Goal: Task Accomplishment & Management: Use online tool/utility

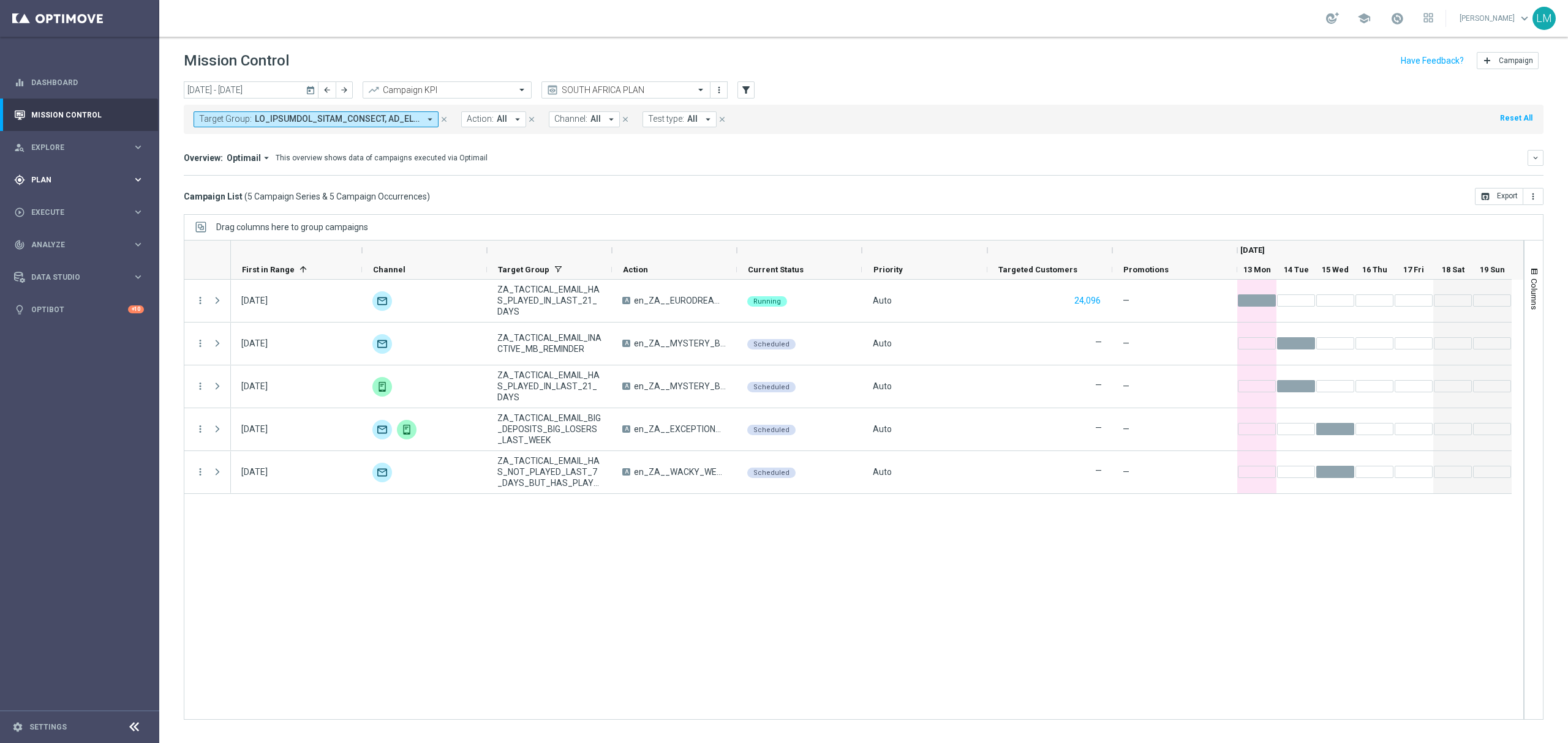
click at [67, 170] on div "gps_fixed Plan keyboard_arrow_right" at bounding box center [79, 179] width 158 height 32
click at [67, 151] on div "person_search Explore" at bounding box center [73, 148] width 118 height 11
click at [60, 172] on link "Customer Explorer" at bounding box center [79, 172] width 95 height 10
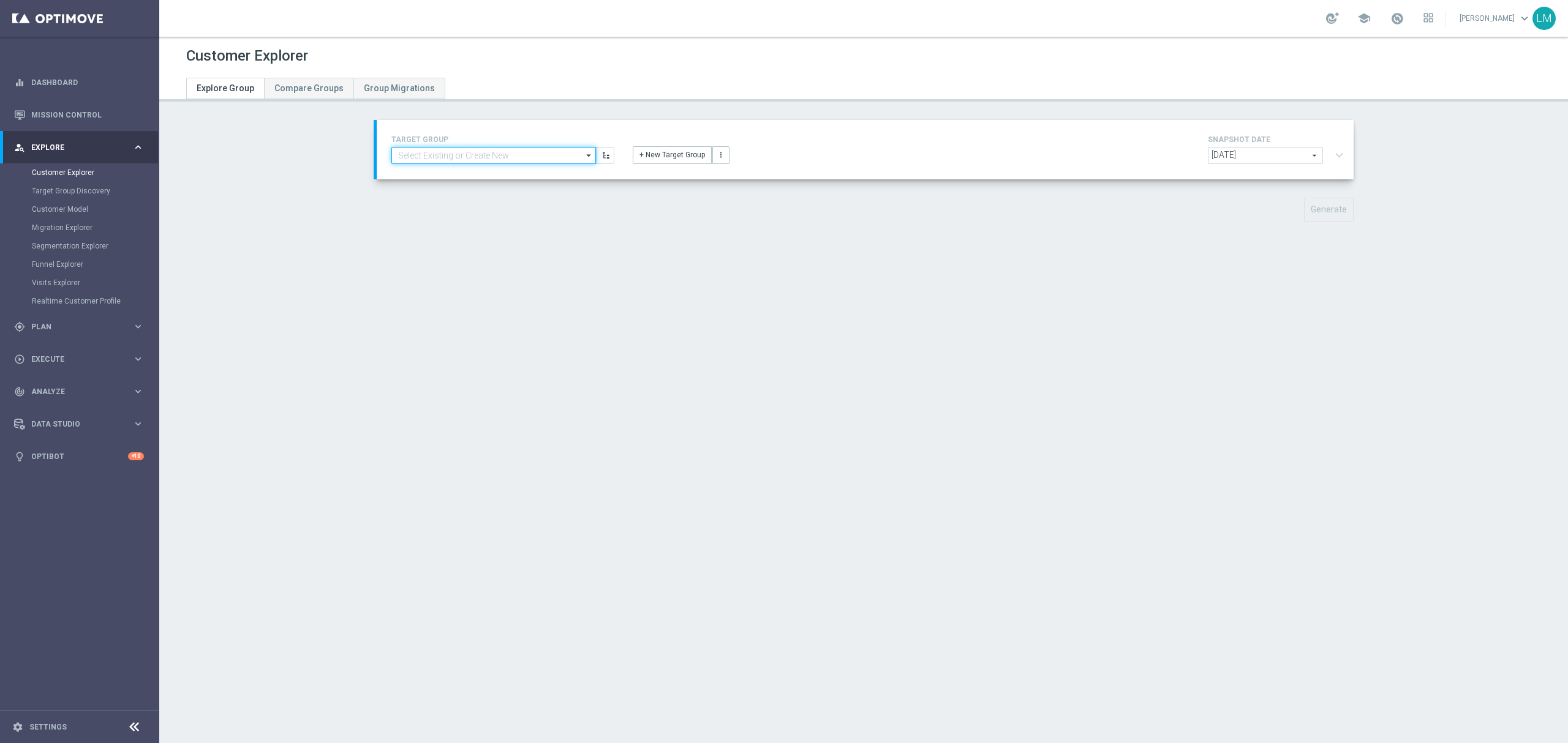
click at [508, 153] on input at bounding box center [494, 155] width 205 height 17
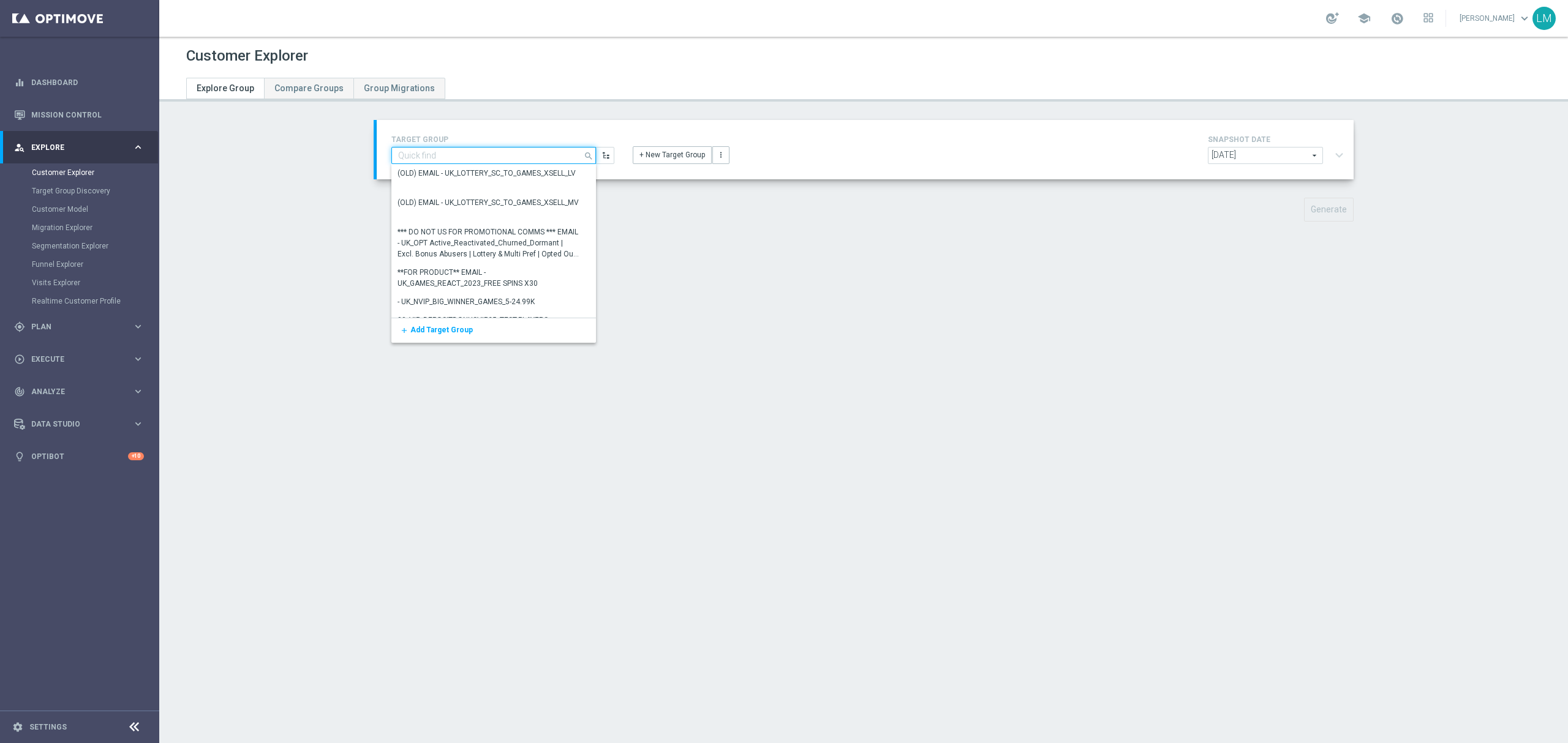
paste input "en_ZA_TGT_ALL_ALL_TAC_MIX__NOT_PLAYED_EL_GORDO_THIS_YEAR_BUT_HV_PREVIOUS_YEARS"
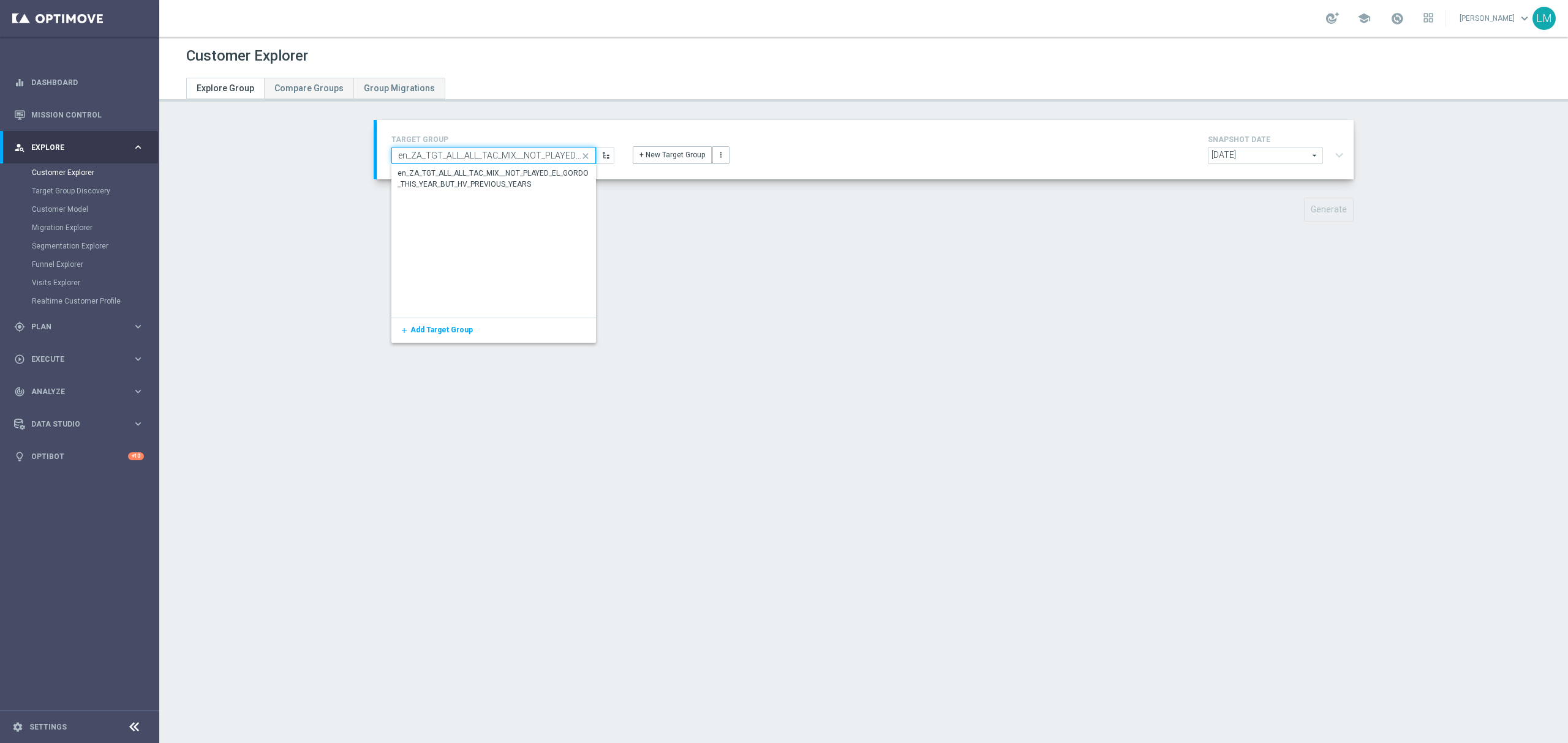
scroll to position [0, 191]
type input "en_ZA_TGT_ALL_ALL_TAC_MIX__NOT_PLAYED_EL_GORDO_THIS_YEAR_BUT_HV_PREVIOUS_YEARS"
click at [489, 169] on div "en_ZA_TGT_ALL_ALL_TAC_MIX__NOT_PLAYED_EL_GORDO_THIS_YEAR_BUT_HV_PREVIOUS_YEARS" at bounding box center [493, 178] width 193 height 22
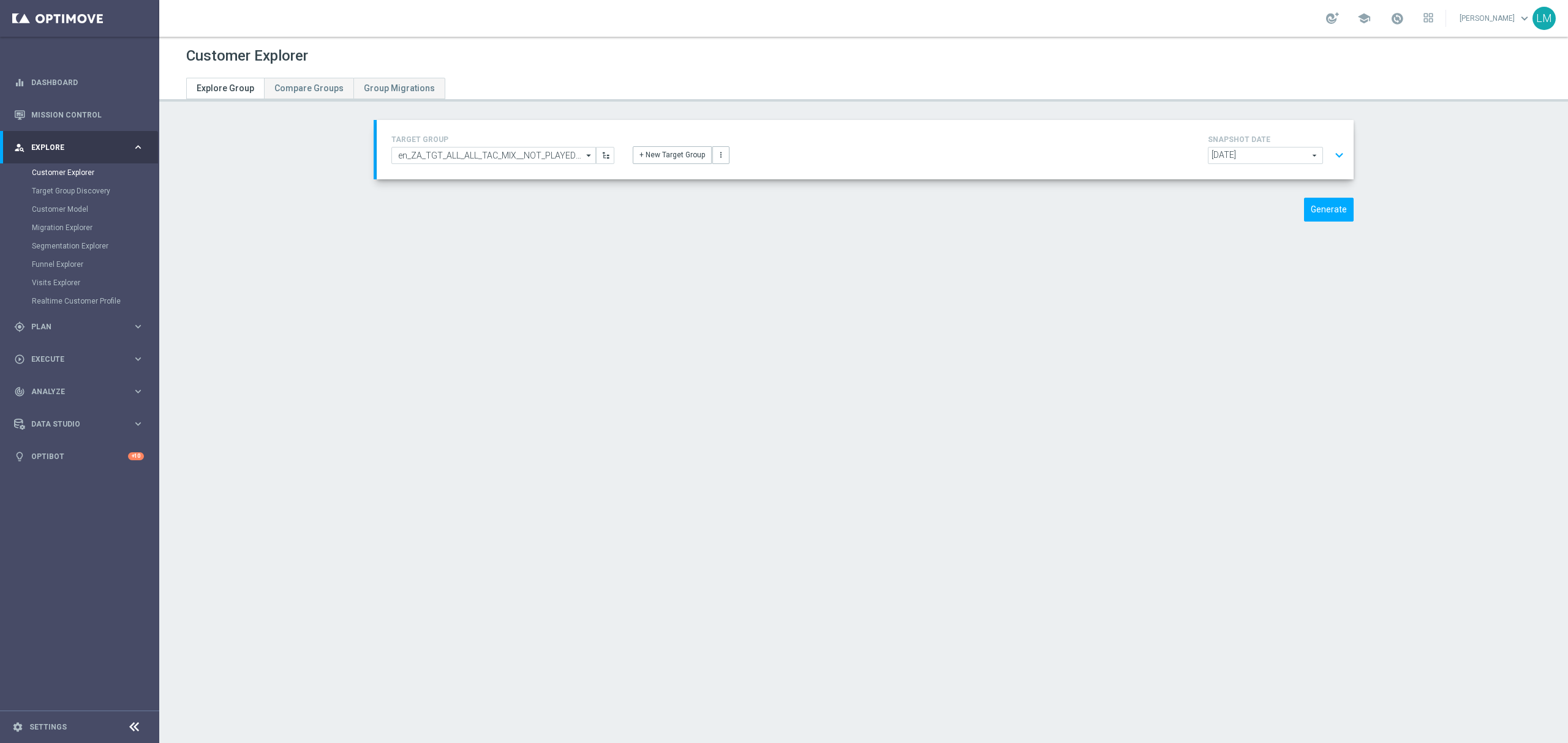
click at [1337, 158] on button "expand_more" at bounding box center [1339, 155] width 18 height 23
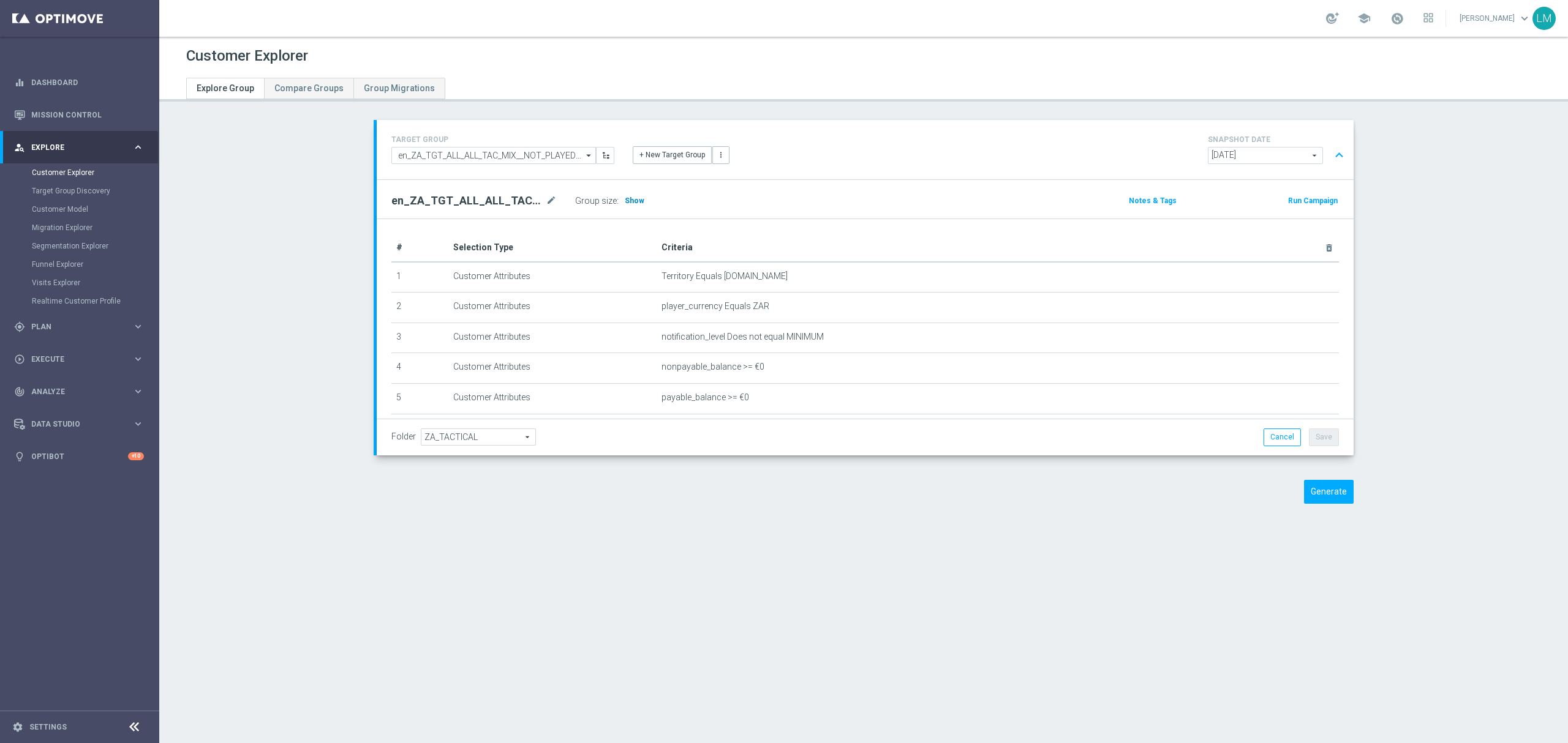
click at [631, 200] on span "Show" at bounding box center [635, 201] width 20 height 8
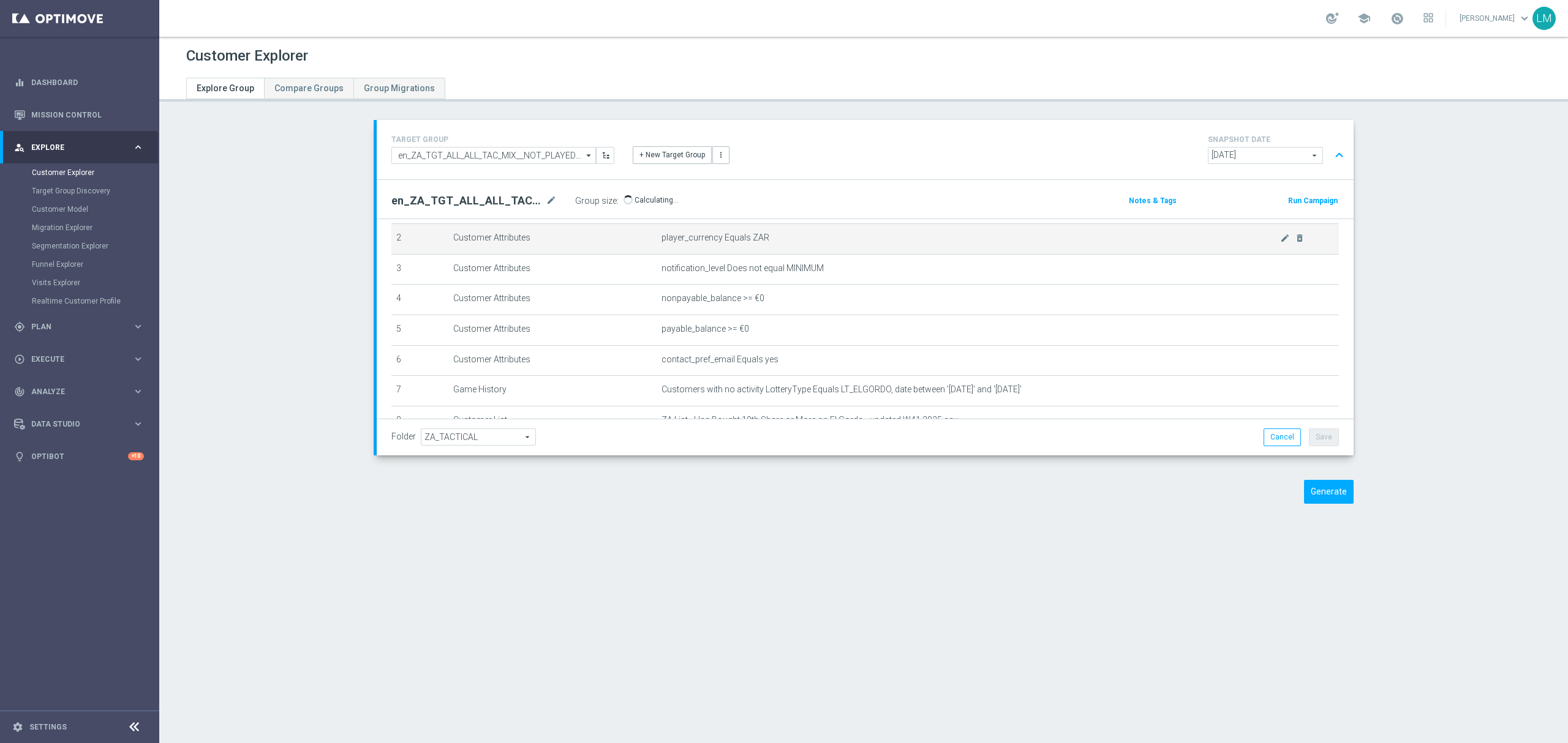
scroll to position [163, 0]
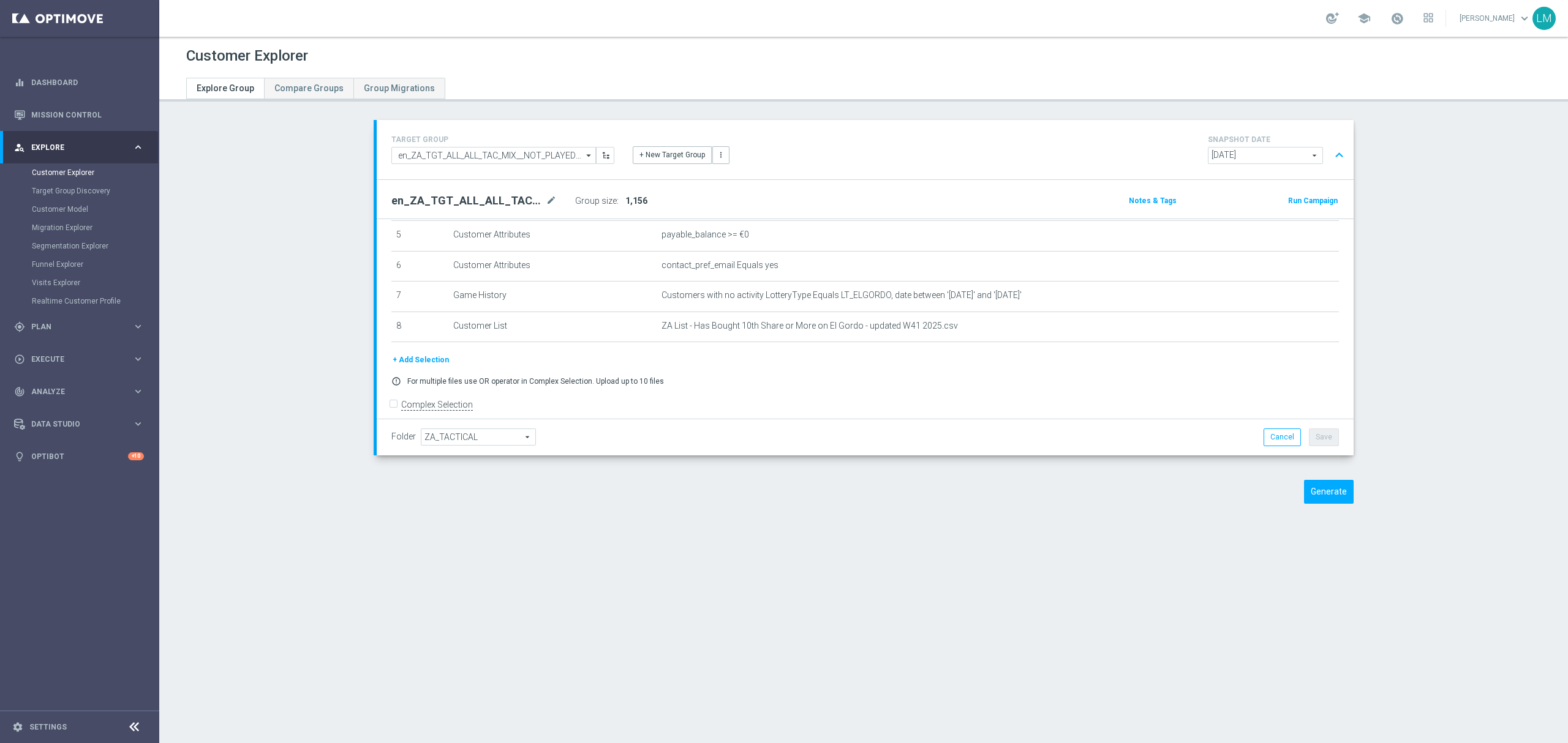
drag, startPoint x: 647, startPoint y: 204, endPoint x: 620, endPoint y: 199, distance: 27.5
click at [620, 199] on div "Group size : 1,156" at bounding box center [636, 200] width 123 height 17
click at [625, 198] on span "1,156" at bounding box center [635, 201] width 22 height 10
click at [1280, 300] on icon "mode_edit" at bounding box center [1285, 296] width 10 height 10
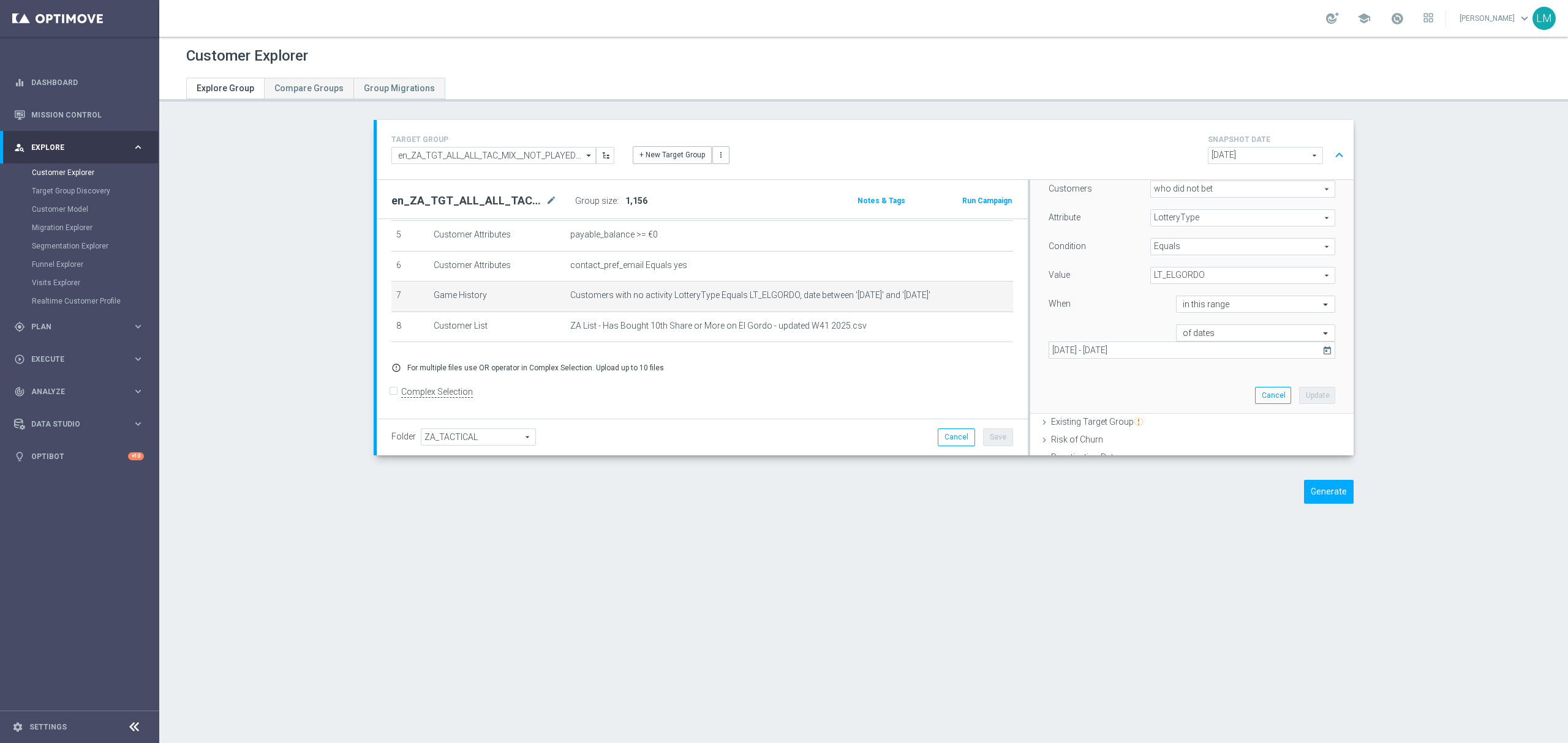
click at [1322, 350] on icon "today" at bounding box center [1328, 350] width 11 height 11
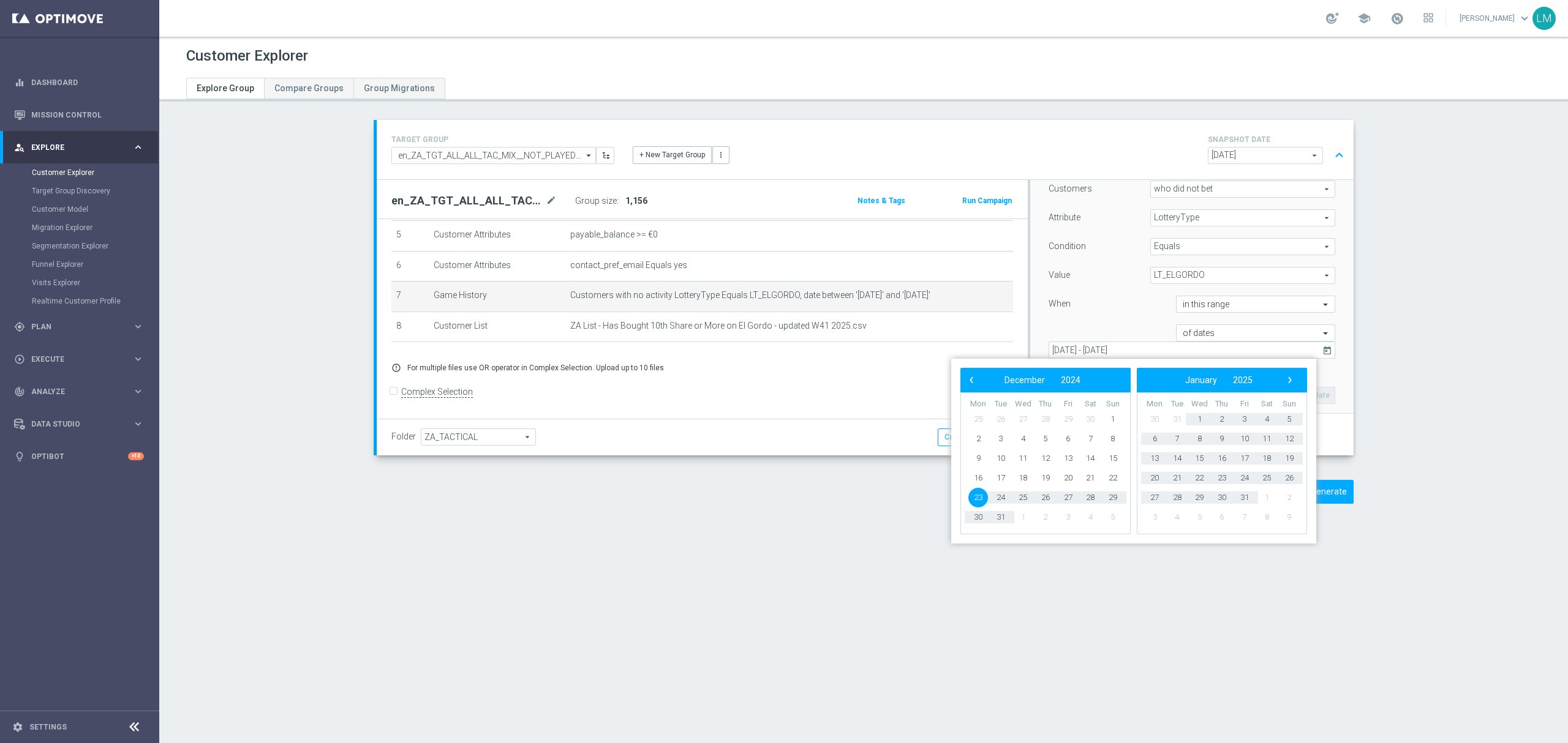
click at [977, 493] on span "23" at bounding box center [978, 498] width 20 height 20
click at [1287, 381] on span "›" at bounding box center [1289, 380] width 16 height 16
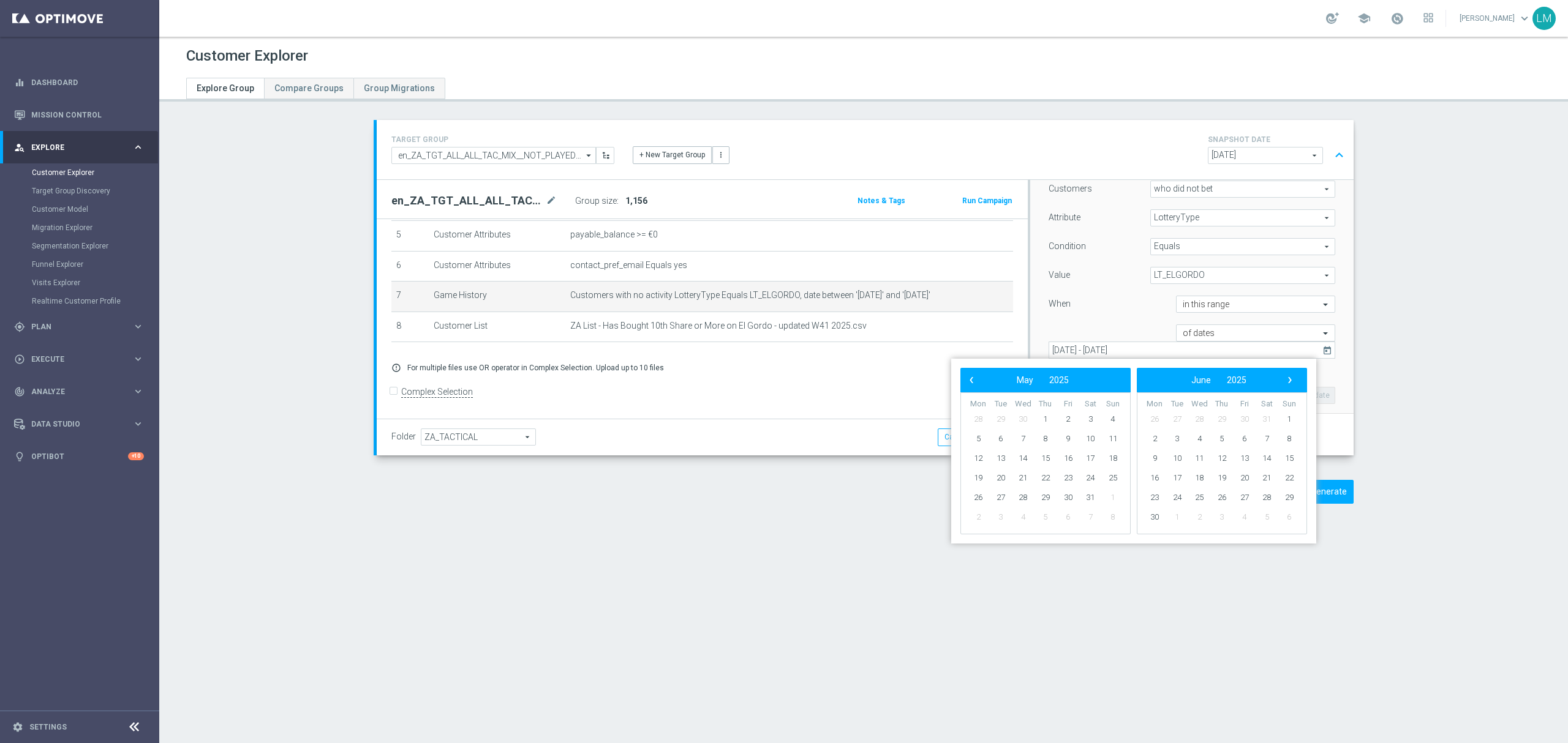
click at [1287, 381] on span "›" at bounding box center [1289, 380] width 16 height 16
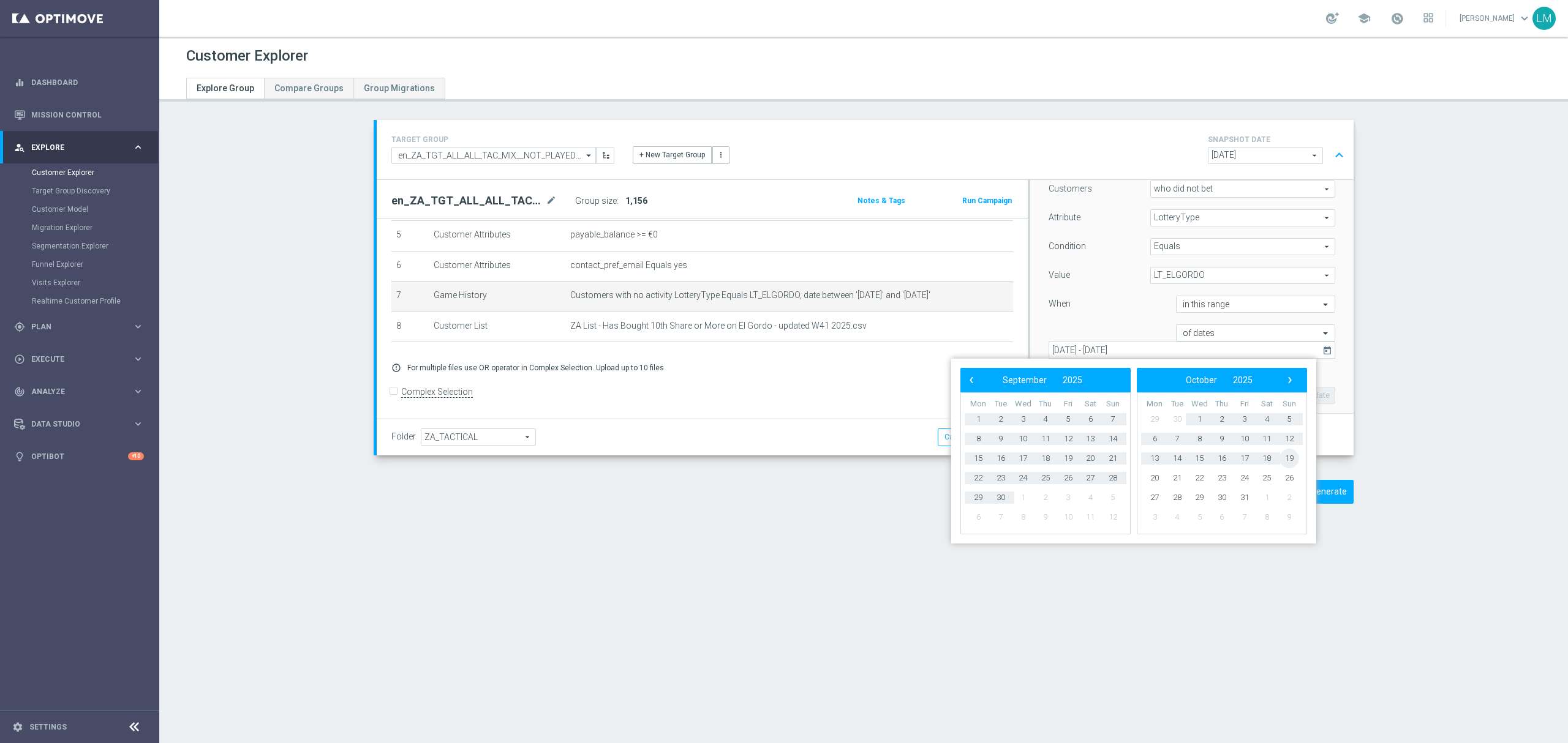
click at [1284, 456] on span "19" at bounding box center [1289, 459] width 20 height 20
type input "23 Dec 2024 - 19 Oct 2025"
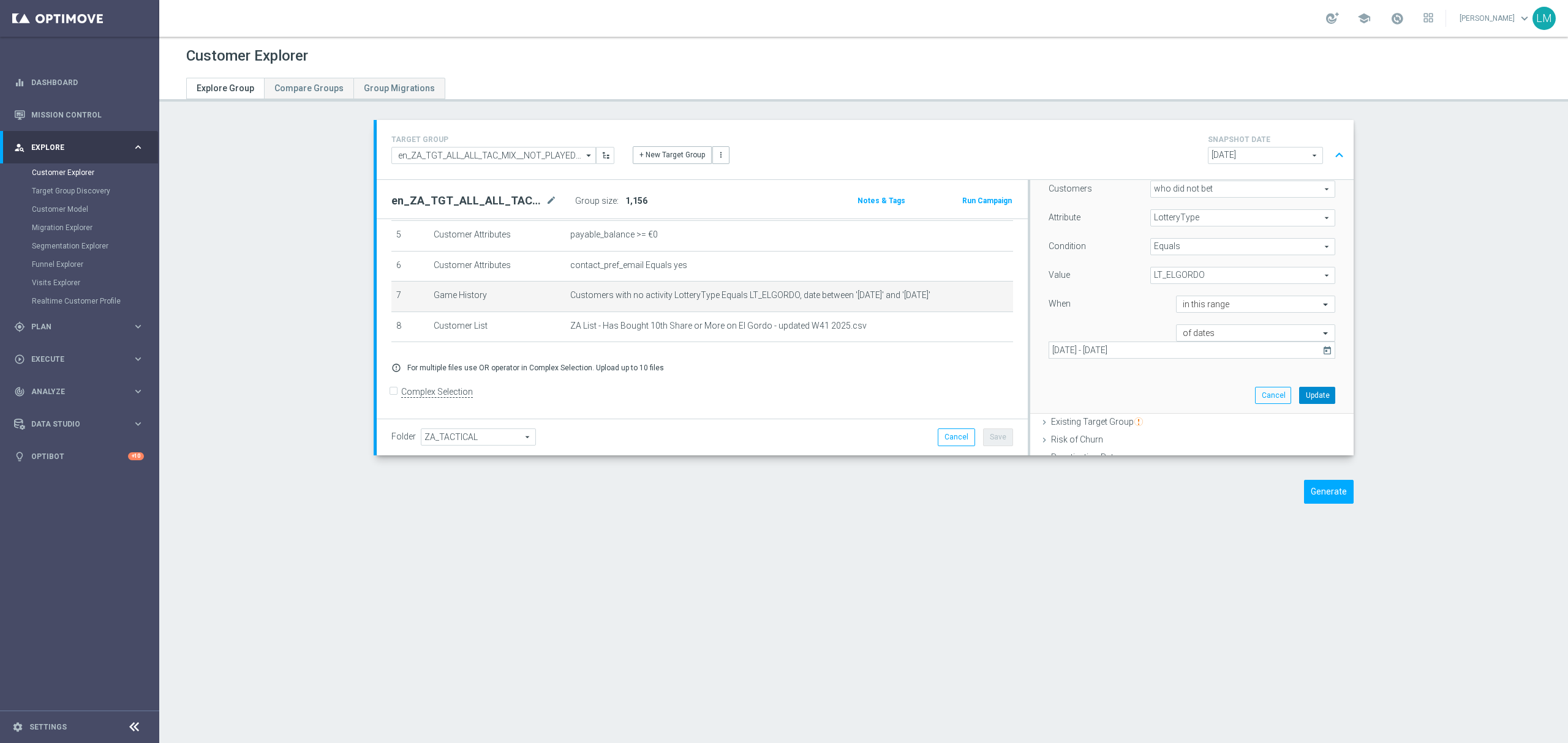
click at [1299, 404] on button "Update" at bounding box center [1317, 395] width 36 height 17
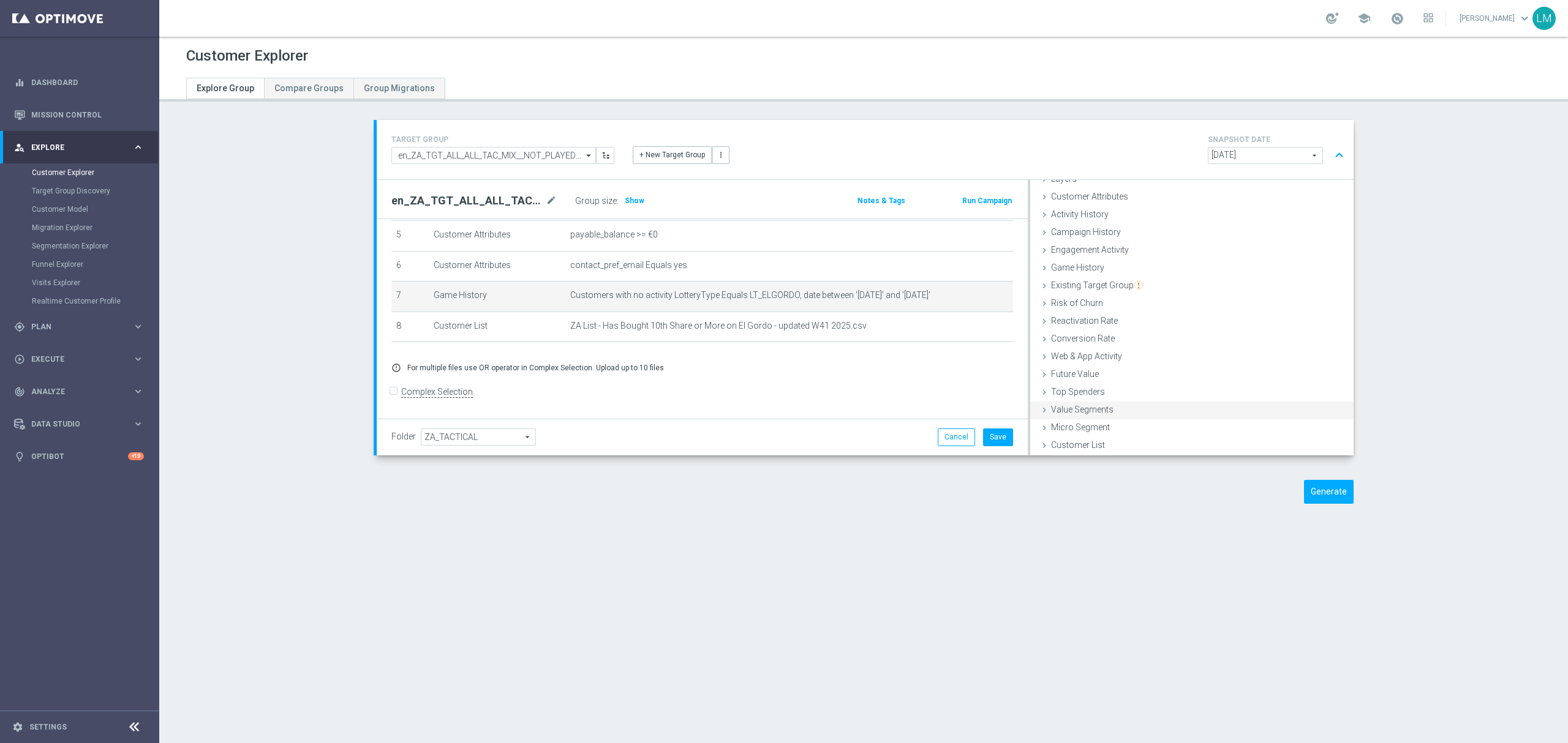
scroll to position [50, 0]
click at [995, 431] on button "Save" at bounding box center [998, 437] width 30 height 17
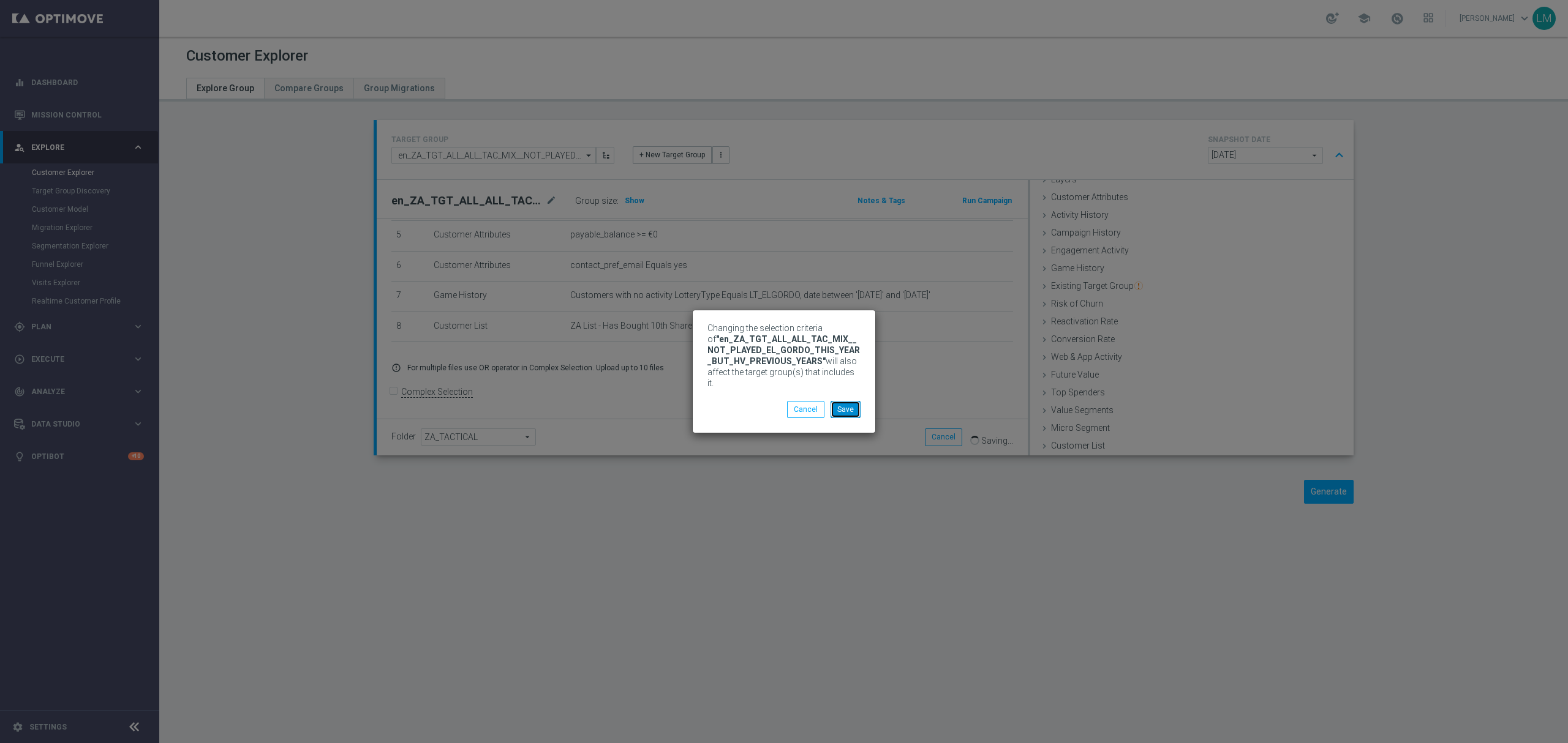
click at [856, 412] on button "Save" at bounding box center [845, 410] width 30 height 17
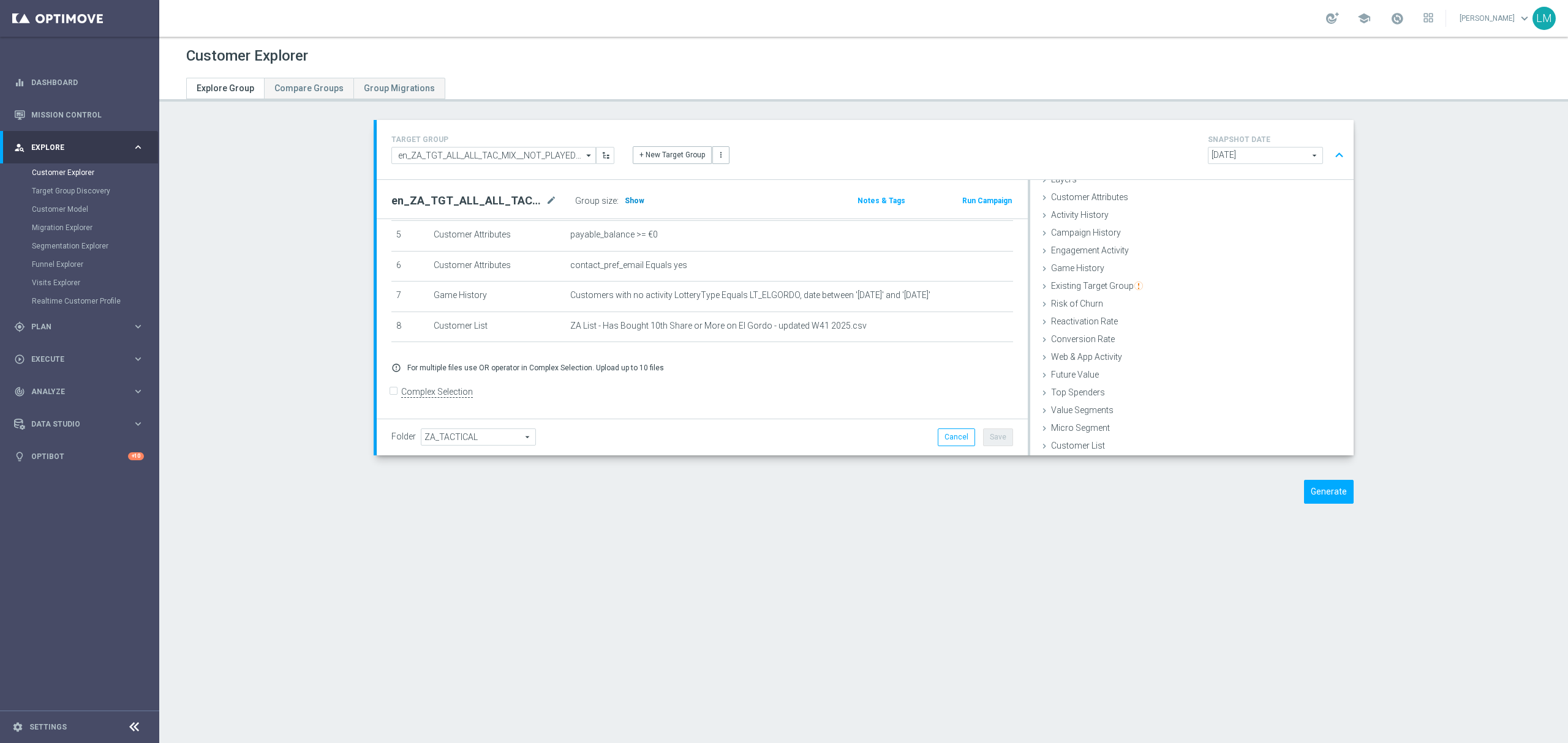
click at [635, 199] on h3 "Show" at bounding box center [634, 200] width 22 height 13
click at [554, 154] on input "en_ZA_TGT_ALL_ALL_TAC_MIX__NOT_PLAYED_EL_GORDO_THIS_YEAR_BUT_HV_PREVIOUS_YEARS" at bounding box center [494, 155] width 205 height 17
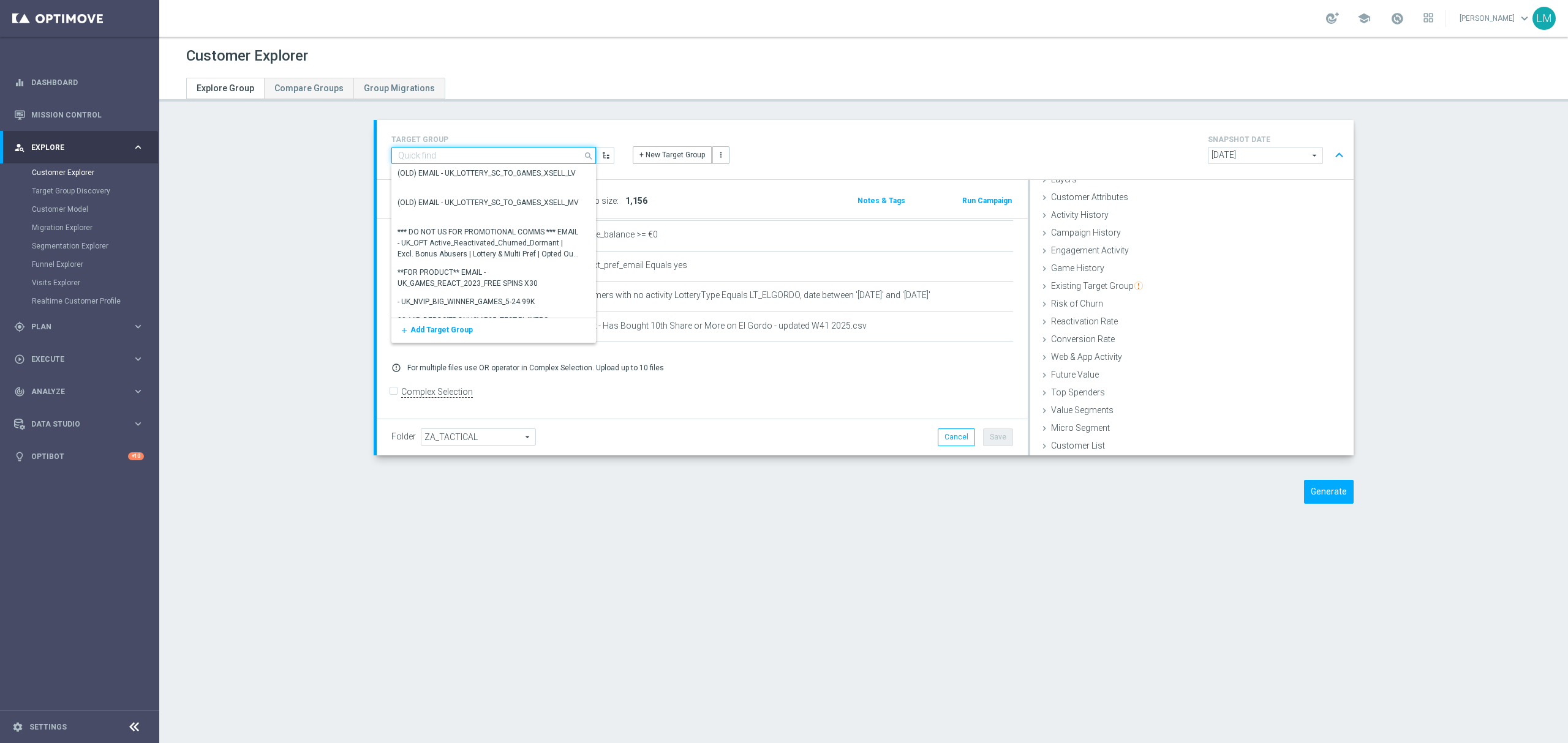
paste input "ZA_TACTICAL_EMAIL_ALL_WITH_TG_EXCLUSIONS_2"
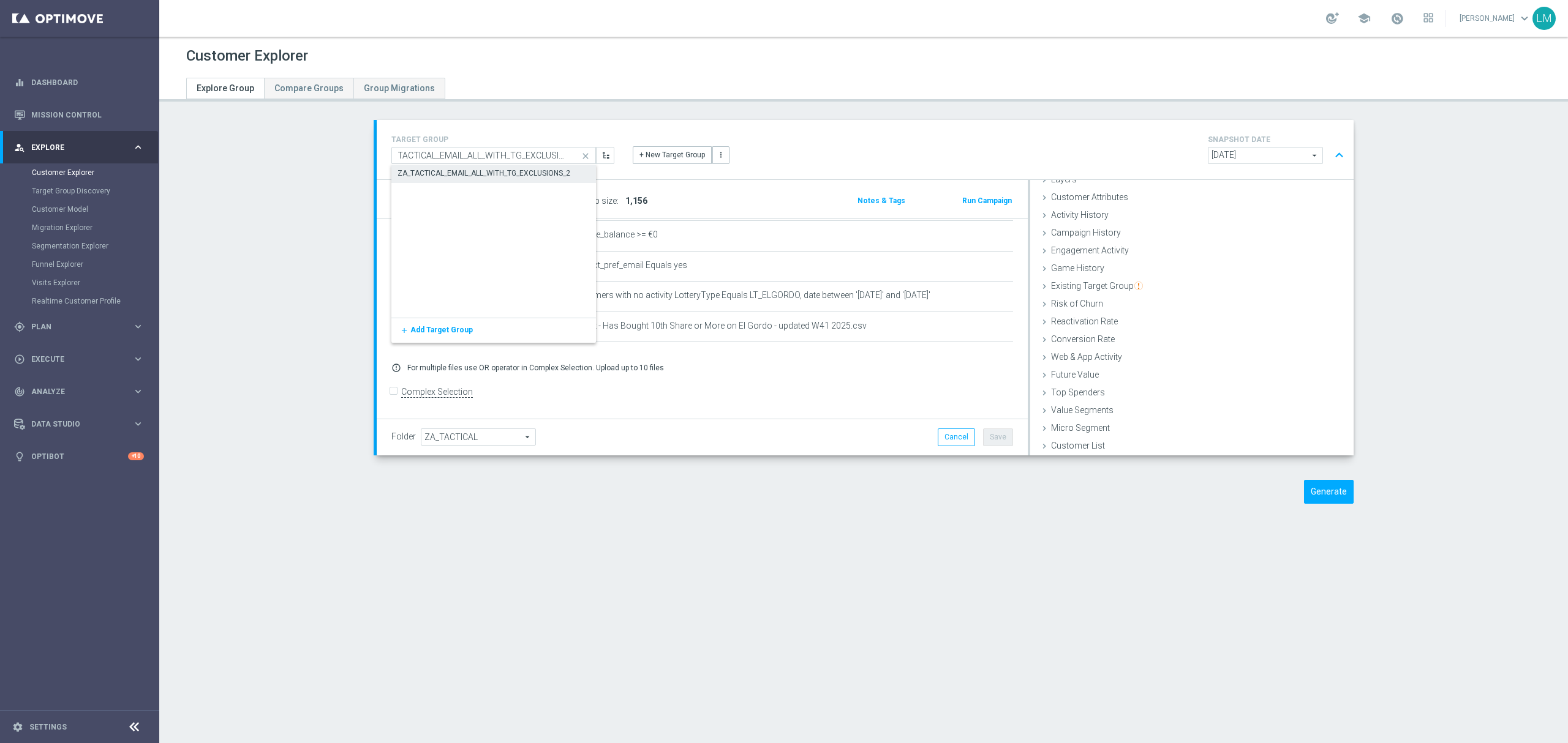
click at [519, 172] on div "ZA_TACTICAL_EMAIL_ALL_WITH_TG_EXCLUSIONS_2" at bounding box center [483, 173] width 172 height 11
type input "ZA_TACTICAL_EMAIL_ALL_WITH_TG_EXCLUSIONS_2"
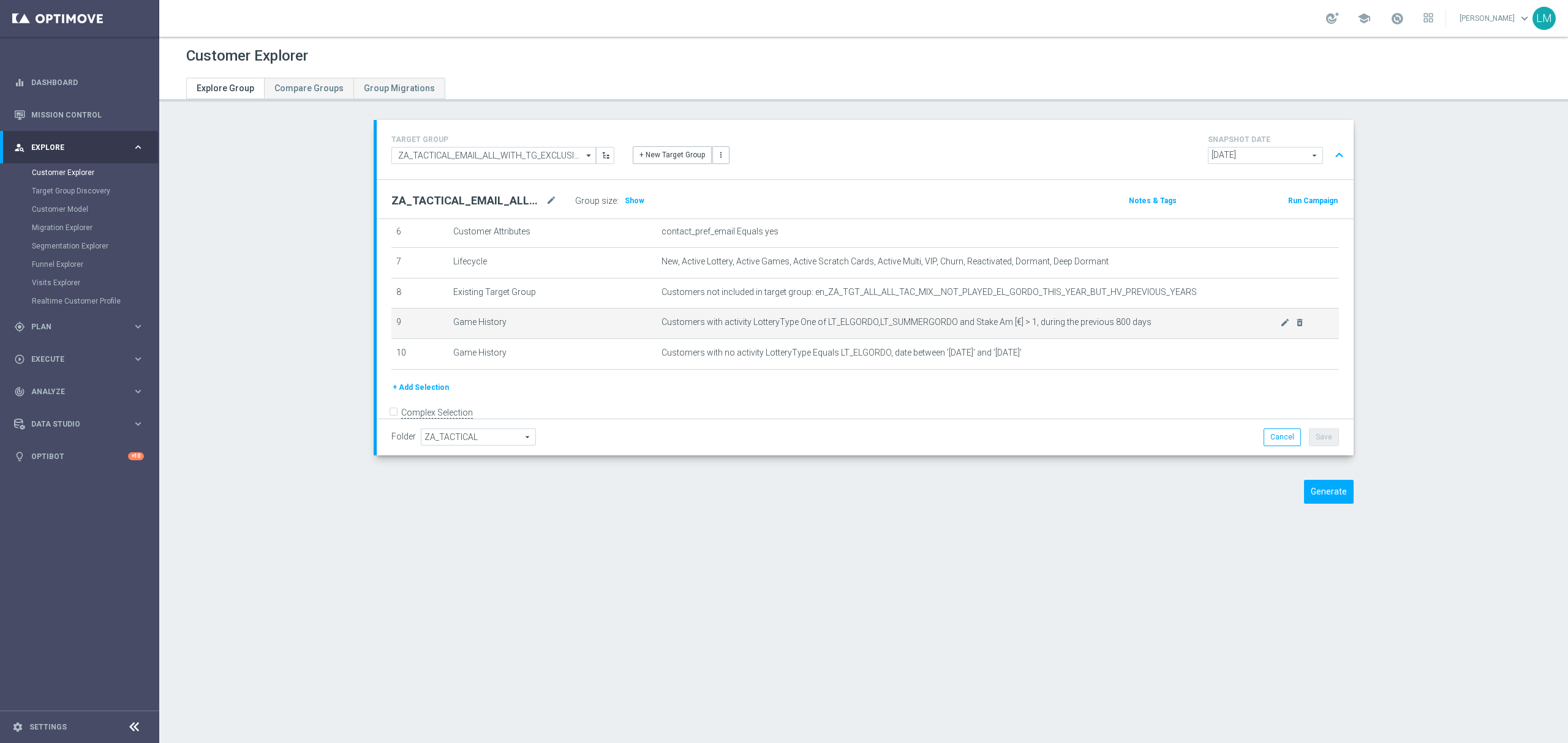
scroll to position [223, 0]
click at [1280, 332] on icon "mode_edit" at bounding box center [1285, 327] width 10 height 10
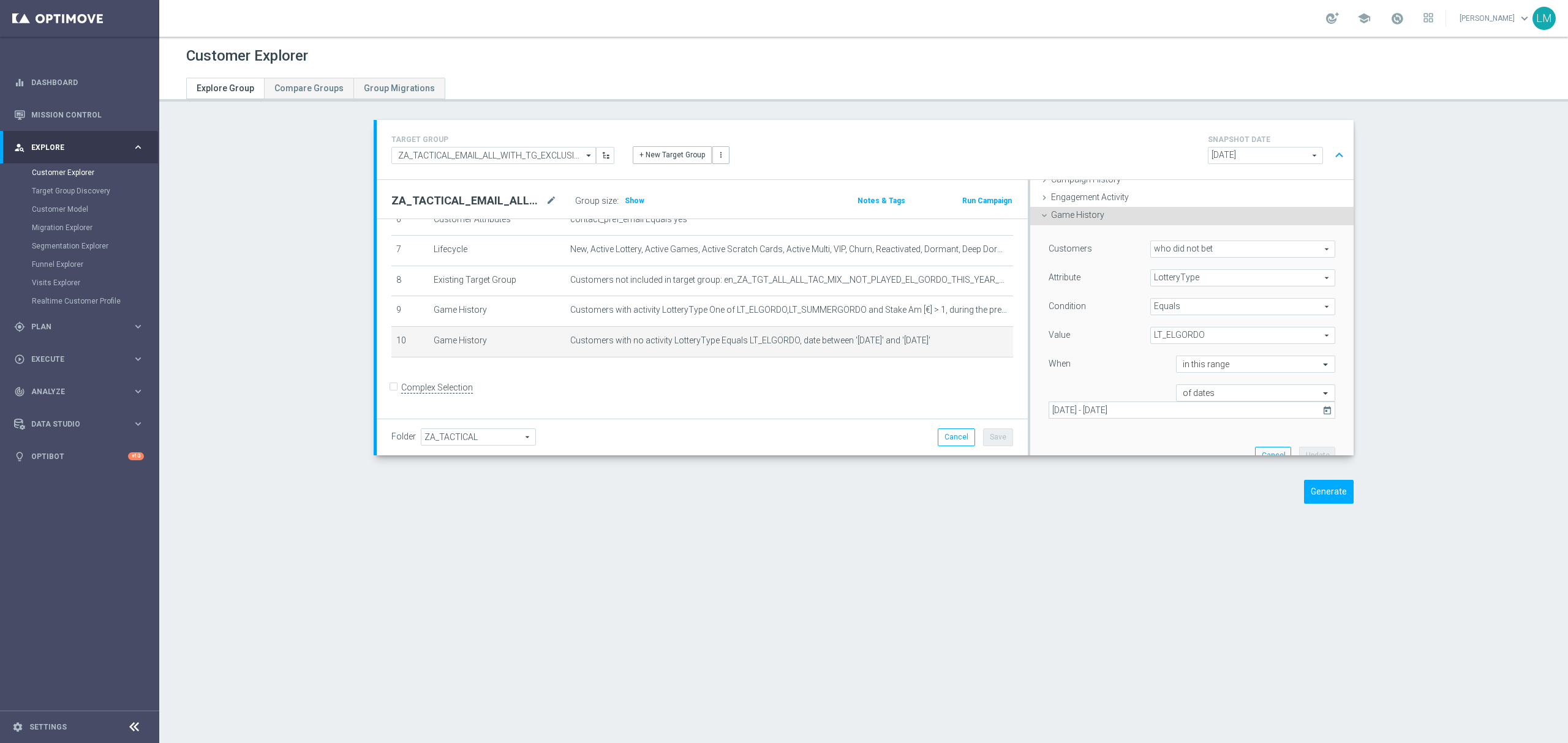
scroll to position [131, 0]
click at [1322, 378] on icon "today" at bounding box center [1328, 382] width 11 height 11
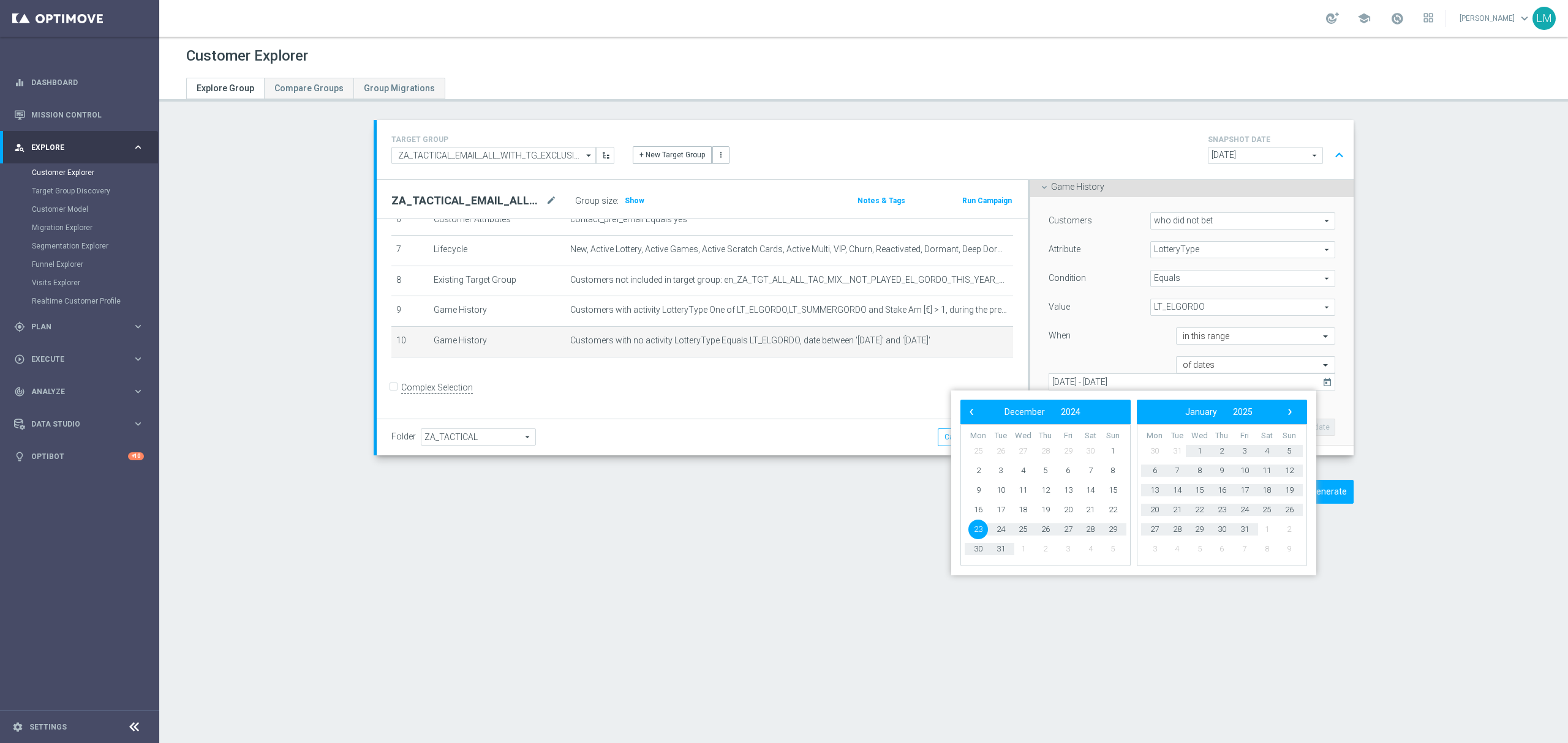
click at [973, 532] on span "23" at bounding box center [978, 529] width 20 height 20
click at [1289, 416] on span "›" at bounding box center [1289, 412] width 16 height 16
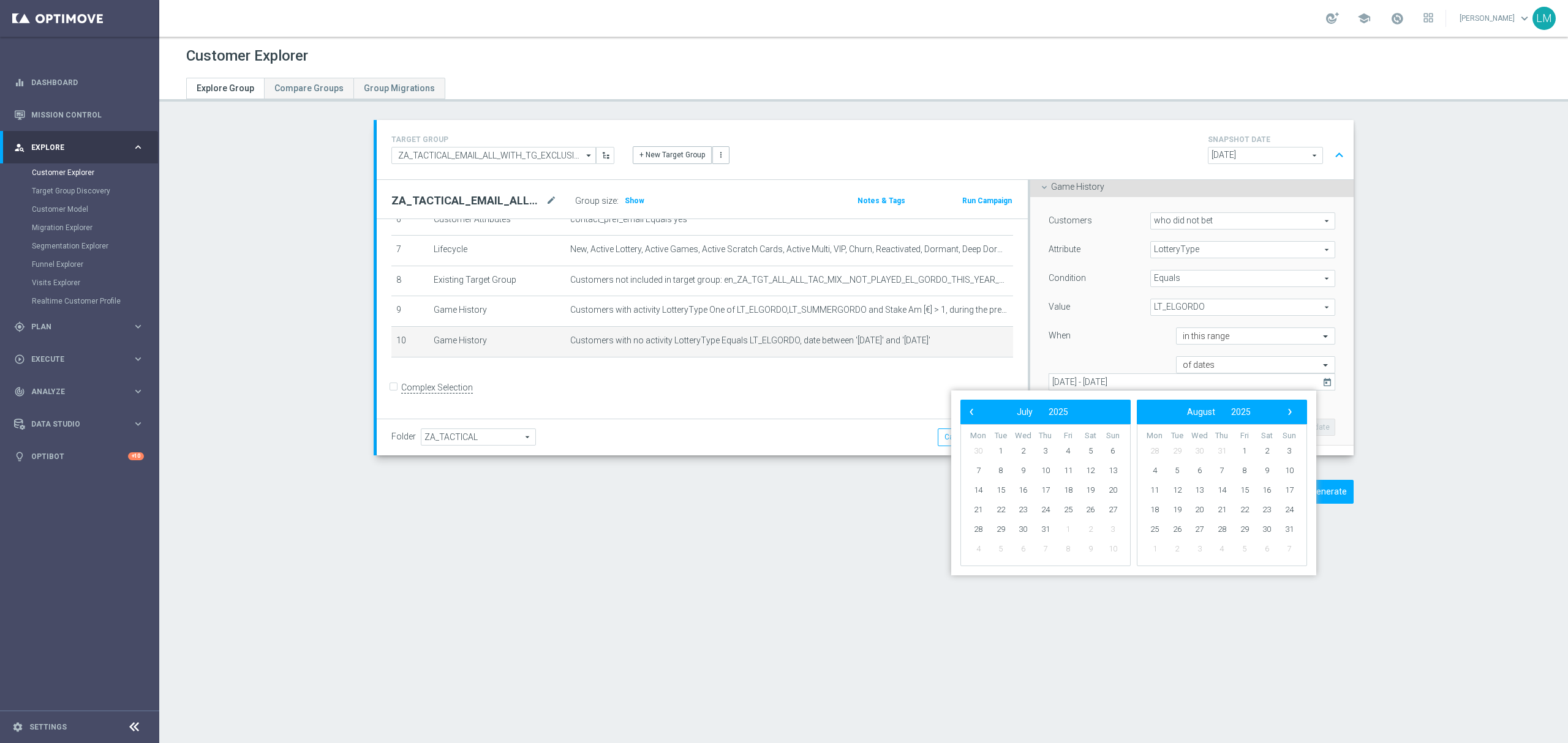
click at [1289, 416] on span "›" at bounding box center [1289, 412] width 16 height 16
drag, startPoint x: 1100, startPoint y: 490, endPoint x: 1110, endPoint y: 490, distance: 10.0
click at [1110, 489] on span "19" at bounding box center [1113, 490] width 20 height 20
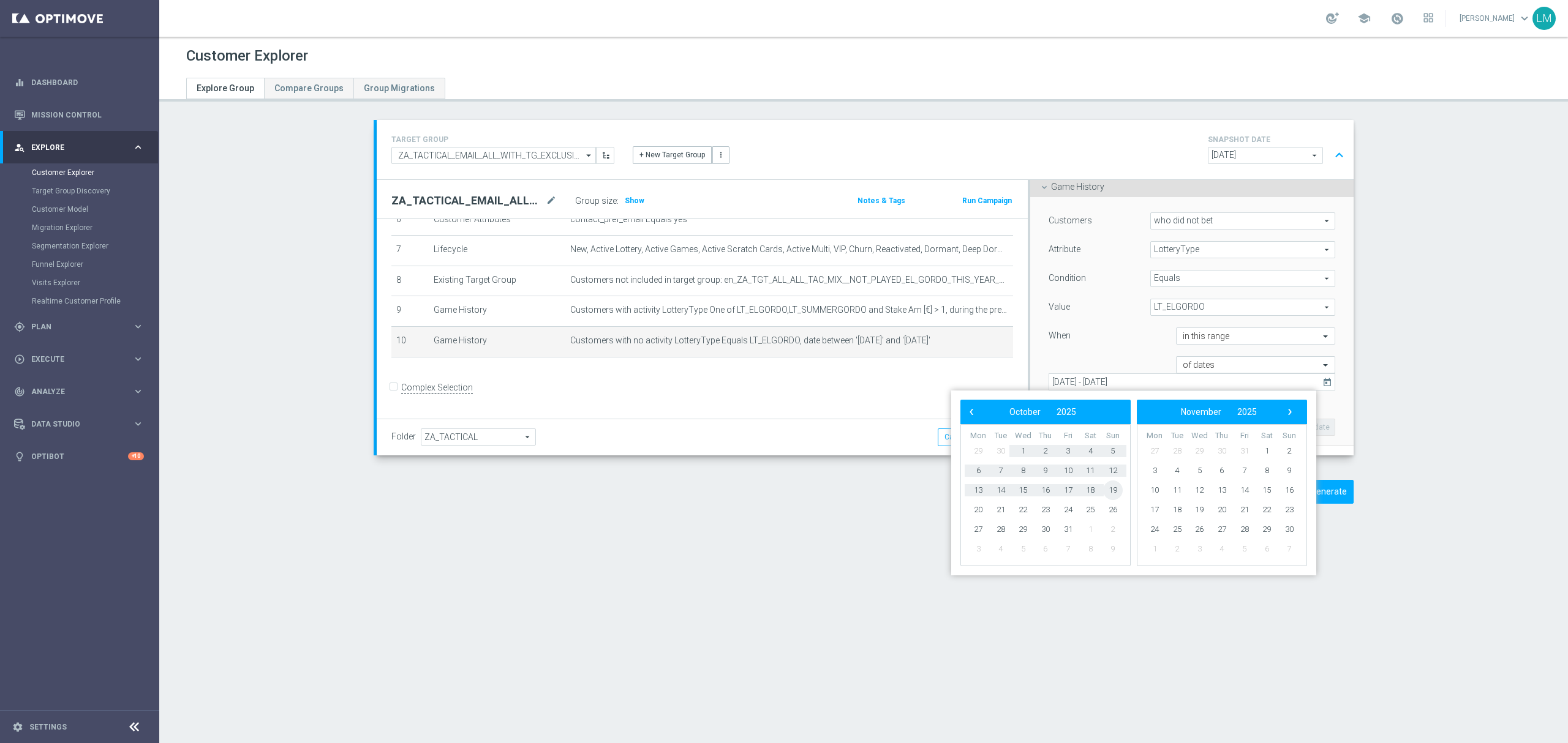
type input "23 Dec 2024 - 19 Oct 2025"
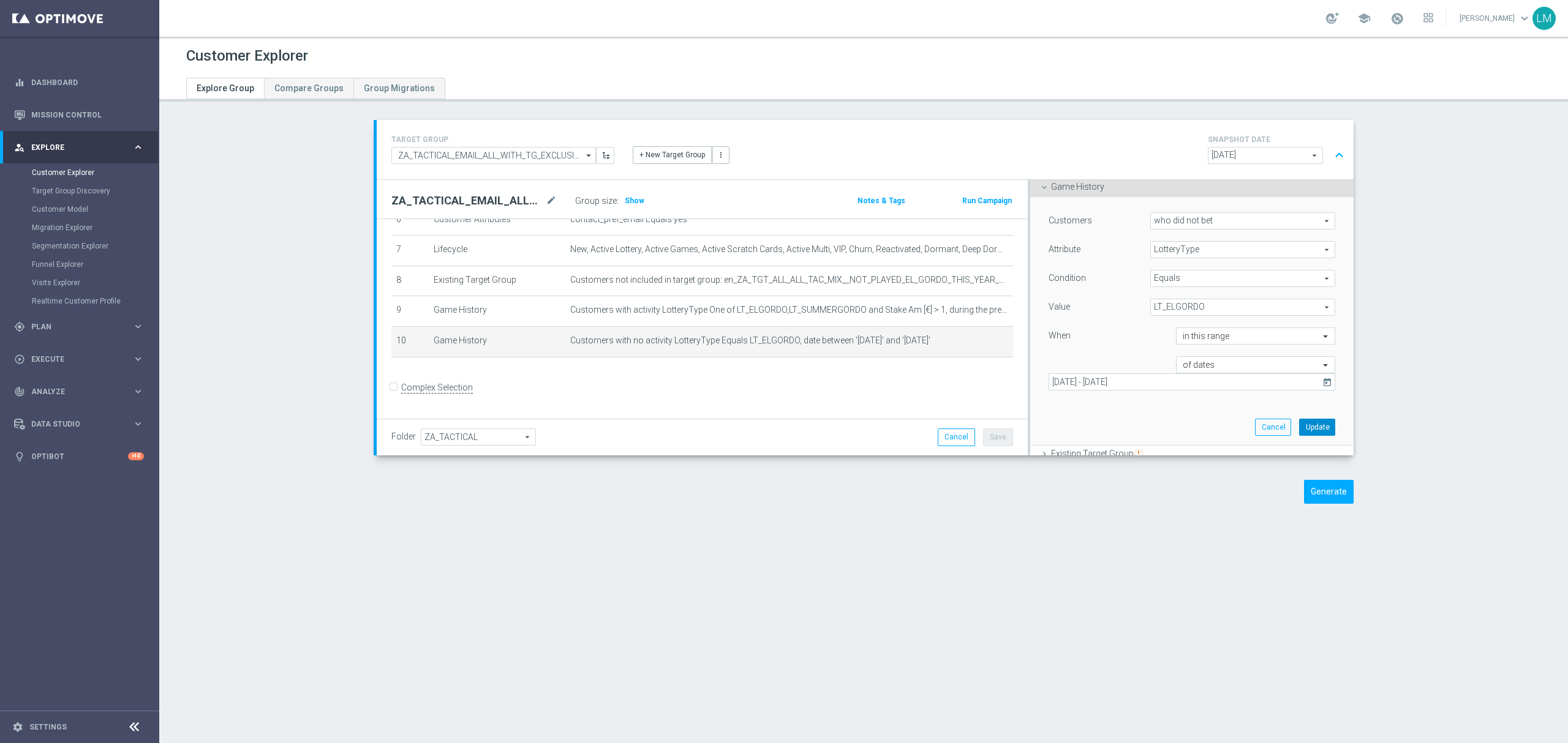
click at [1306, 422] on button "Update" at bounding box center [1317, 427] width 36 height 17
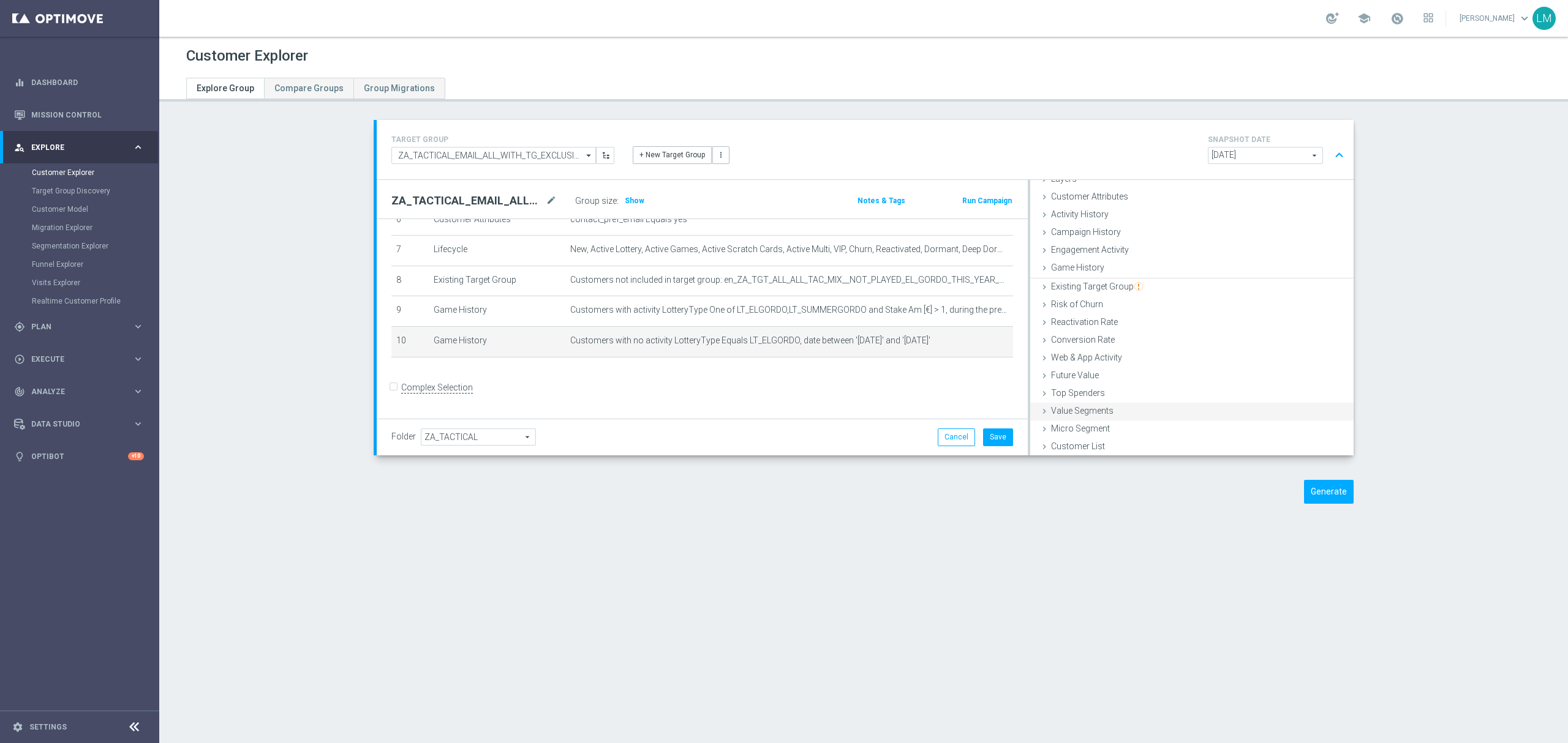
scroll to position [50, 0]
click at [990, 443] on button "Save" at bounding box center [998, 437] width 30 height 17
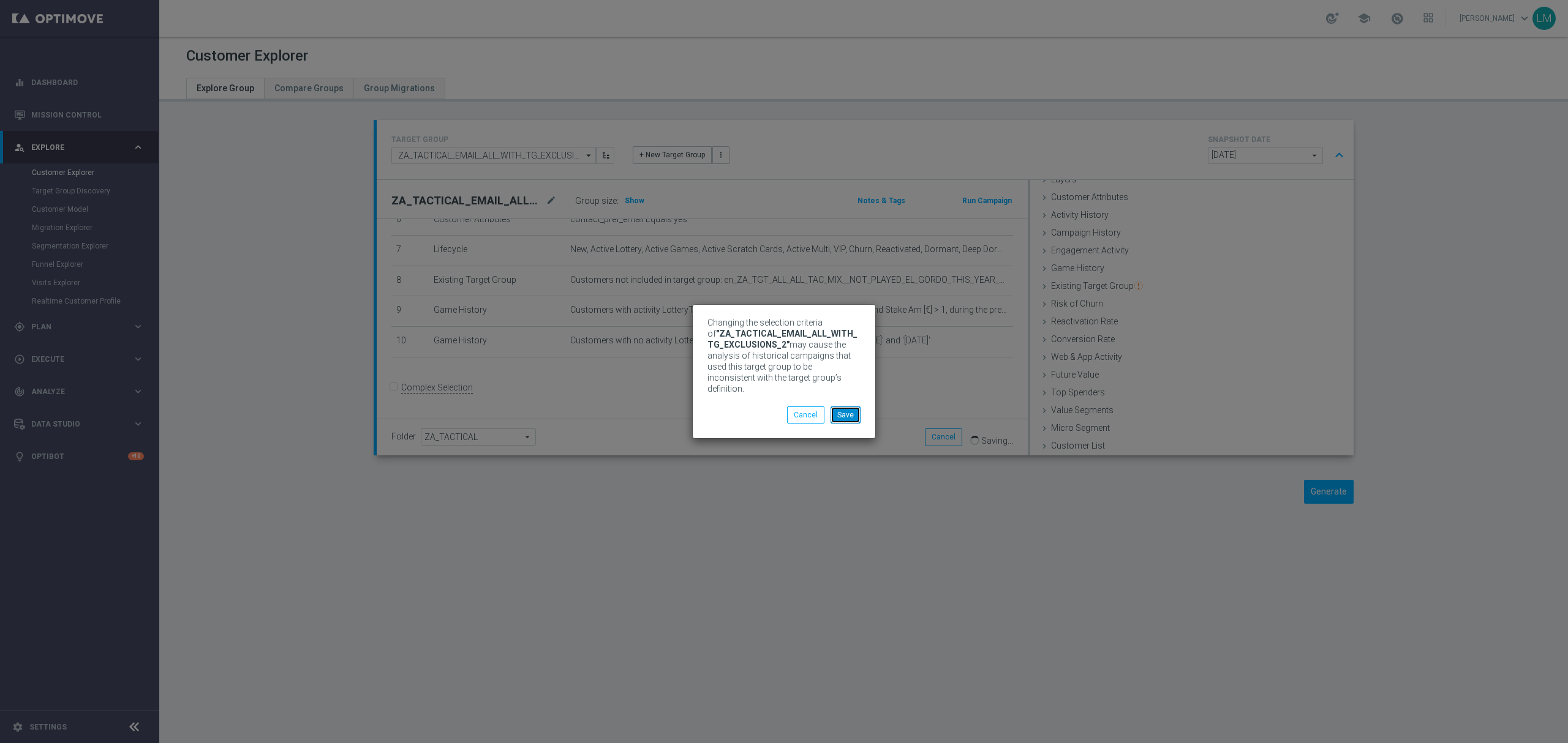
click at [848, 408] on button "Save" at bounding box center [845, 415] width 30 height 17
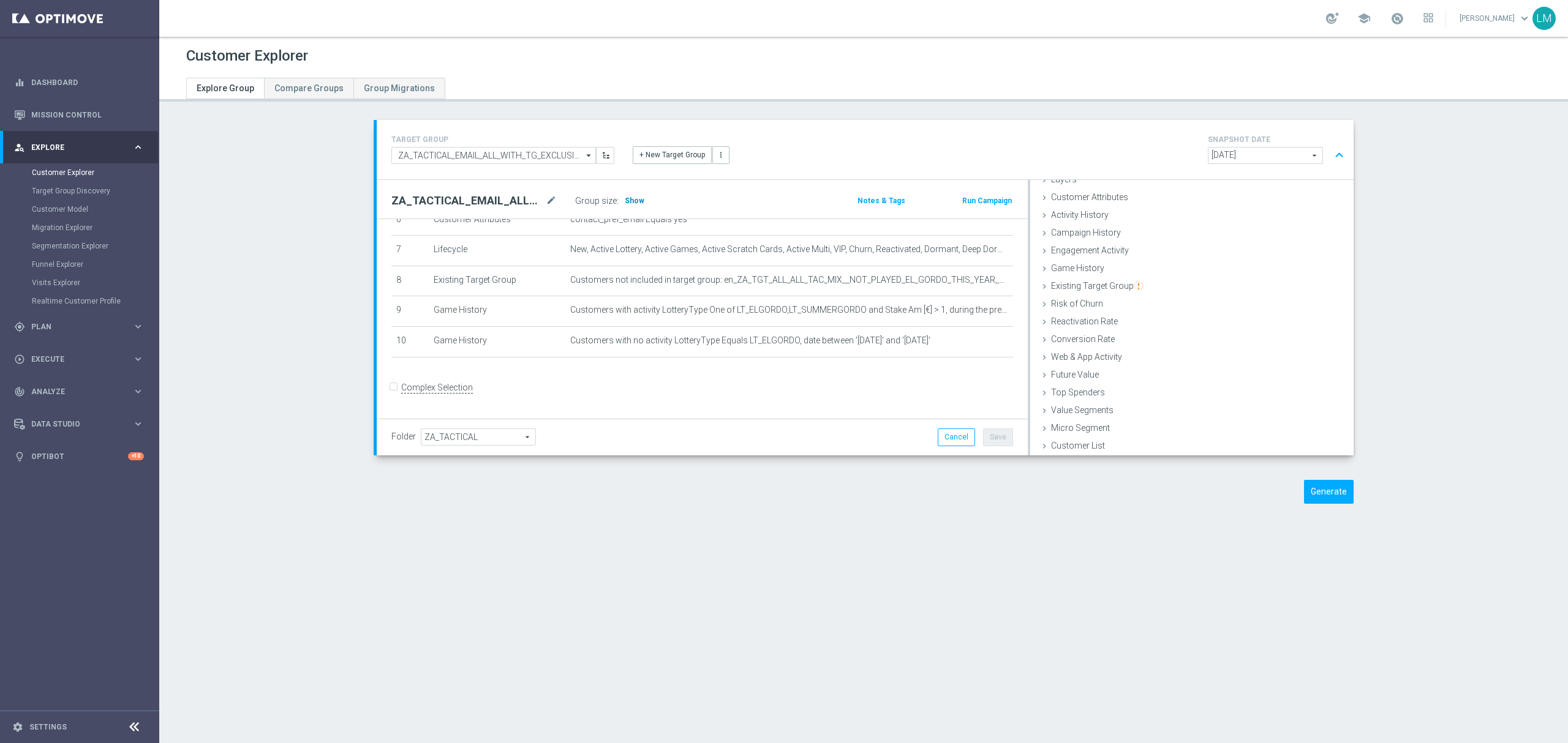
click at [624, 194] on h3 "Show" at bounding box center [634, 200] width 22 height 13
click at [85, 118] on link "Mission Control" at bounding box center [88, 115] width 113 height 32
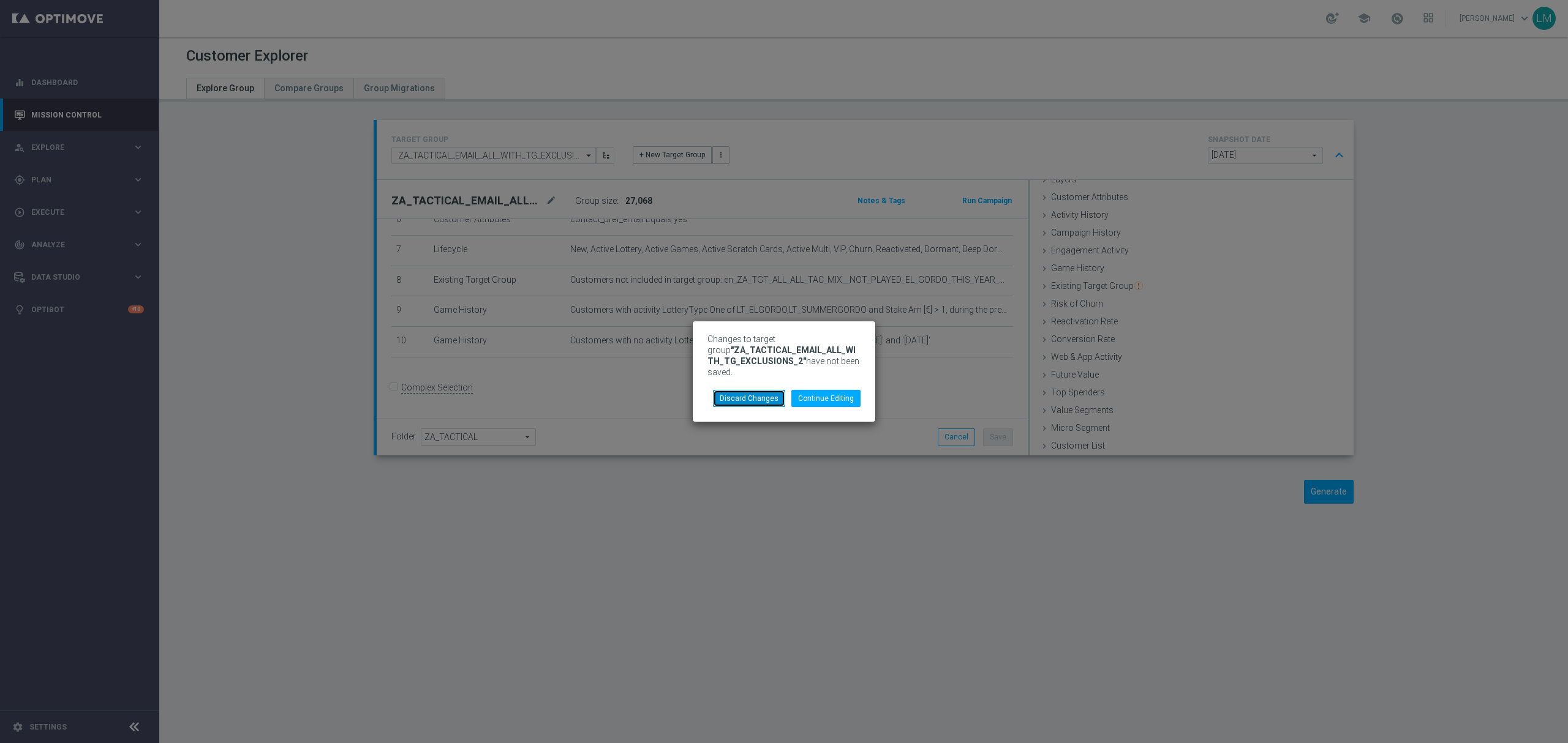
click at [750, 393] on button "Discard Changes" at bounding box center [748, 398] width 72 height 17
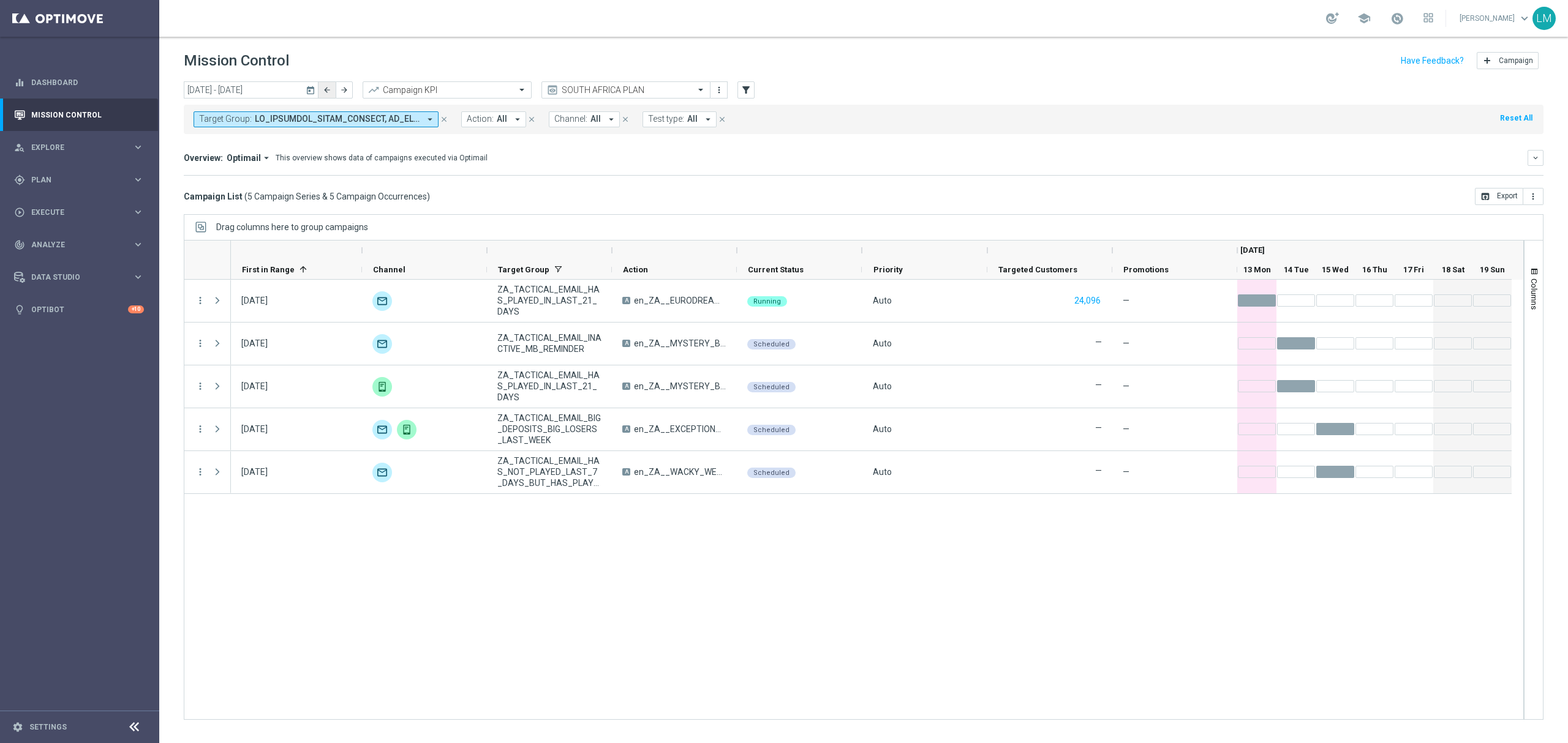
click at [326, 90] on icon "arrow_back" at bounding box center [327, 90] width 8 height 8
type input "[DATE] - [DATE]"
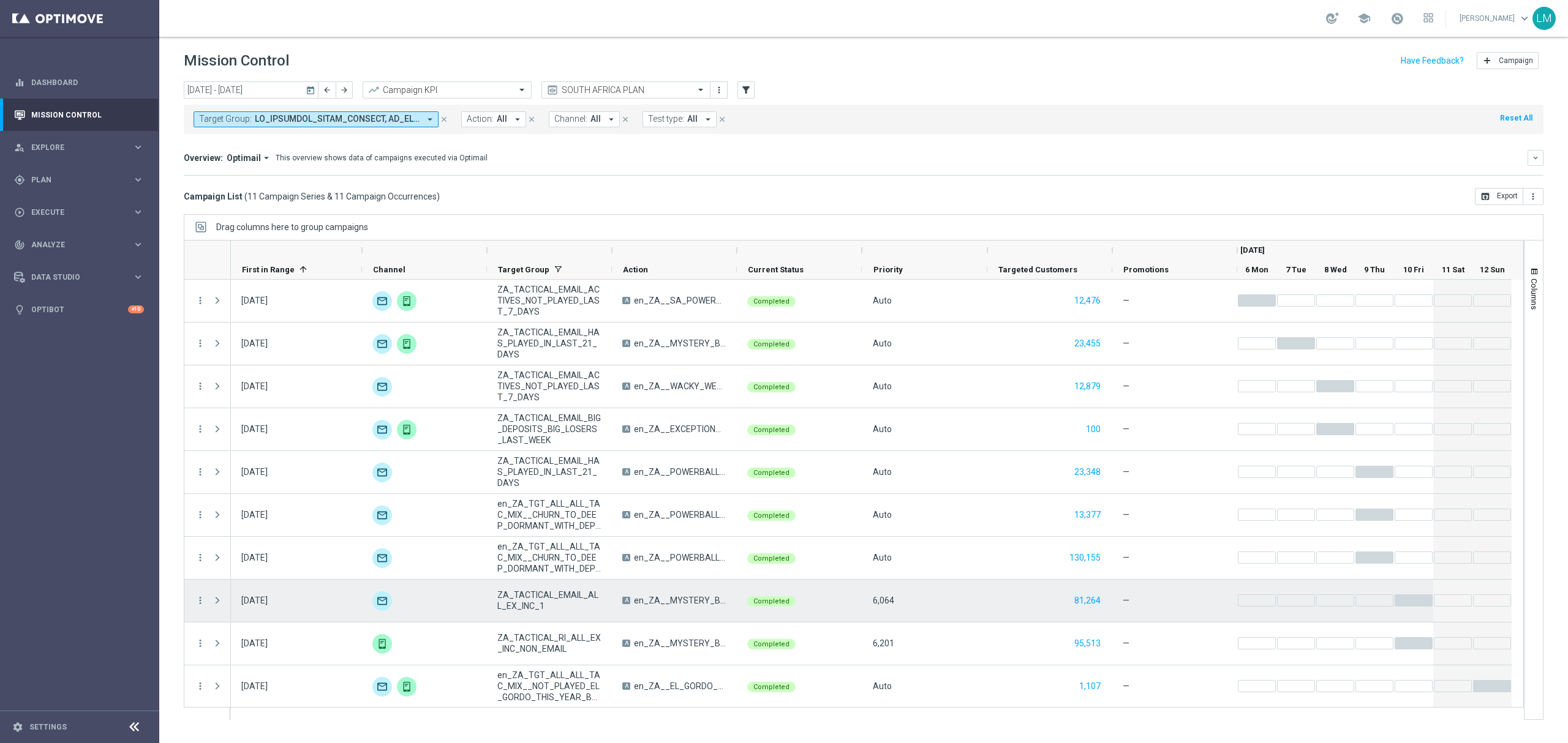
scroll to position [45, 0]
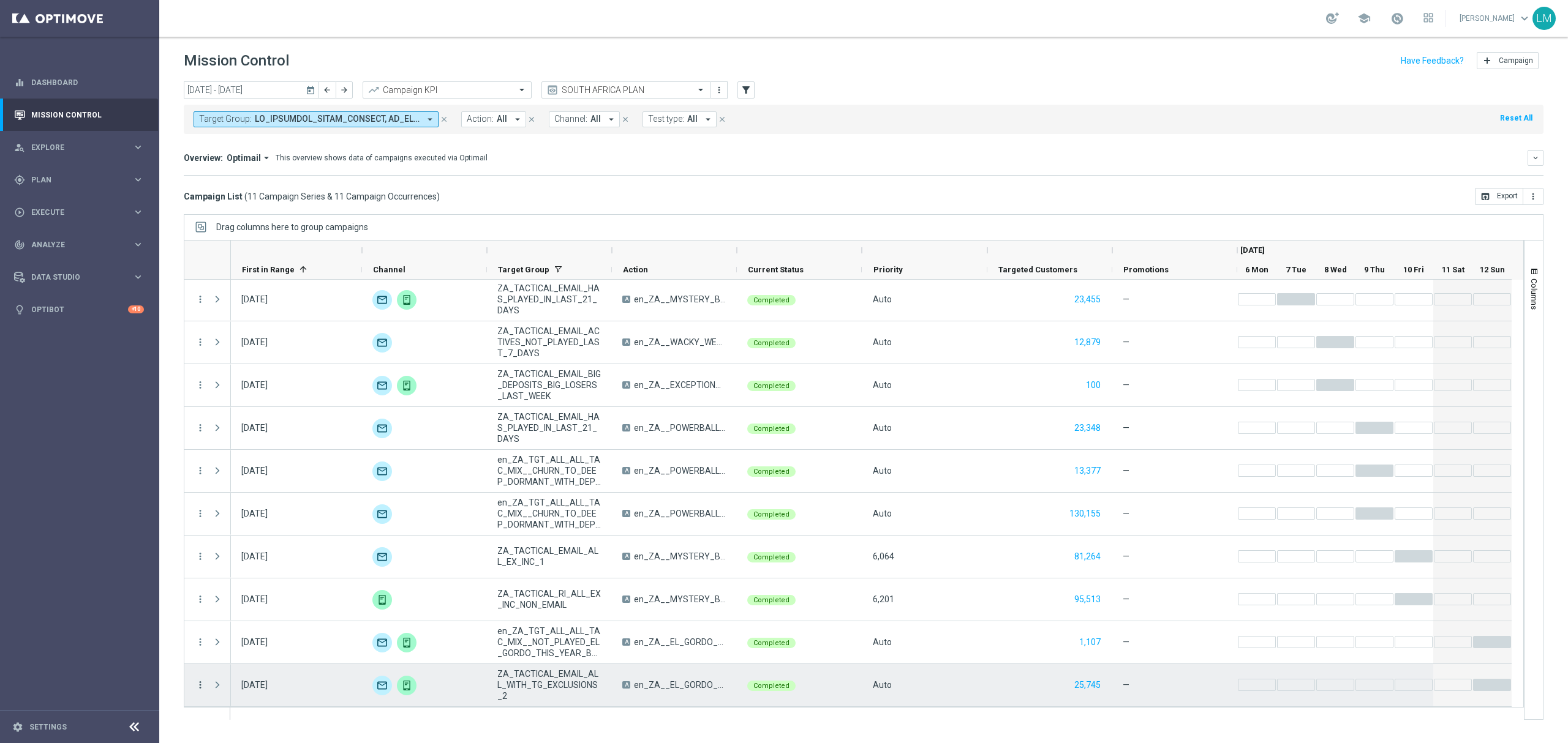
click at [198, 682] on icon "more_vert" at bounding box center [200, 685] width 11 height 11
click at [257, 578] on span "Channel Metrics" at bounding box center [254, 575] width 57 height 8
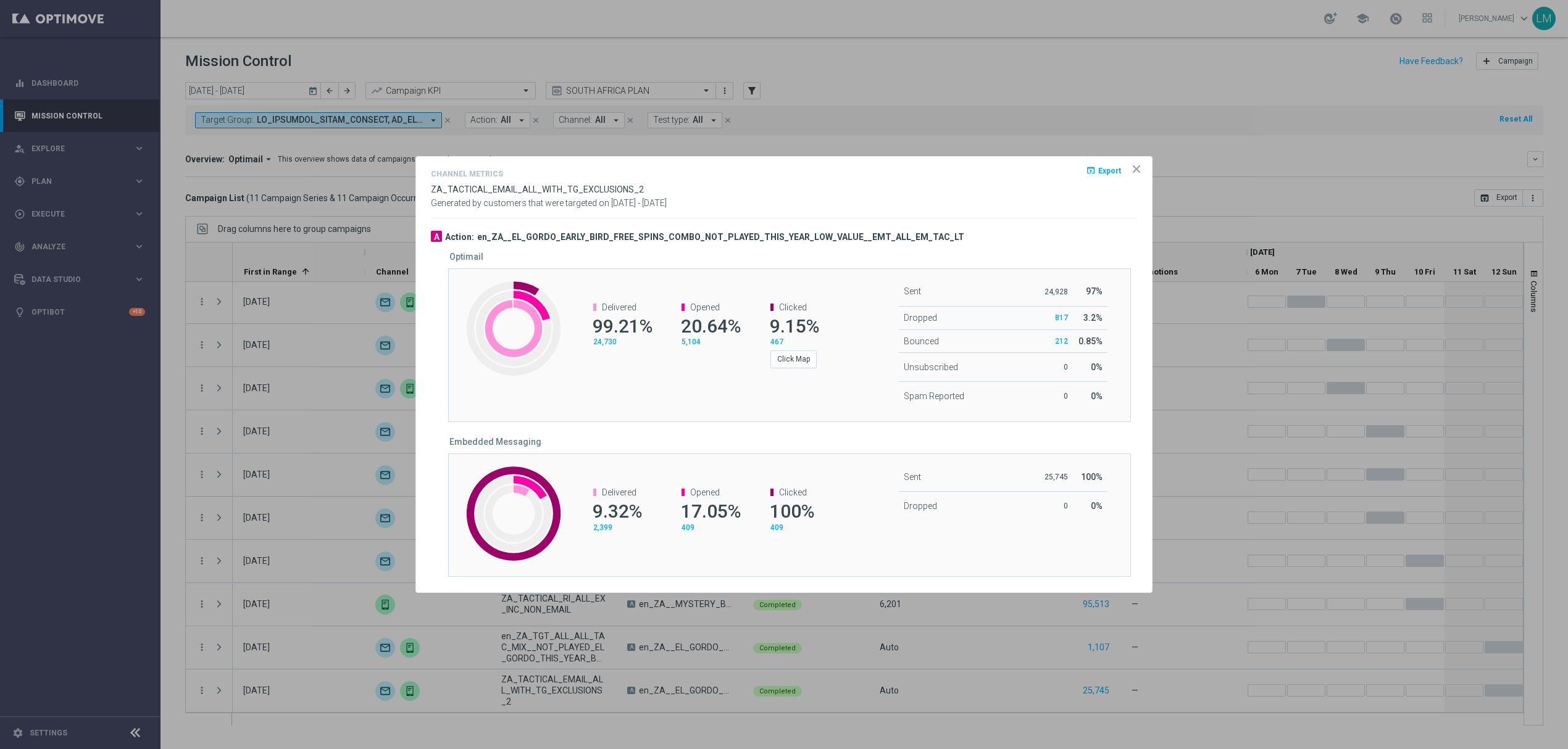
click at [1132, 168] on icon "icon" at bounding box center [1136, 169] width 12 height 12
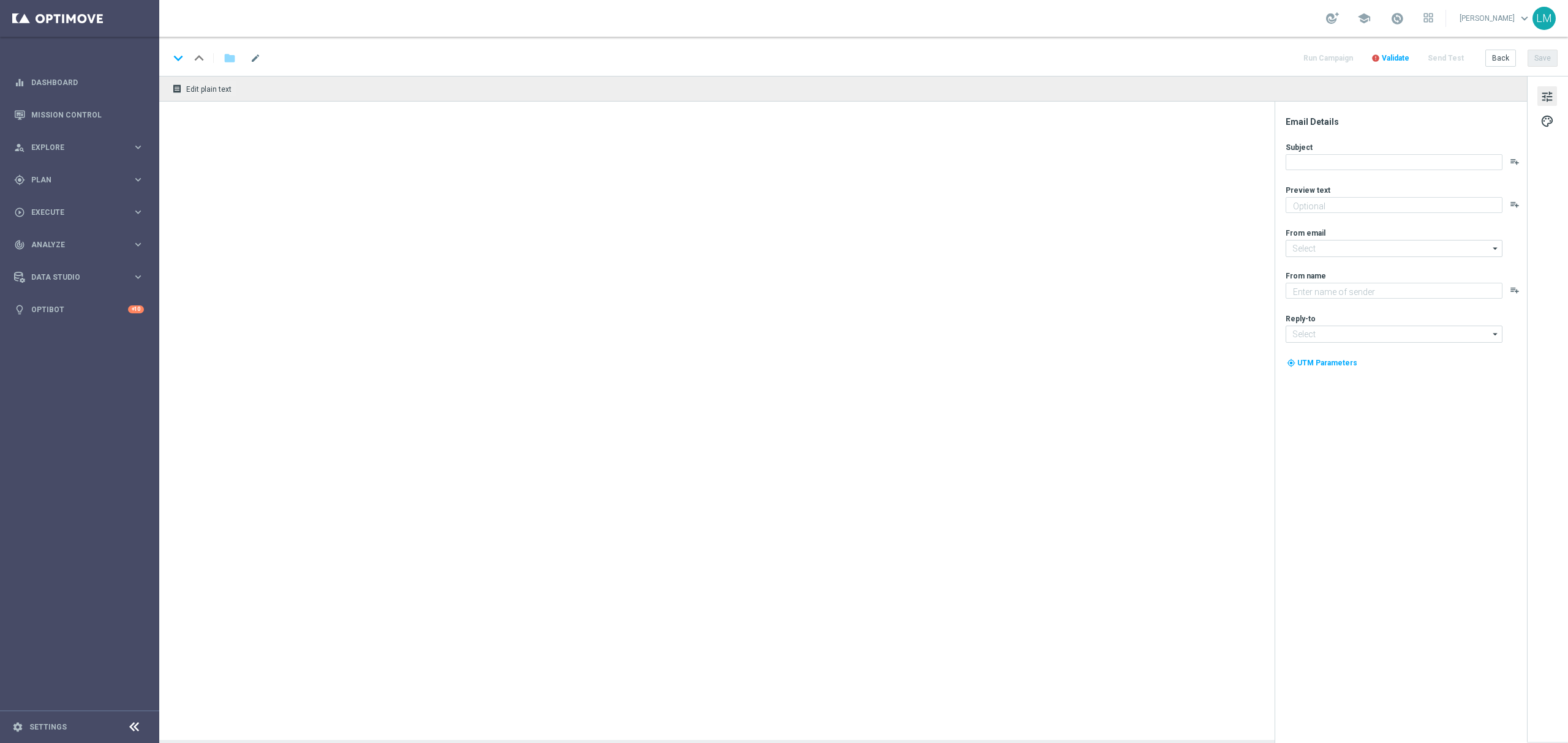
type textarea "Midweek madness as it's best..."
type textarea "Lottoland"
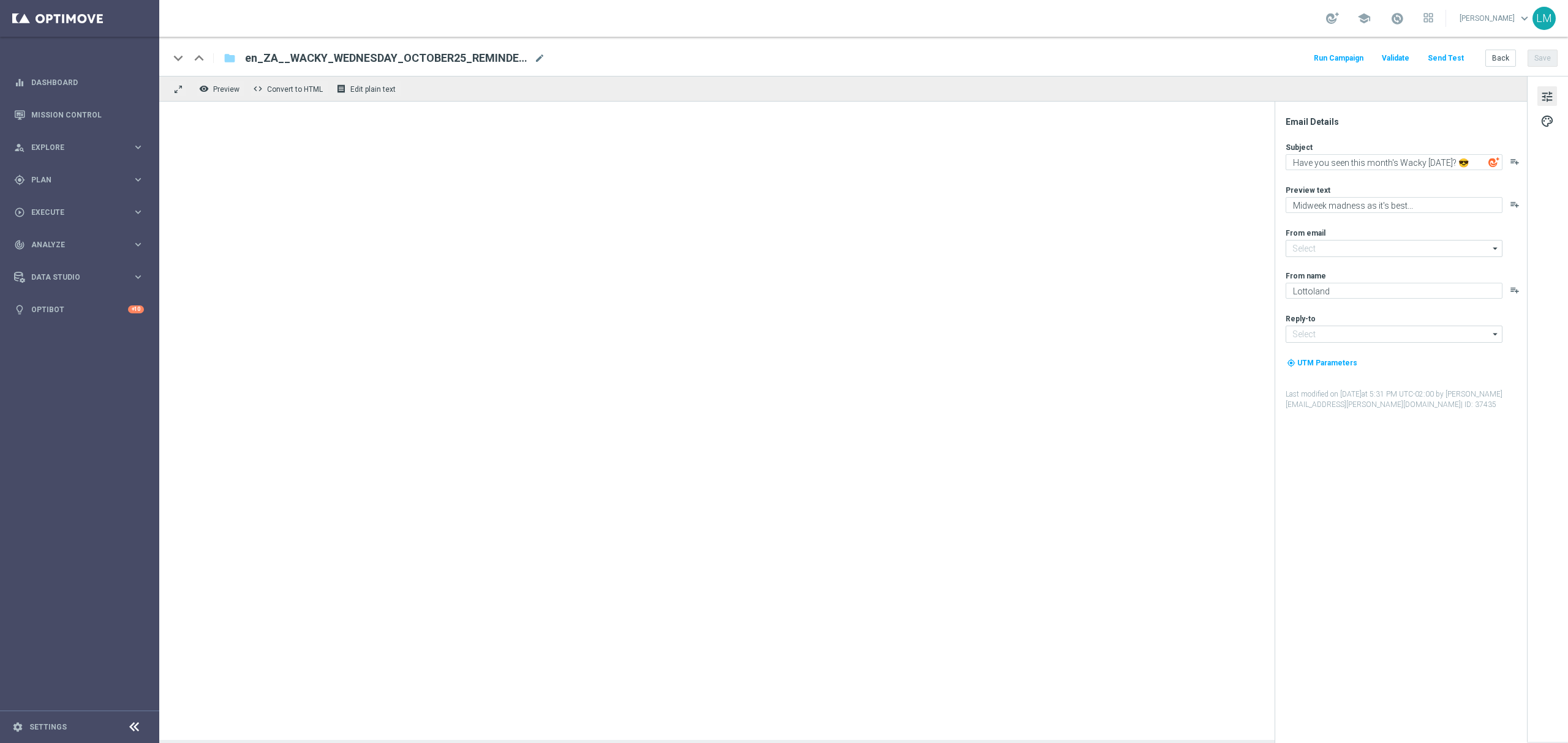
type input "[EMAIL_ADDRESS][DOMAIN_NAME]"
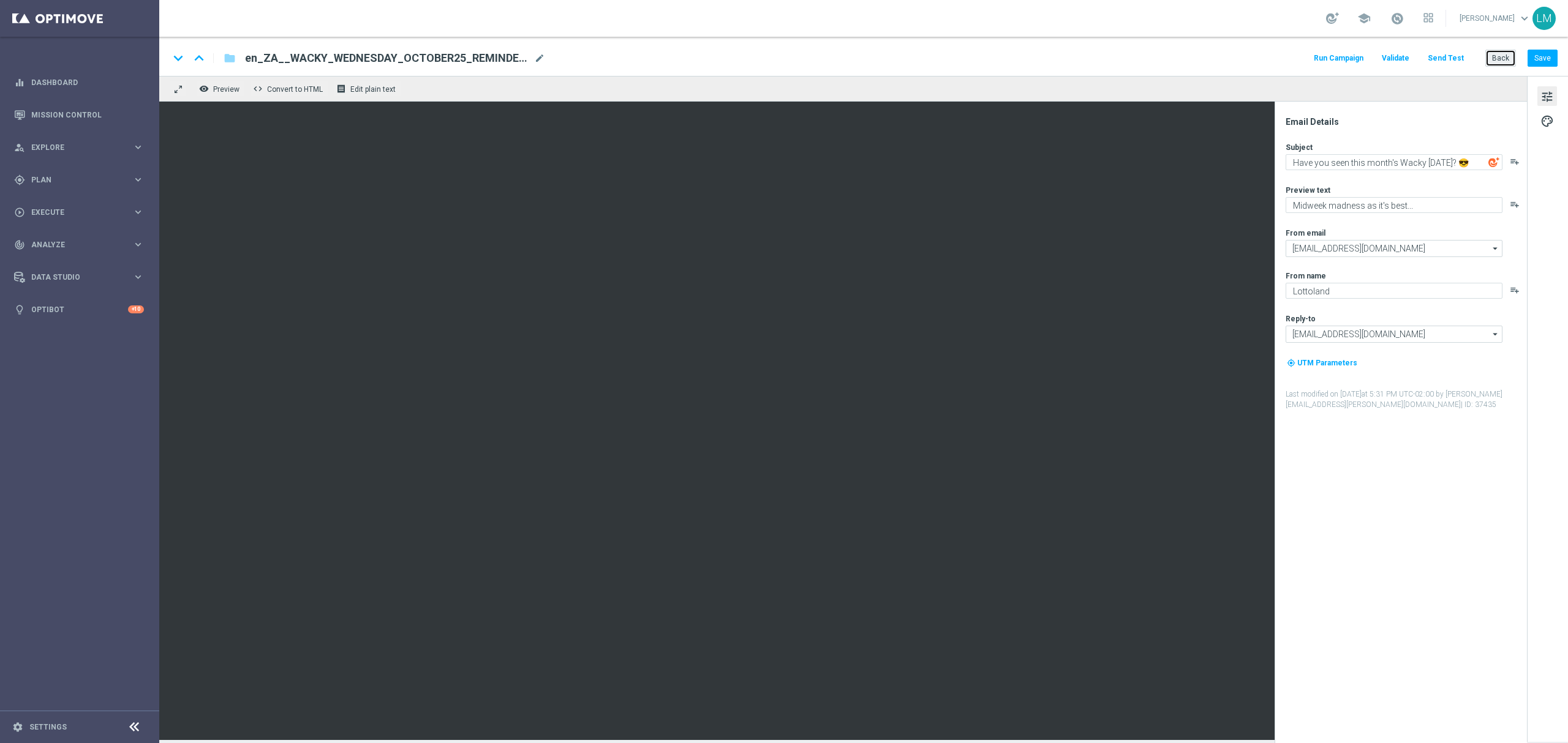
click at [1492, 50] on button "Back" at bounding box center [1501, 58] width 31 height 17
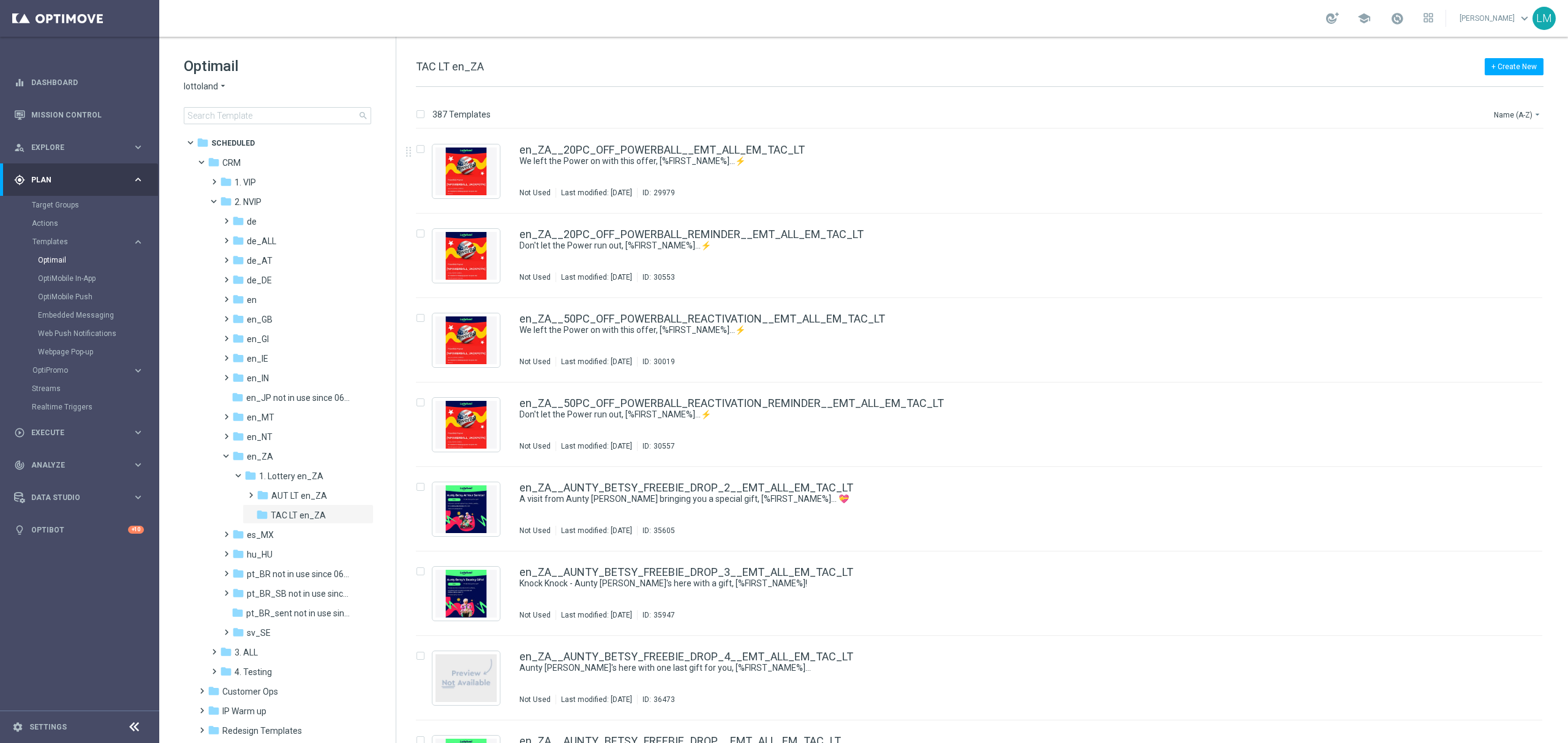
click at [1483, 116] on div "387 Templates Name (A-Z) arrow_drop_down" at bounding box center [979, 117] width 1127 height 22
click at [1515, 111] on button "Name (A-Z) arrow_drop_down" at bounding box center [1518, 114] width 51 height 15
click at [1497, 165] on span "Date Modified (Newest)" at bounding box center [1496, 169] width 82 height 8
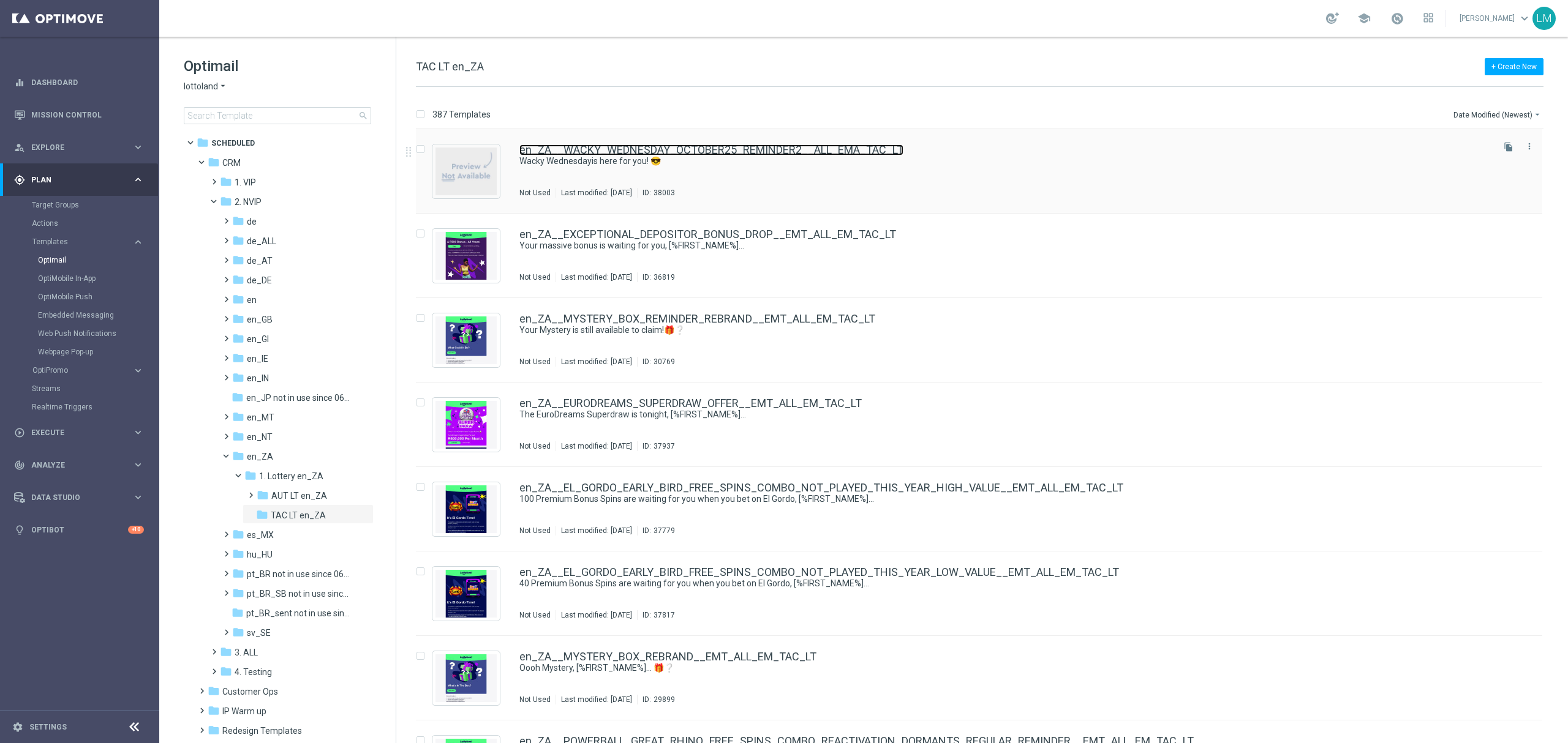
click at [790, 152] on link "en_ZA__WACKY_WEDNESDAY_OCTOBER25_REMINDER2__ALL_EMA_TAC_LT" at bounding box center [711, 150] width 384 height 11
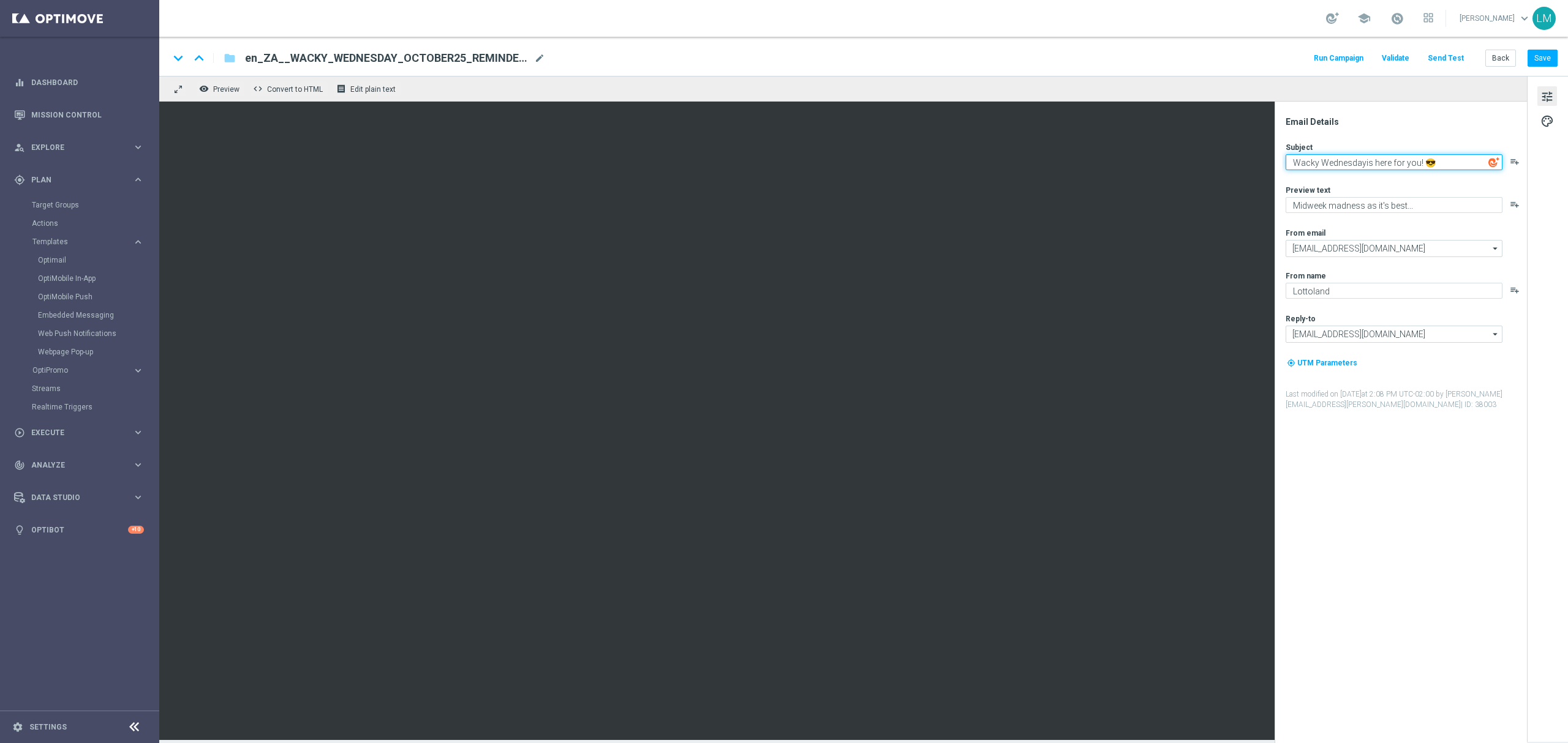
click at [1363, 165] on textarea "Wacky Wednesdayis here for you! 😎" at bounding box center [1394, 162] width 216 height 16
type textarea "Wacky Wednesday is here for you! 😎"
click at [1546, 60] on button "Save" at bounding box center [1542, 58] width 30 height 17
click at [1549, 62] on button "Save" at bounding box center [1542, 58] width 30 height 17
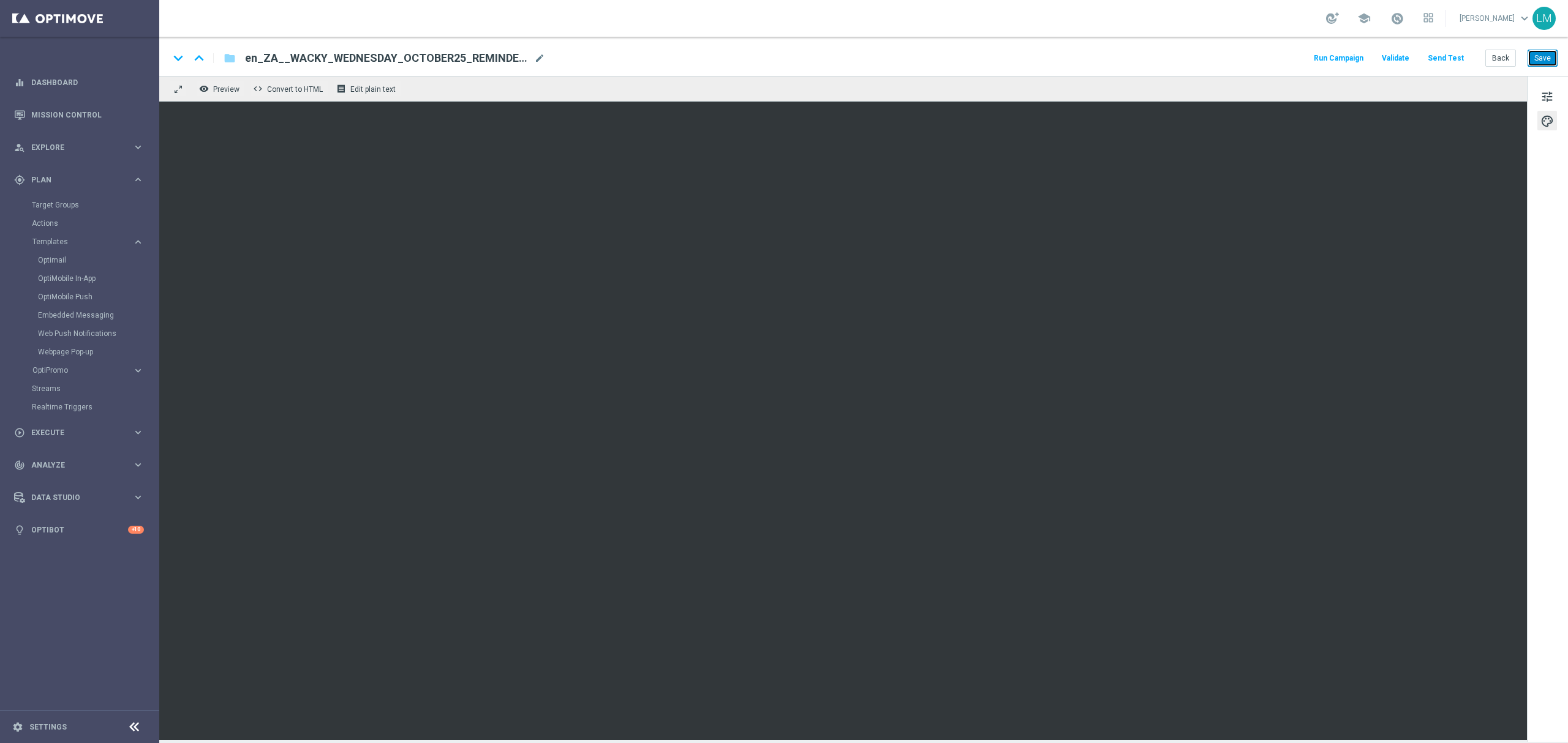
click at [1539, 62] on button "Save" at bounding box center [1542, 58] width 30 height 17
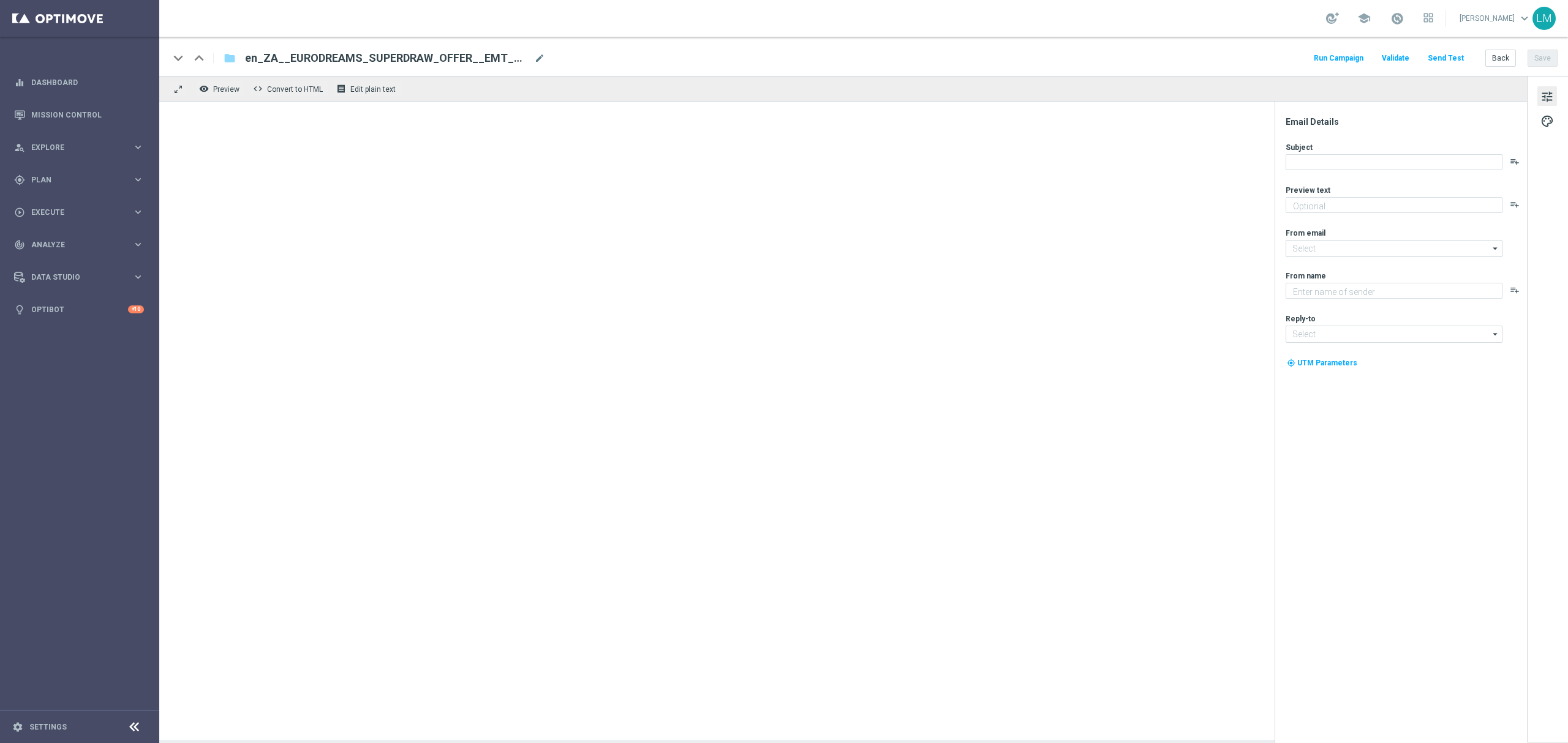
type textarea "Make sure to claim this special offer to mark the occasion!"
type textarea "Lottoland"
type input "[EMAIL_ADDRESS][DOMAIN_NAME]"
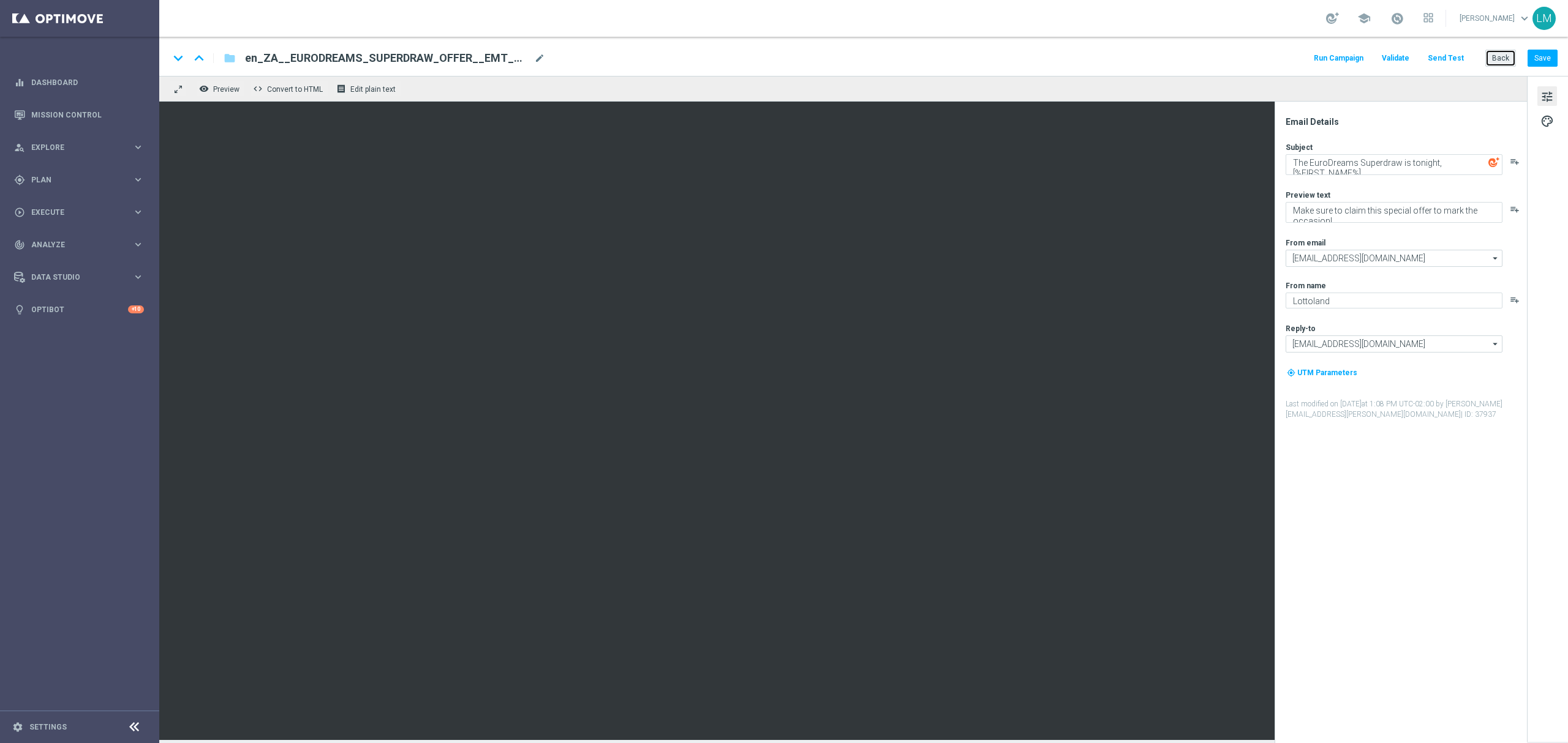
click at [1498, 54] on button "Back" at bounding box center [1501, 58] width 31 height 17
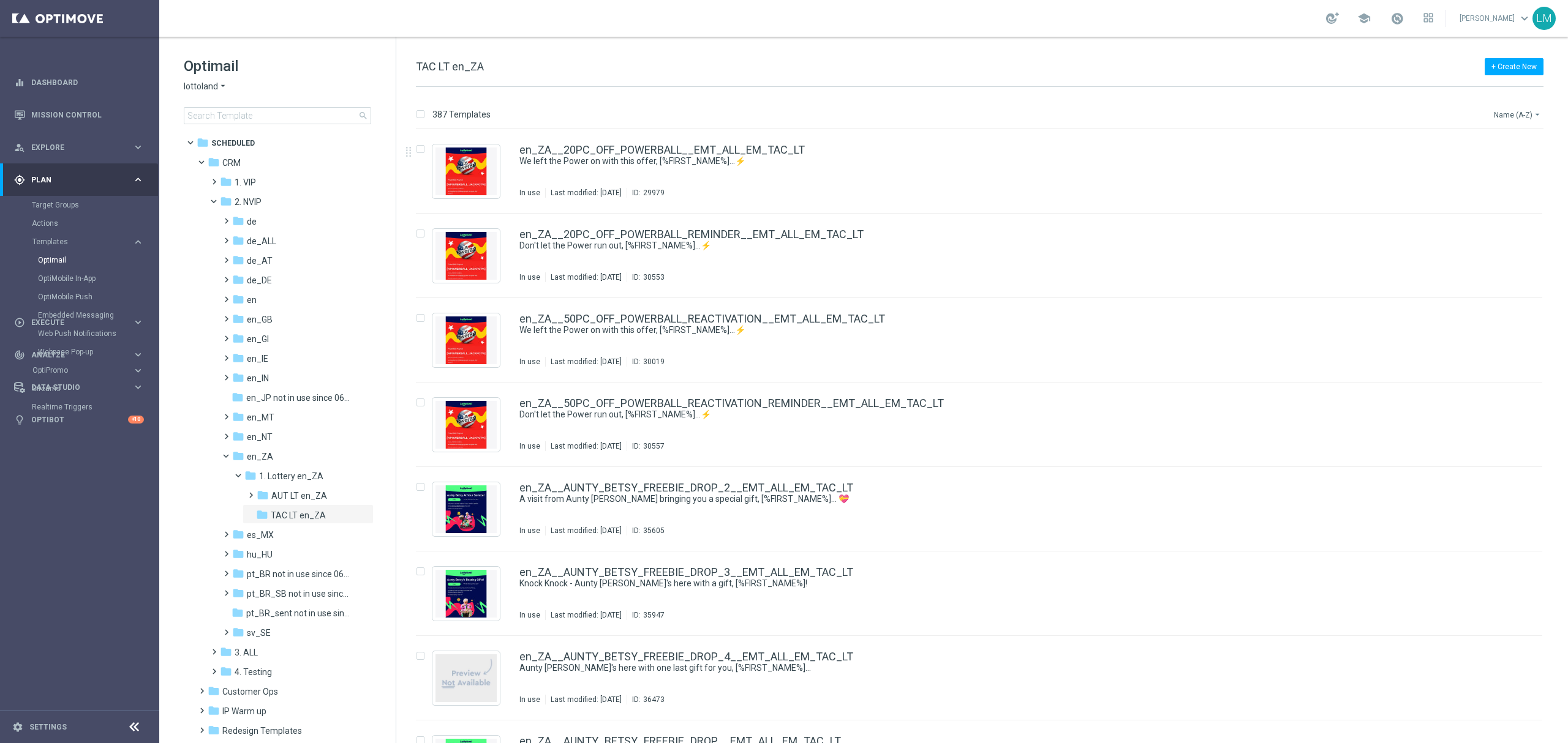
click at [1522, 116] on button "Name (A-Z) arrow_drop_down" at bounding box center [1518, 114] width 51 height 15
click at [1504, 167] on span "Date Modified (Newest)" at bounding box center [1496, 169] width 82 height 8
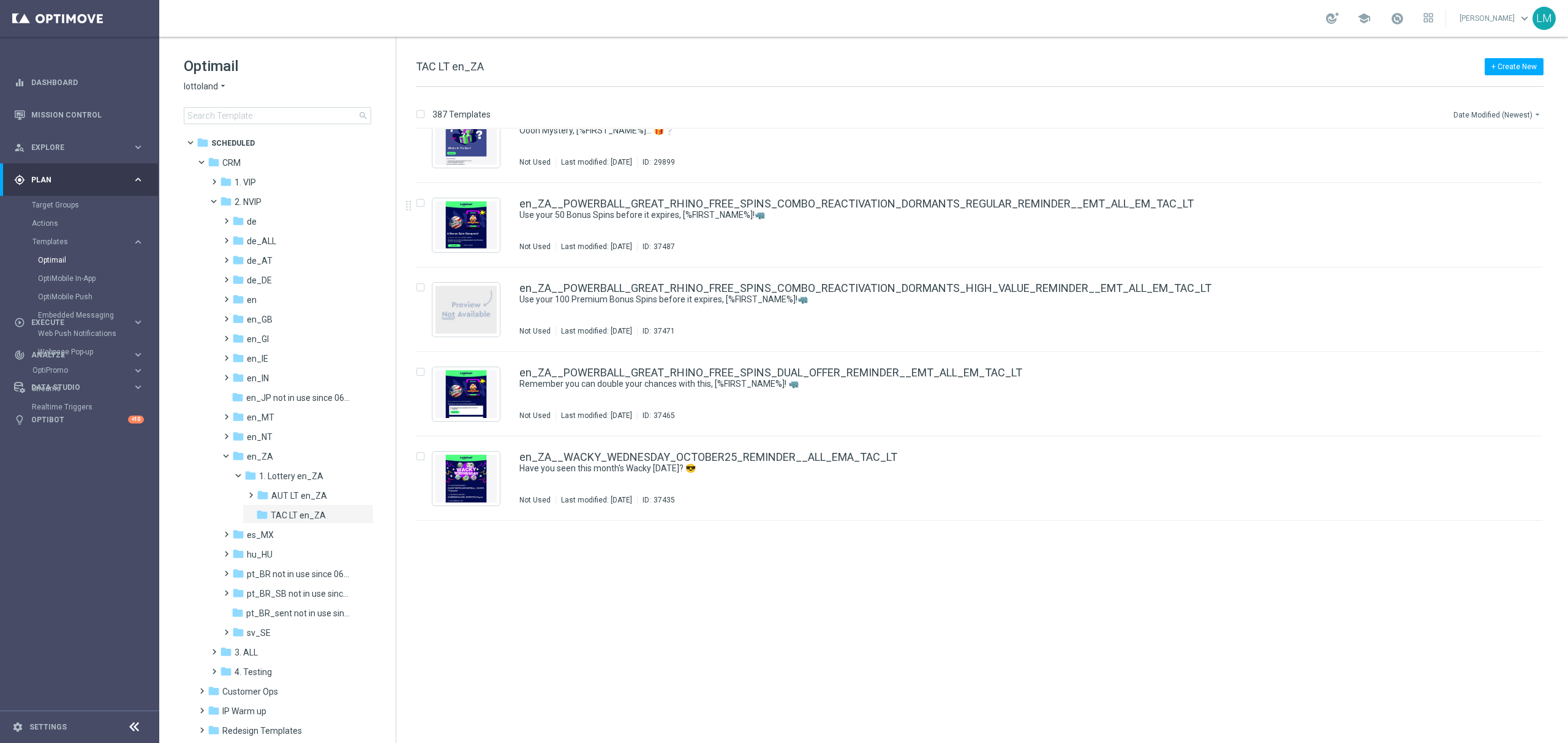
scroll to position [245, 0]
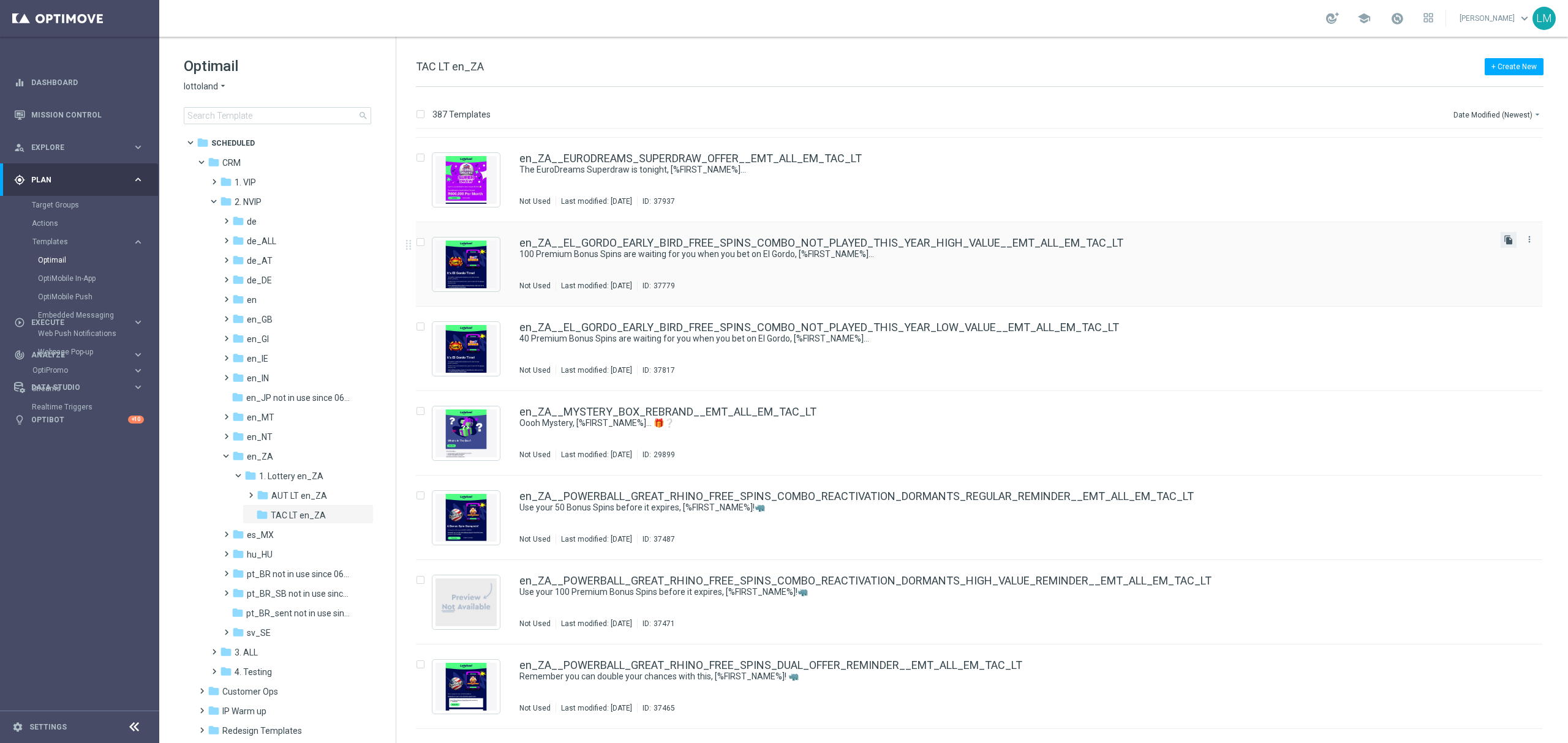
click at [1504, 239] on icon "file_copy" at bounding box center [1508, 240] width 10 height 10
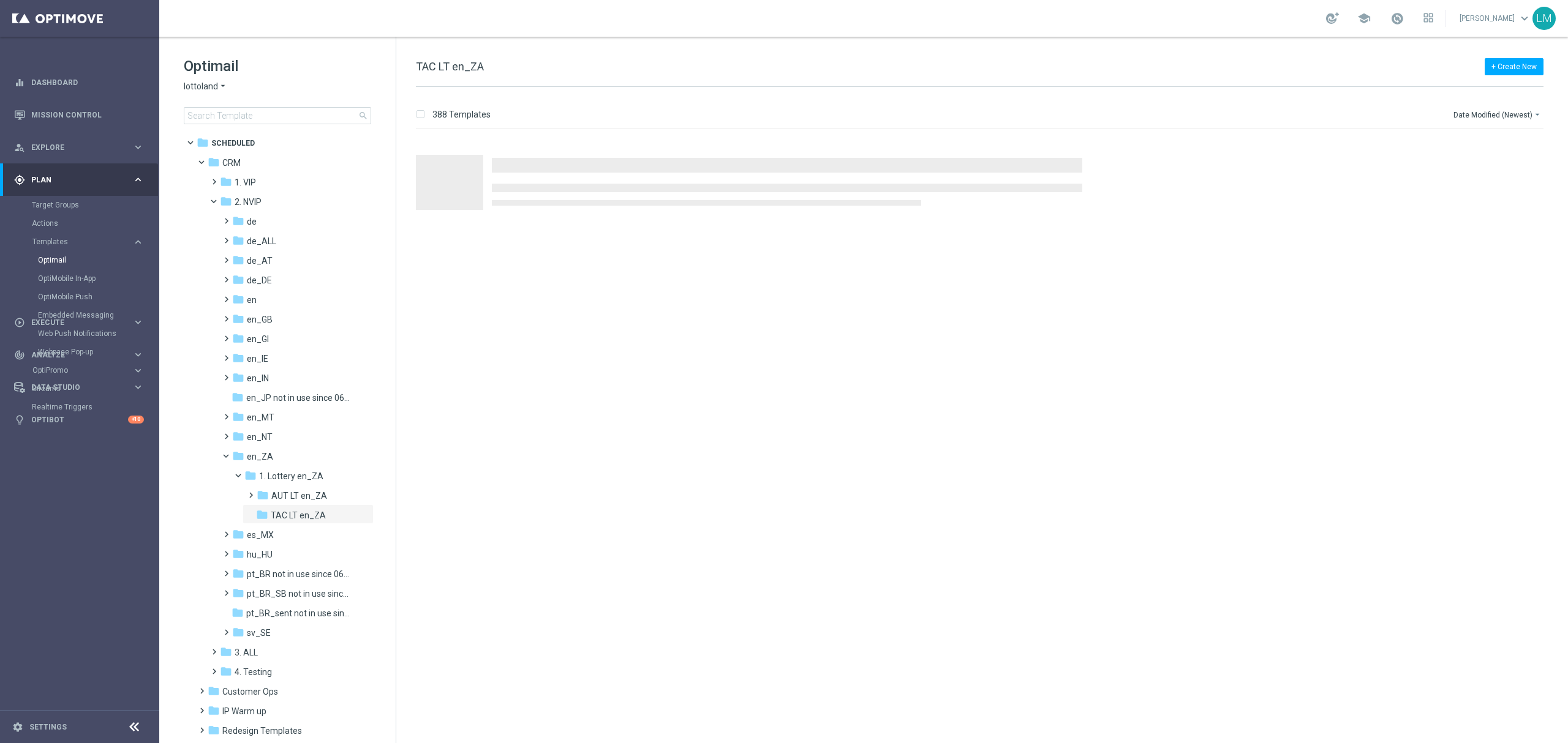
scroll to position [0, 0]
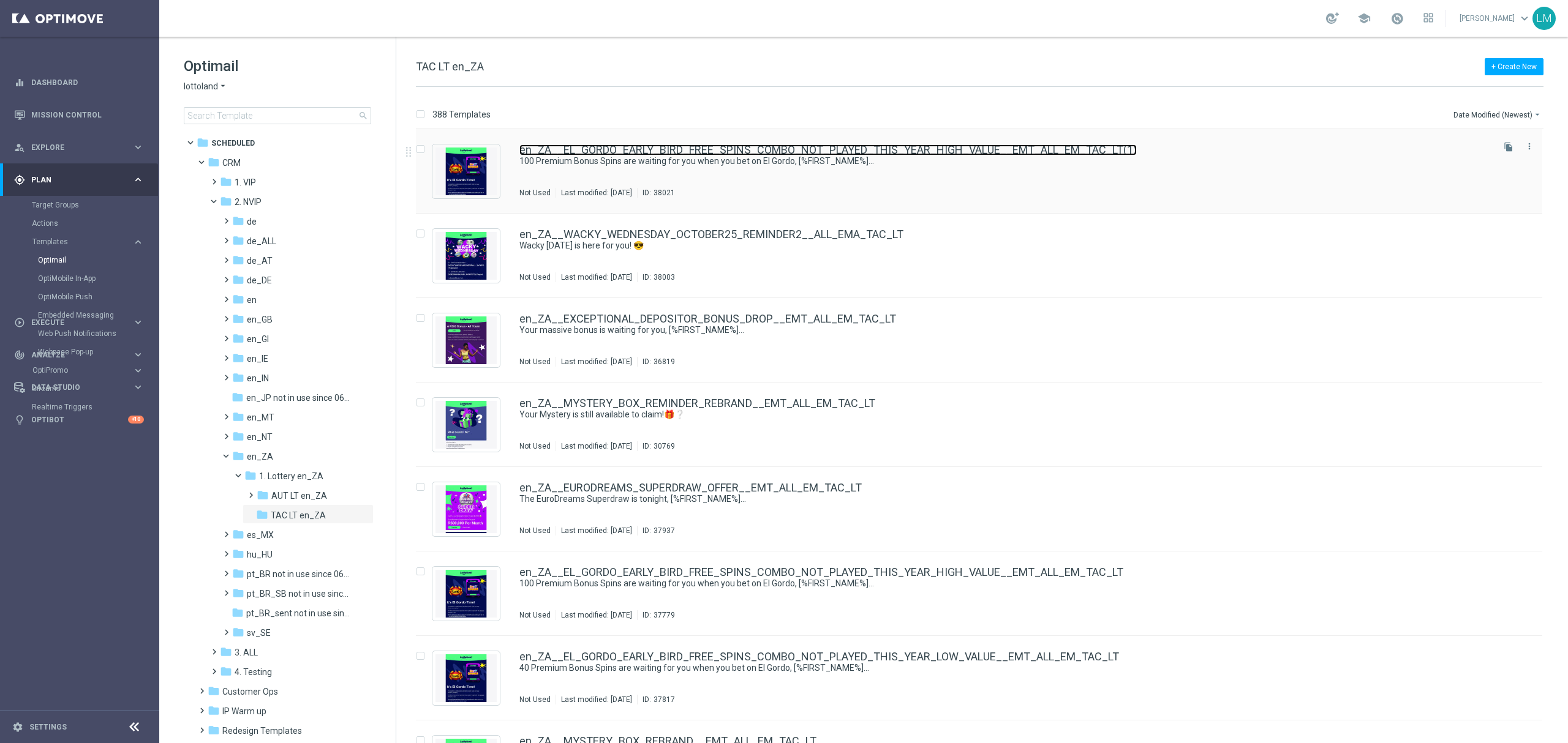
click at [658, 153] on link "en_ZA__EL_GORDO_EARLY_BIRD_FREE_SPINS_COMBO_NOT_PLAYED_THIS_YEAR_HIGH_VALUE__EM…" at bounding box center [827, 150] width 617 height 11
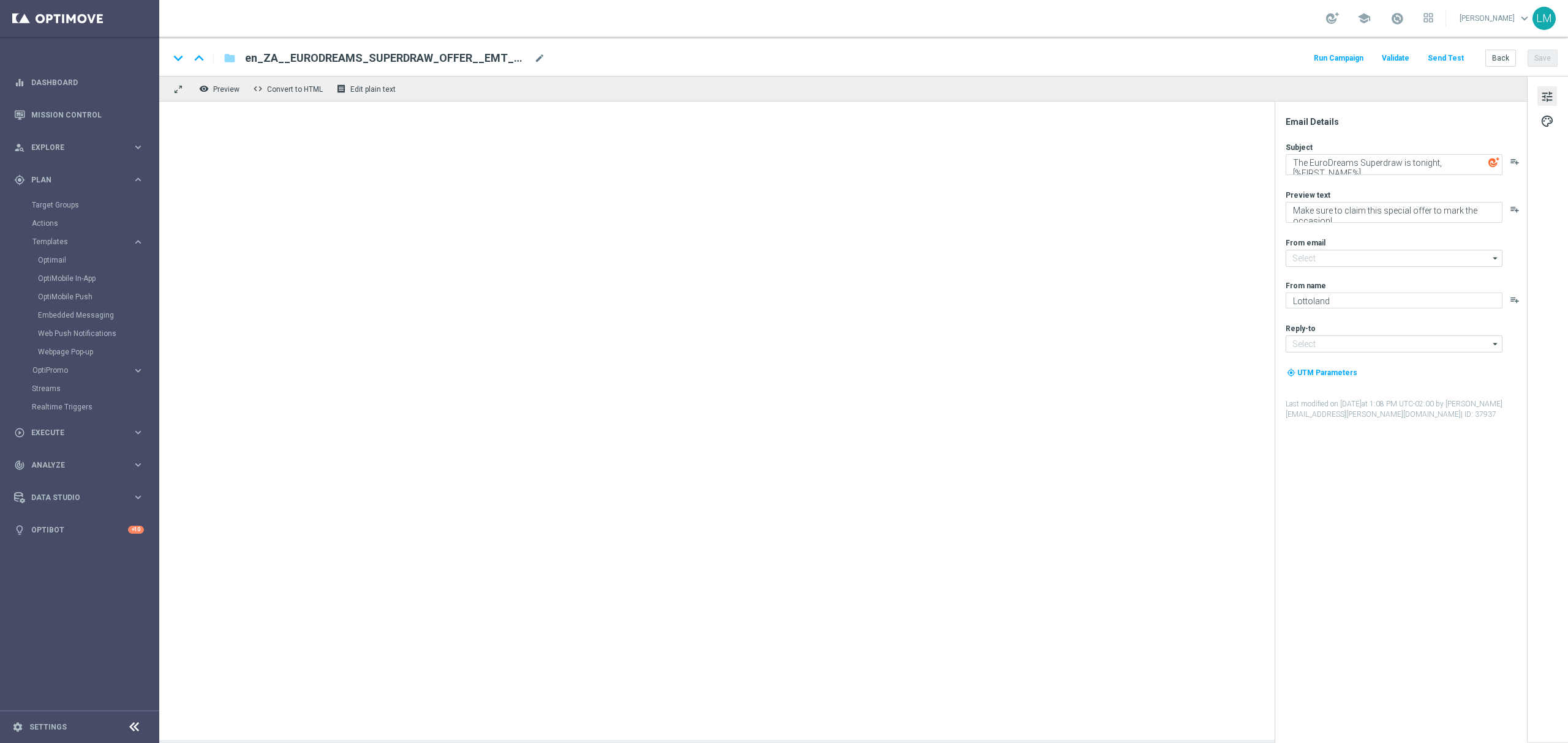
type input "mail@crm.lottoland.com"
type input "support@lottoland.co.uk"
type textarea "100 Premium Bonus Spins are waiting for you when you bet on El Gordo, [%FIRST_N…"
type textarea "Get your El Gordo early!"
type input "support@lottoland.co.za"
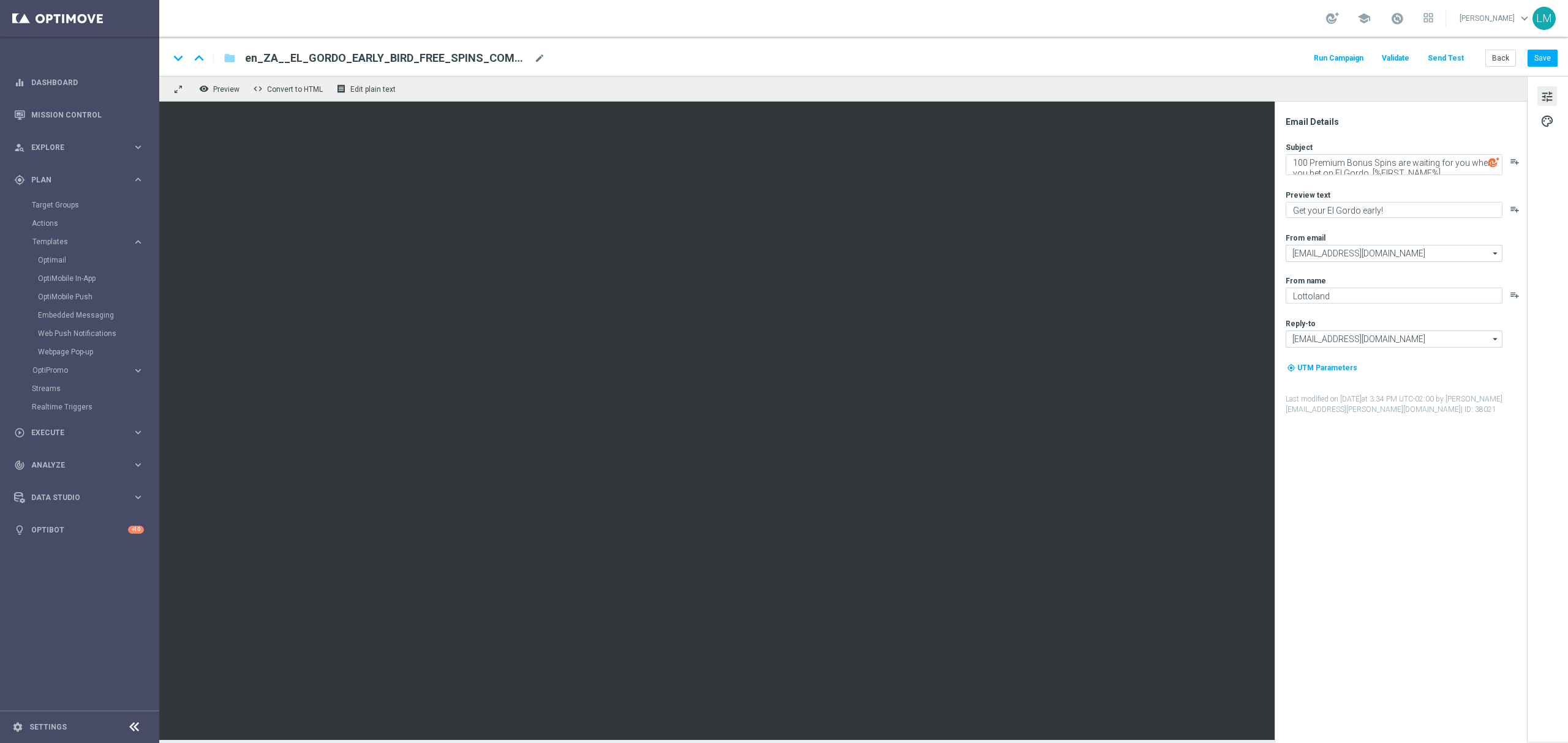
click at [535, 64] on div "en_ZA__EL_GORDO_EARLY_BIRD_FREE_SPINS_COMBO_NOT_PLAYED_THIS_YEAR_HIGH_VALUE__EM…" at bounding box center [395, 58] width 300 height 16
paste input "REMINDER__EMT_ALL_EM_TAC_LT"
type input "en_ZA__EL_GORDO_EARLY_BIRD_FREE_SPINS_COMBO_NOT_PLAYED_THIS_YEAR_HIGH_VALUE_REM…"
click at [535, 83] on div "remove_red_eye Preview code Convert to HTML receipt Edit plain text" at bounding box center [843, 88] width 1368 height 26
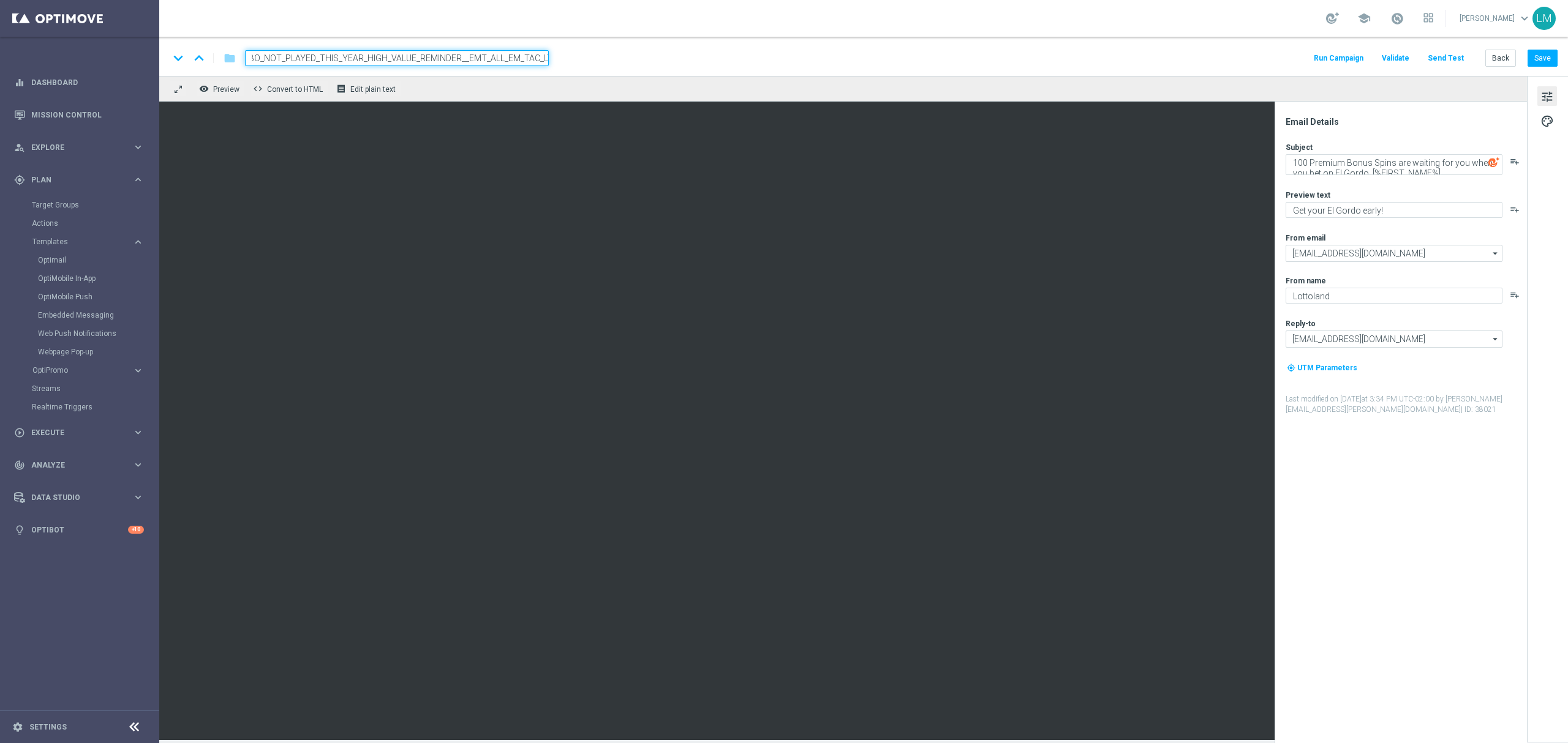
scroll to position [0, 0]
click at [525, 62] on input "en_ZA__EL_GORDO_EARLY_BIRD_FREE_SPINS_COMBO_NOT_PLAYED_THIS_YEAR_HIGH_VALUE_REM…" at bounding box center [397, 58] width 304 height 16
click at [518, 83] on div "remove_red_eye Preview code Convert to HTML receipt Edit plain text" at bounding box center [843, 88] width 1368 height 26
click at [513, 57] on input "en_ZA__EL_GORDO_EARLY_BIRD_FREE_SPINS_COMBO_NOT_PLAYED_THIS_YEAR_HIGH_VALUE_REM…" at bounding box center [397, 58] width 304 height 16
click at [502, 102] on iframe at bounding box center [843, 421] width 1368 height 639
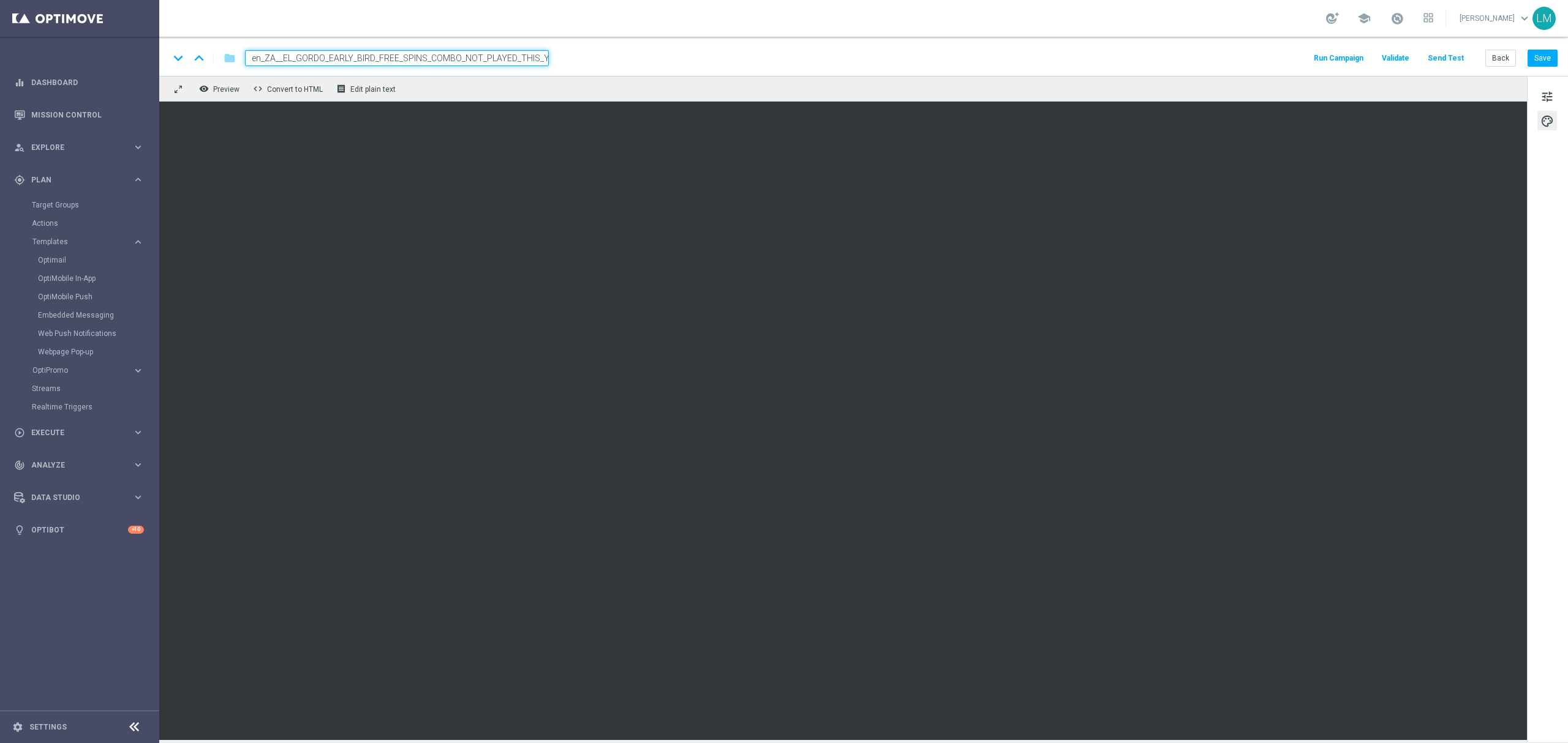
click at [491, 88] on div "remove_red_eye Preview code Convert to HTML receipt Edit plain text" at bounding box center [843, 88] width 1368 height 26
click at [489, 57] on input "en_ZA__EL_GORDO_EARLY_BIRD_FREE_SPINS_COMBO_NOT_PLAYED_THIS_YEAR_HIGH_VALUE_REM…" at bounding box center [397, 58] width 304 height 16
click at [495, 91] on div "remove_red_eye Preview code Convert to HTML receipt Edit plain text" at bounding box center [843, 88] width 1368 height 26
click at [1540, 97] on span "tune" at bounding box center [1546, 97] width 13 height 16
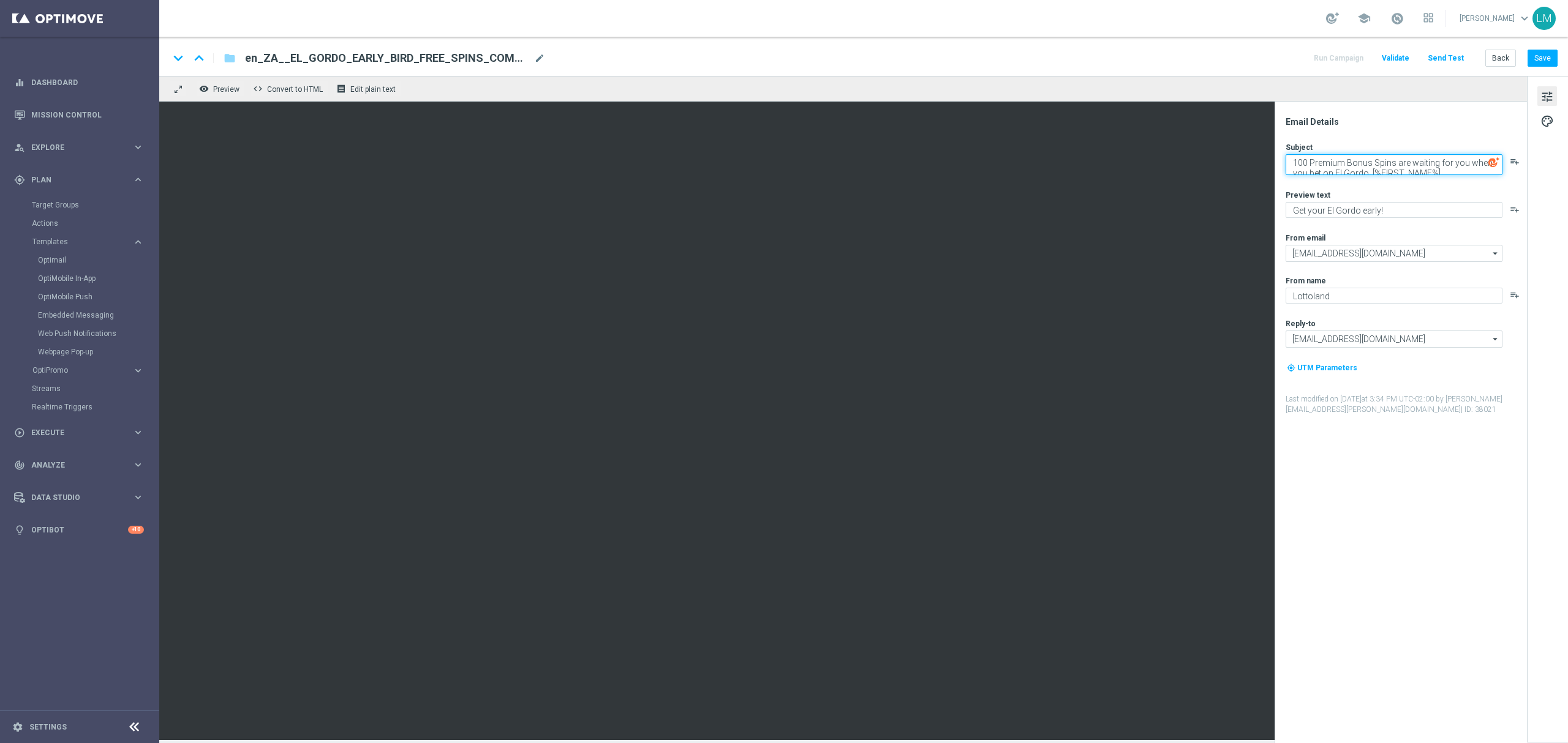
click at [1347, 165] on textarea "100 Premium Bonus Spins are waiting for you when you bet on El Gordo, [%FIRST_N…" at bounding box center [1394, 165] width 216 height 21
paste textarea "Last chance to claim these 100 Premium Bonus Spins the El Gordo way"
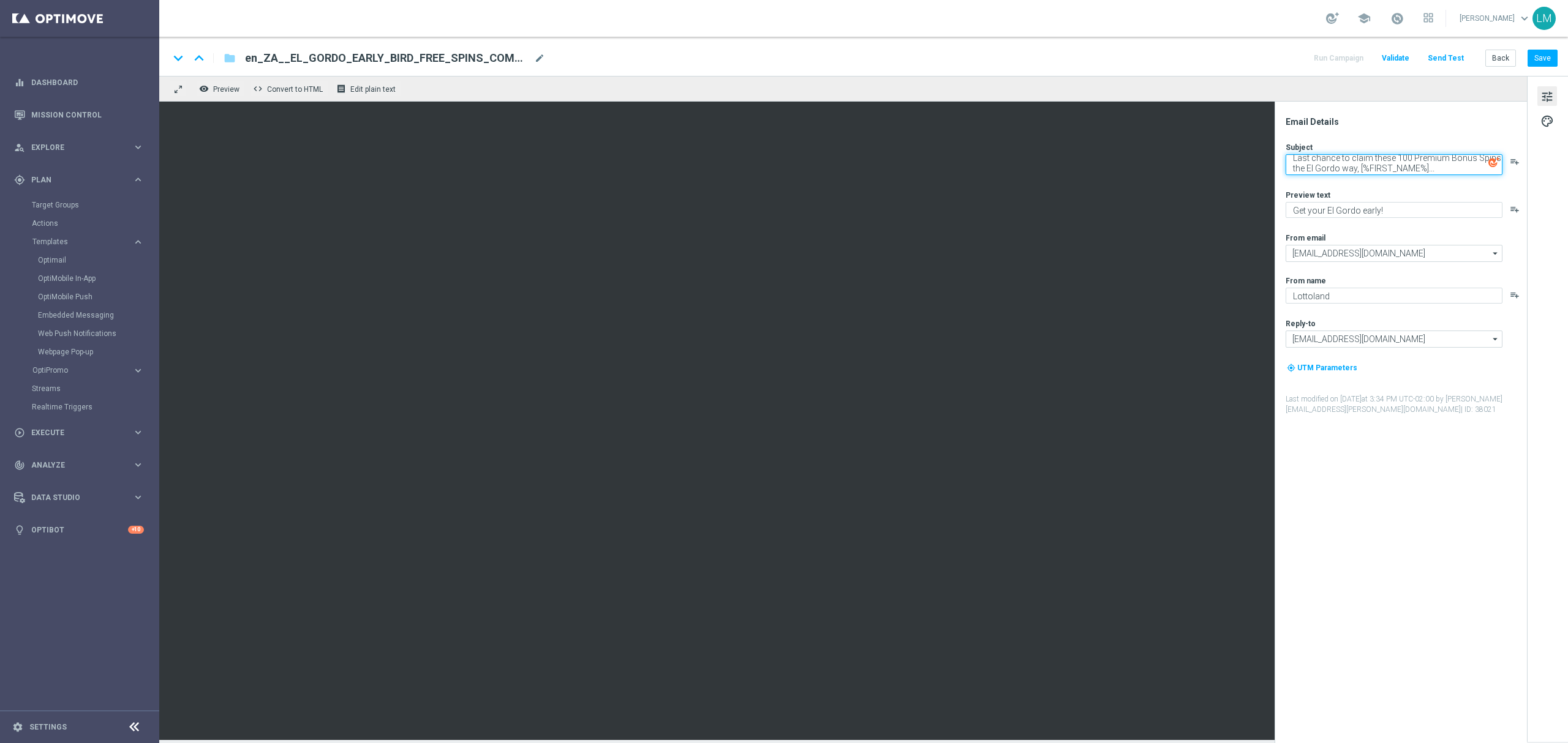
type textarea "Last chance to claim these 100 Premium Bonus Spins the El Gordo way, [%FIRST_NA…"
click at [1370, 190] on div "Preview text" at bounding box center [1405, 195] width 240 height 10
click at [1550, 62] on button "Save" at bounding box center [1542, 58] width 30 height 17
click at [535, 57] on span "mode_edit" at bounding box center [539, 58] width 11 height 11
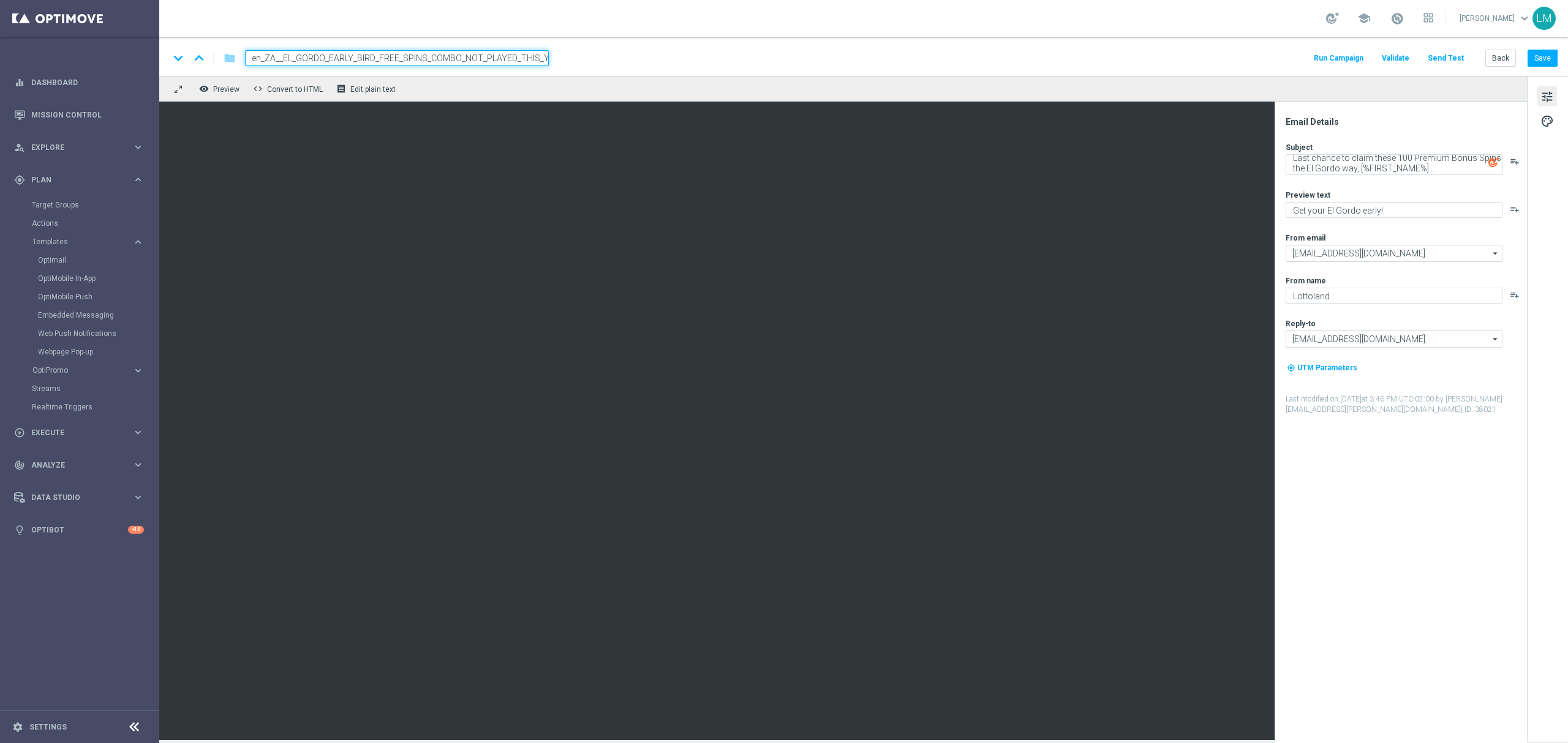
paste input "RI"
paste input "en_ZA__EL_GORDO_EARLY_BIRD_FREE_SPINS_COMBO_NOT_PLAYED_THIS_YEAR_HIGH_VALUE_REM…"
click at [612, 69] on div "keyboard_arrow_down keyboard_arrow_up folder en_ZA__EL_GORDO_EARLY_BIRD_FREE_SP…" at bounding box center [863, 56] width 1408 height 39
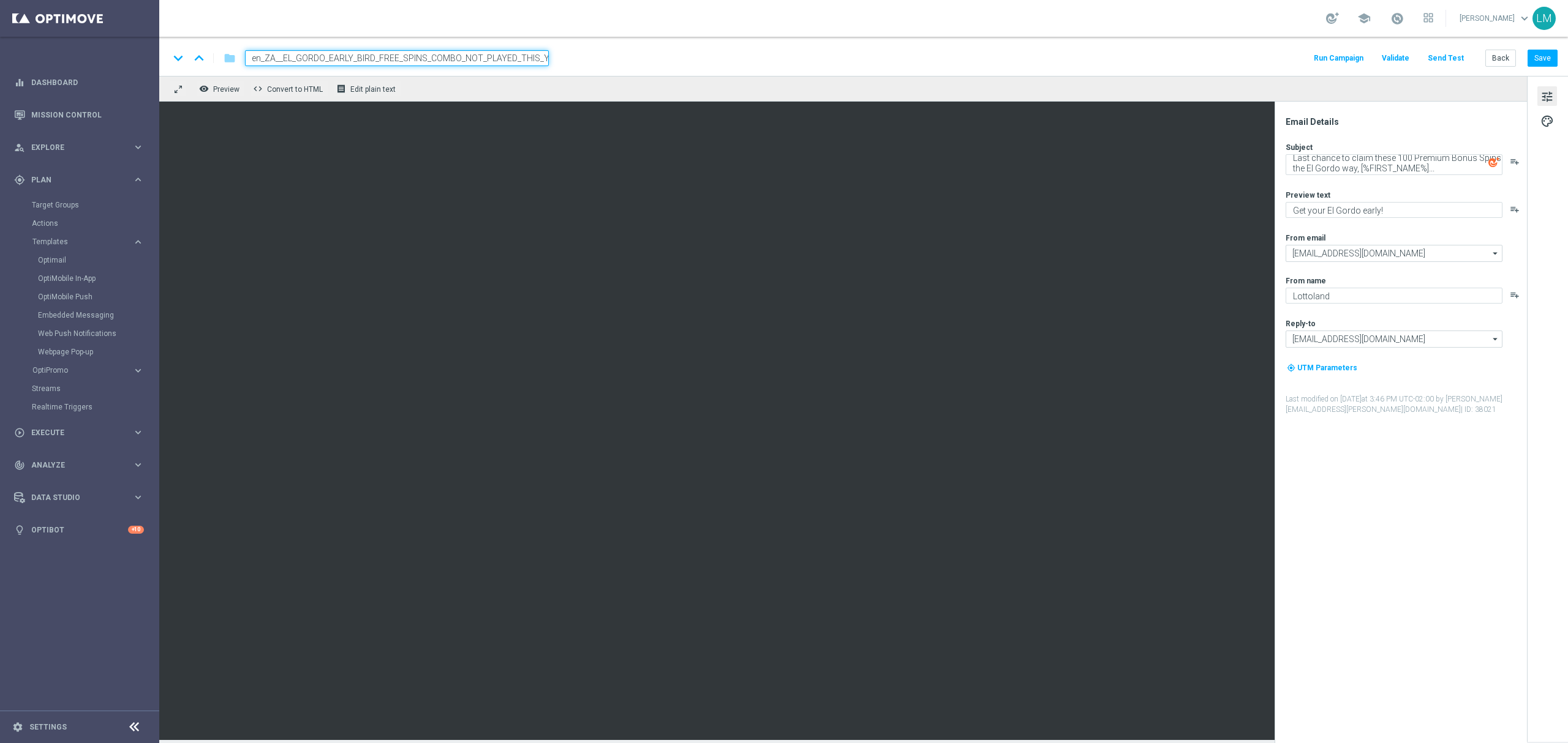
click at [519, 60] on input "en_ZA__EL_GORDO_EARLY_BIRD_FREE_SPINS_COMBO_NOT_PLAYED_THIS_YEAR_HIGH_VALUE_REM…" at bounding box center [397, 58] width 304 height 16
click at [488, 95] on div "remove_red_eye Preview code Convert to HTML receipt Edit plain text" at bounding box center [843, 88] width 1368 height 26
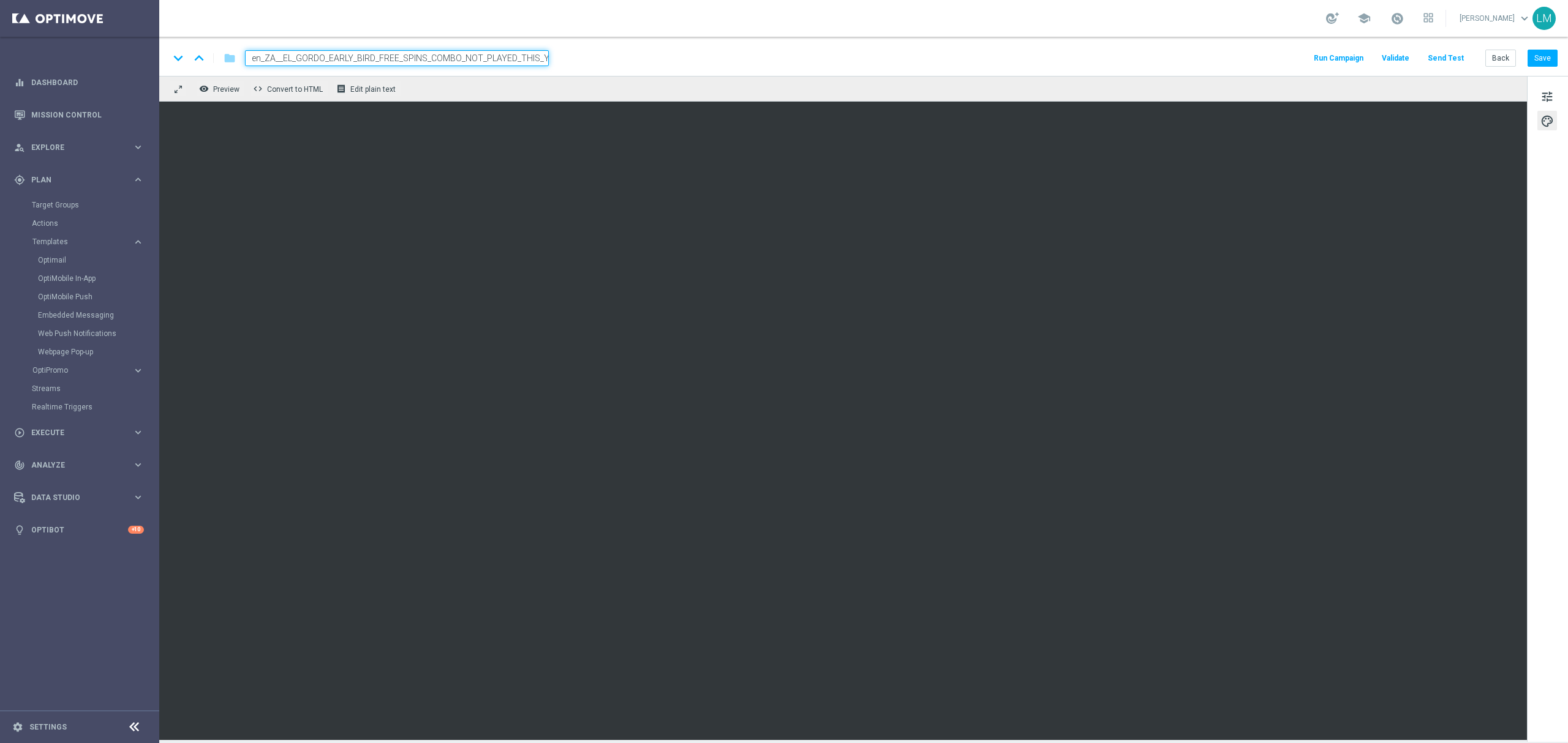
click at [472, 95] on div "remove_red_eye Preview code Convert to HTML receipt Edit plain text" at bounding box center [843, 88] width 1368 height 26
click at [478, 67] on div "keyboard_arrow_down keyboard_arrow_up folder en_ZA__EL_GORDO_EARLY_BIRD_FREE_SP…" at bounding box center [863, 56] width 1408 height 39
drag, startPoint x: 479, startPoint y: 62, endPoint x: 481, endPoint y: 69, distance: 7.3
click at [479, 64] on input "en_ZA__EL_GORDO_EARLY_BIRD_FREE_SPINS_COMBO_NOT_PLAYED_THIS_YEAR_HIGH_VALUE_REM…" at bounding box center [397, 58] width 304 height 16
click at [488, 87] on div "remove_red_eye Preview code Convert to HTML receipt Edit plain text" at bounding box center [843, 88] width 1368 height 26
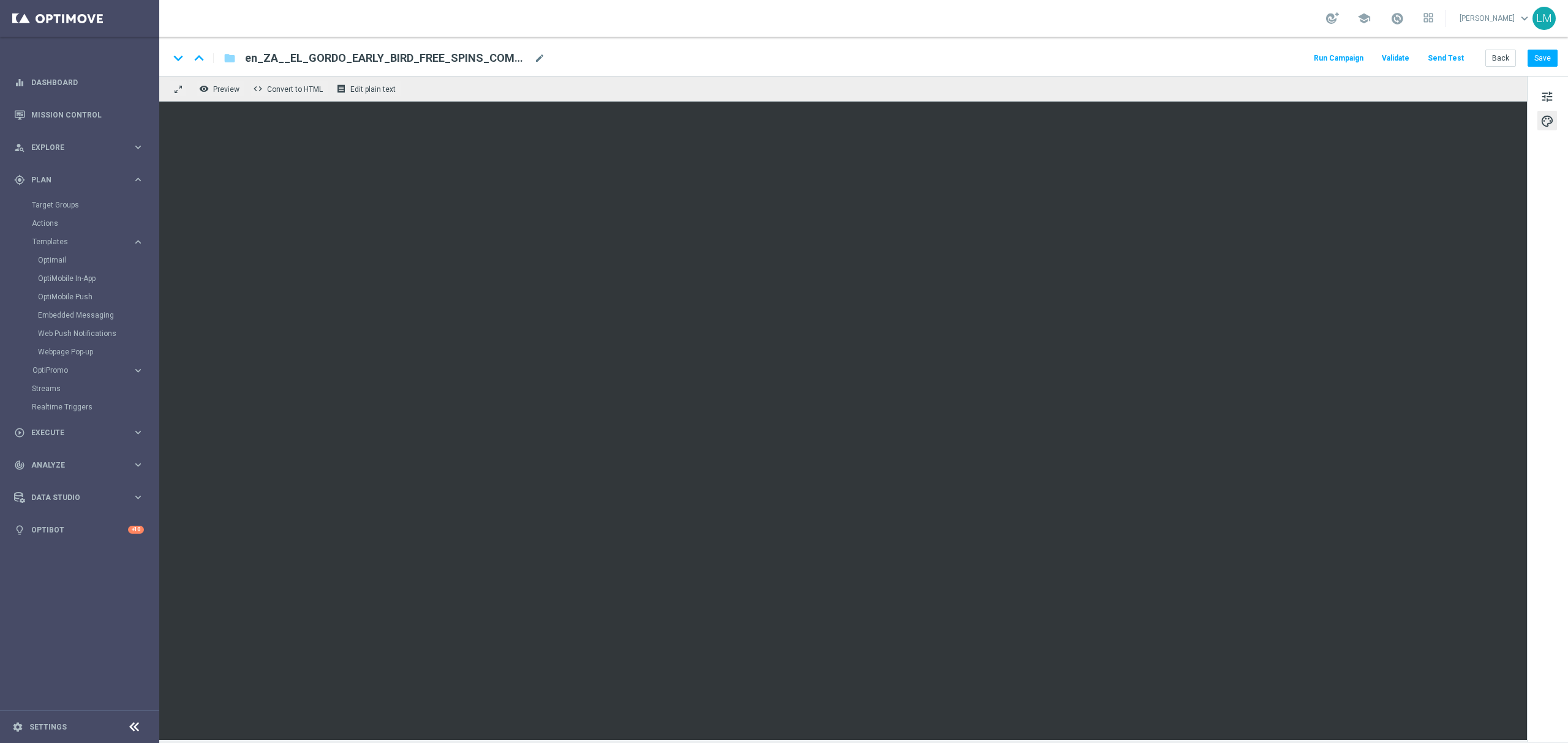
click at [537, 56] on span "mode_edit" at bounding box center [539, 58] width 11 height 11
paste input "Last chance to claim these 100 Premium Bonus Spins the El Gordo way, [%FIRST_NA…"
click at [544, 79] on div "remove_red_eye Preview code Convert to HTML receipt Edit plain text" at bounding box center [843, 88] width 1368 height 26
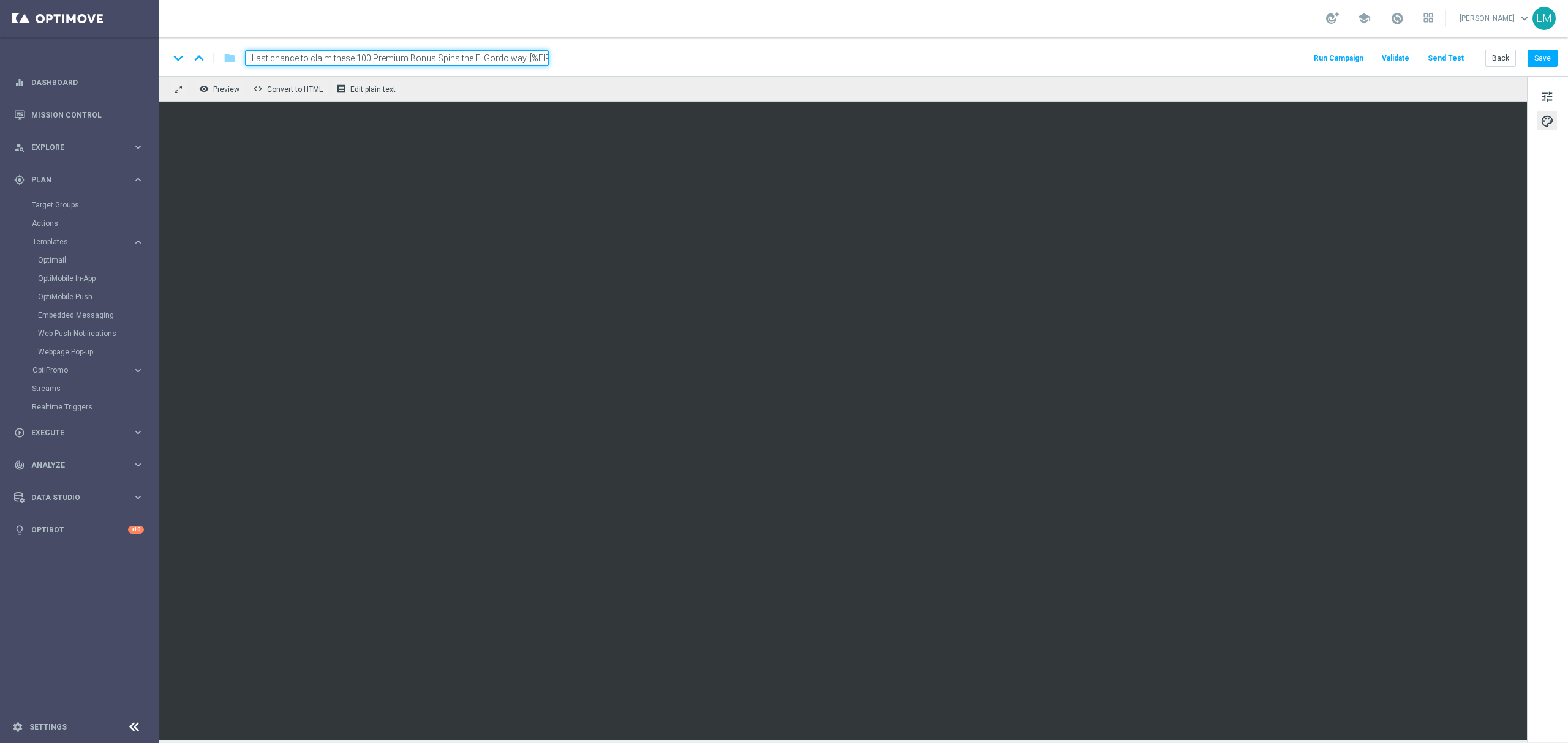
click at [512, 56] on input "Last chance to claim these 100 Premium Bonus Spins the El Gordo way, [%FIRST_NA…" at bounding box center [397, 58] width 304 height 16
click at [498, 90] on div "remove_red_eye Preview code Convert to HTML receipt Edit plain text" at bounding box center [843, 88] width 1368 height 26
click at [488, 64] on input "Last chance to claim these 100 Premium Bonus Spins the El Gordo way, [%FIRST_NA…" at bounding box center [397, 58] width 304 height 16
click at [483, 62] on span "Last chance to claim these 100 Premium Bonus Spins the El Gordo way, [%FIRST_NA…" at bounding box center [387, 58] width 284 height 15
click at [537, 59] on span "mode_edit" at bounding box center [539, 58] width 11 height 11
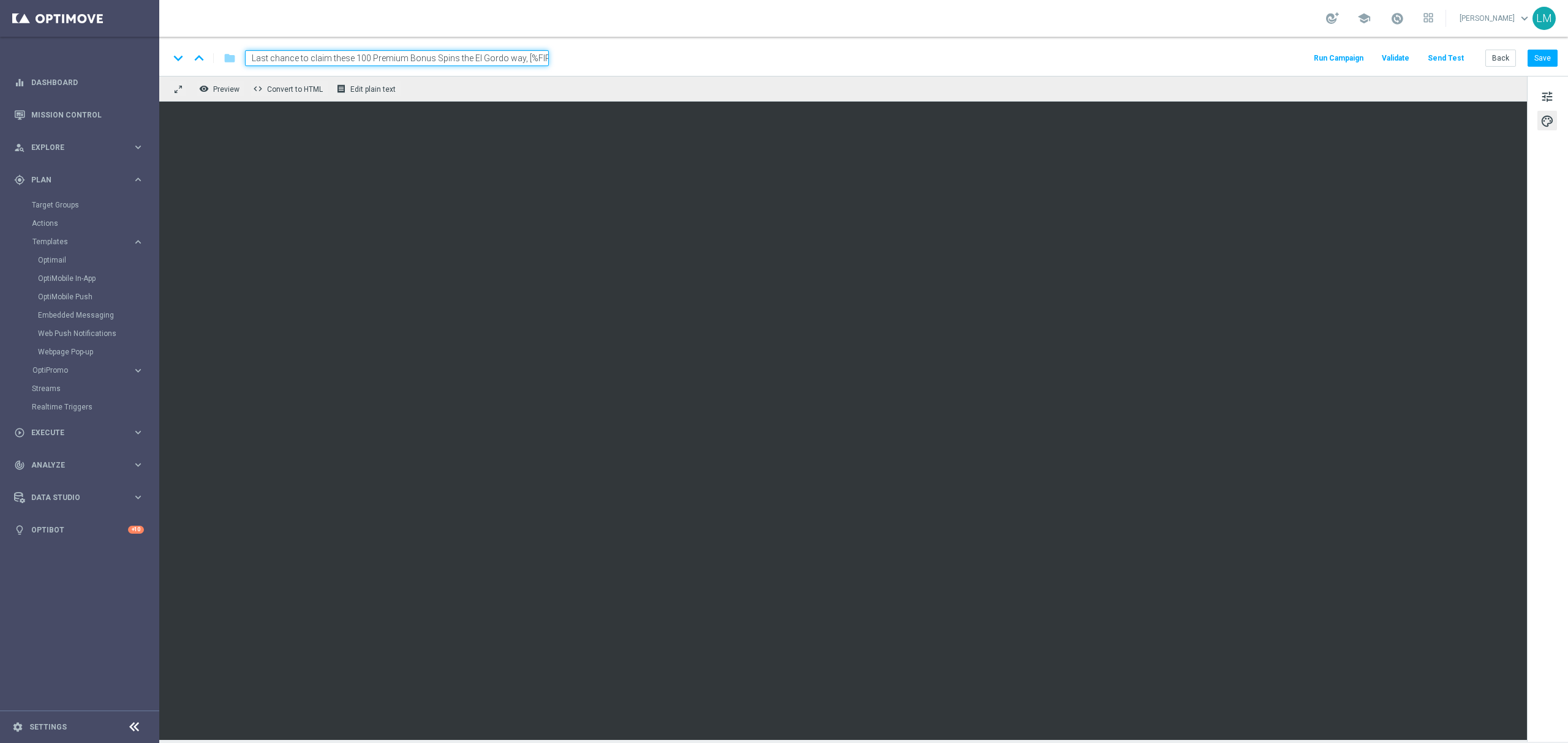
paste input "en_ZA__EL_GORDO_EARLY_BIRD_FREE_SPINS_COMBO_NOT_PLAYED_THIS_YEAR_HIGH_VALUE_REM…"
type input "en_ZA__EL_GORDO_EARLY_BIRD_FREE_SPINS_COMBO_NOT_PLAYED_THIS_YEAR_HIGH_VALUE_REM…"
click at [530, 74] on div "keyboard_arrow_down keyboard_arrow_up folder en_ZA__EL_GORDO_EARLY_BIRD_FREE_SP…" at bounding box center [863, 56] width 1408 height 39
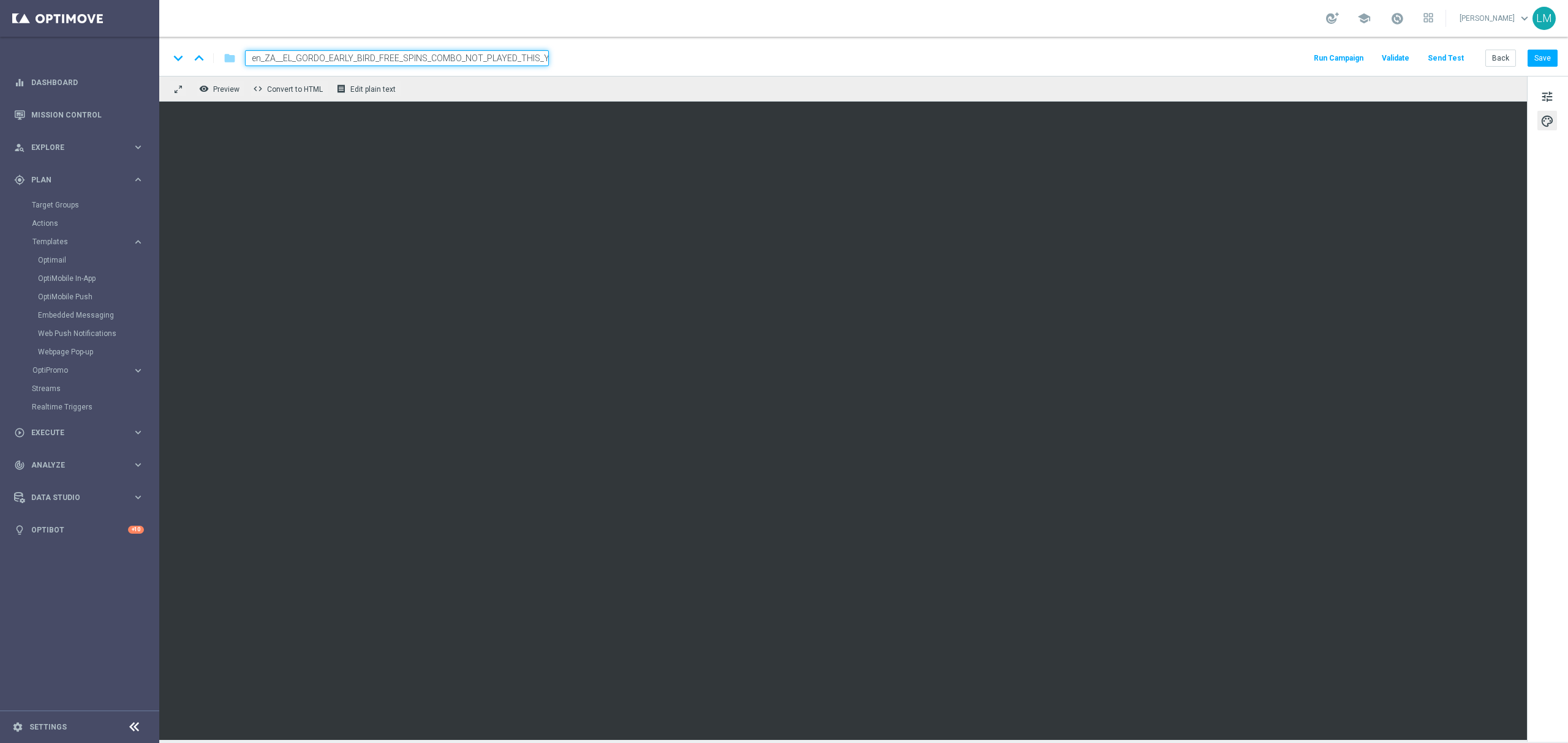
click at [528, 64] on input "en_ZA__EL_GORDO_EARLY_BIRD_FREE_SPINS_COMBO_NOT_PLAYED_THIS_YEAR_HIGH_VALUE_REM…" at bounding box center [397, 58] width 304 height 16
click at [532, 93] on div "remove_red_eye Preview code Convert to HTML receipt Edit plain text" at bounding box center [843, 88] width 1368 height 26
click at [503, 62] on input "en_ZA__EL_GORDO_EARLY_BIRD_FREE_SPINS_COMBO_NOT_PLAYED_THIS_YEAR_HIGH_VALUE_REM…" at bounding box center [397, 58] width 304 height 16
click at [1496, 62] on button "Back" at bounding box center [1501, 58] width 31 height 17
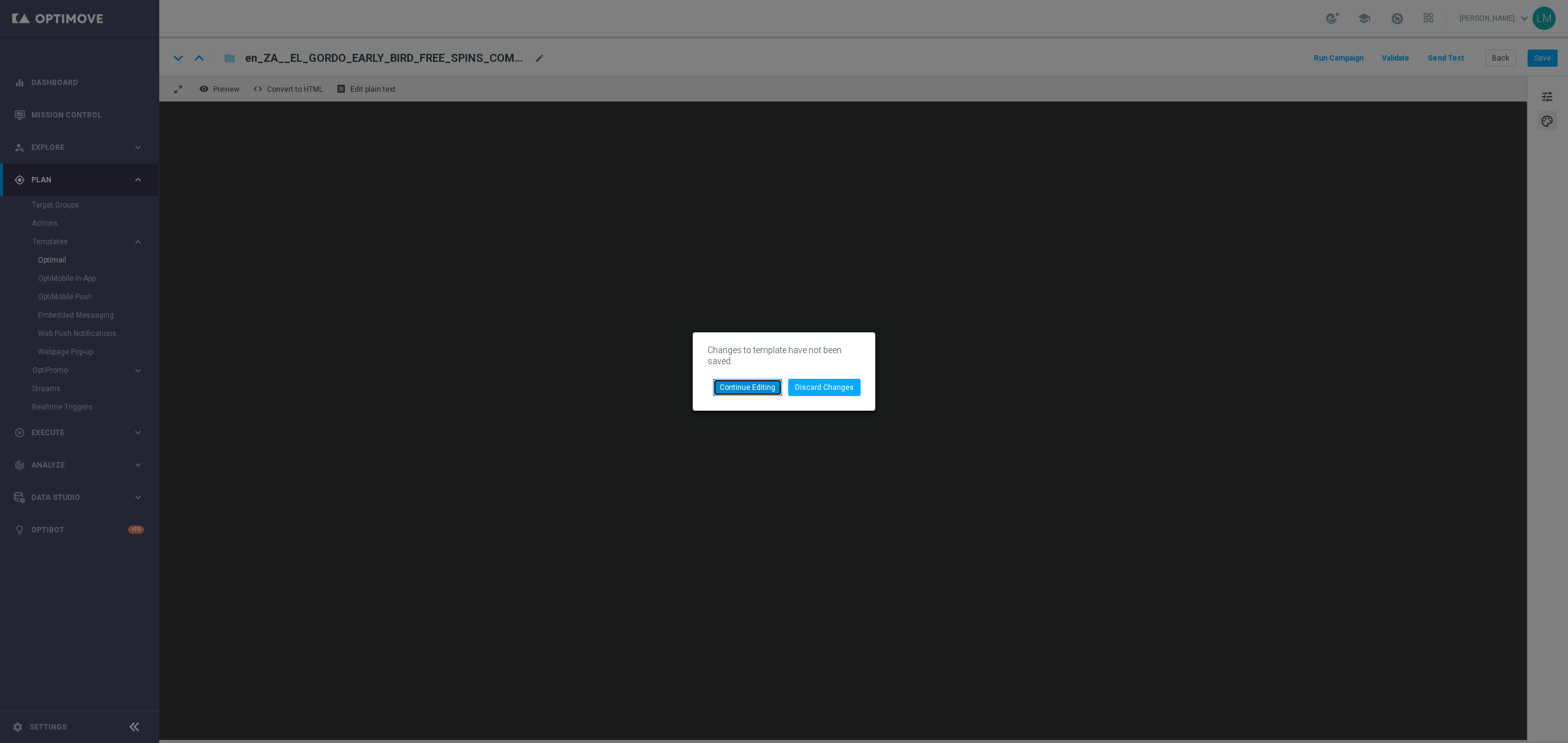
click at [769, 390] on button "Continue Editing" at bounding box center [747, 387] width 69 height 17
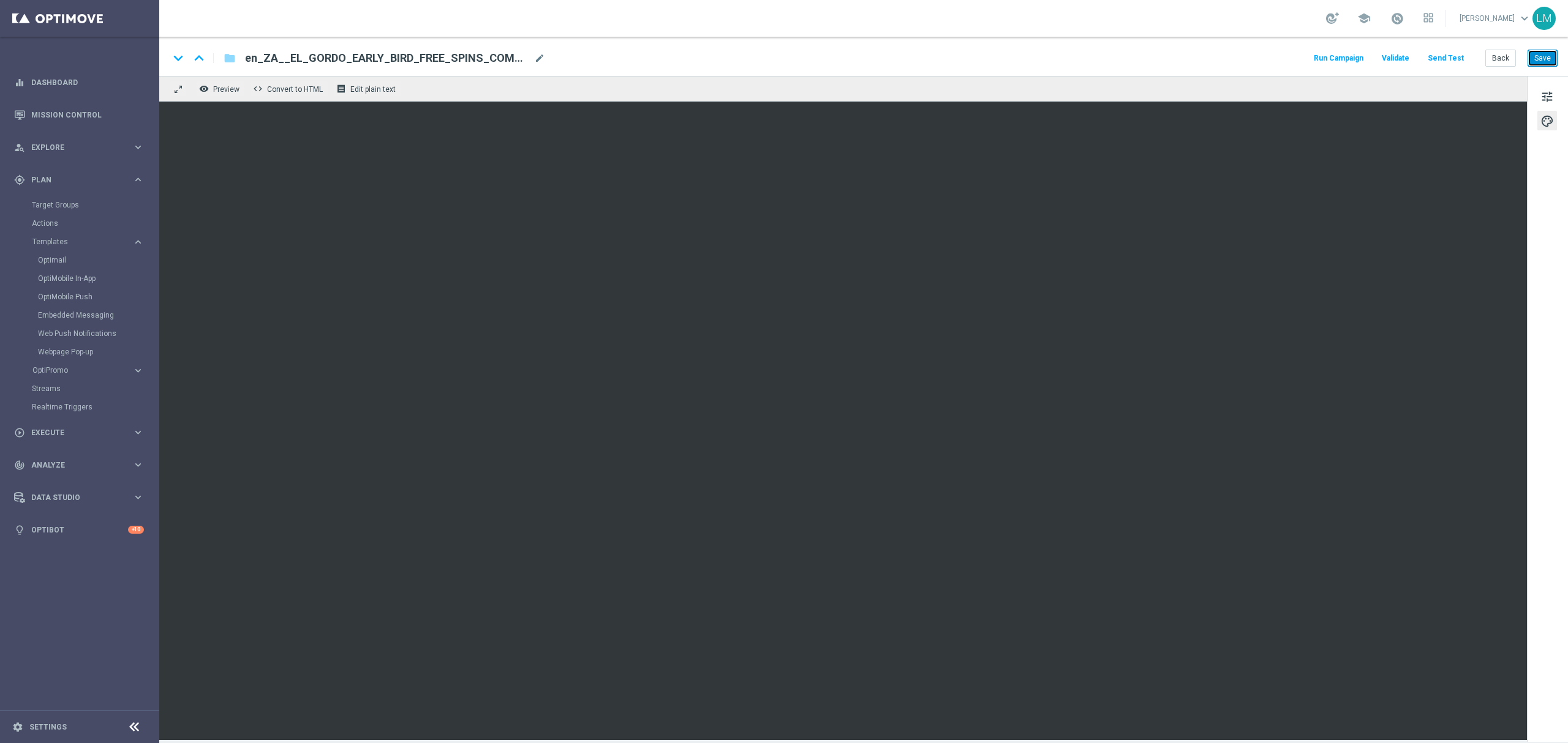
click at [1532, 60] on button "Save" at bounding box center [1542, 58] width 30 height 17
click at [1547, 91] on span "tune" at bounding box center [1546, 97] width 13 height 16
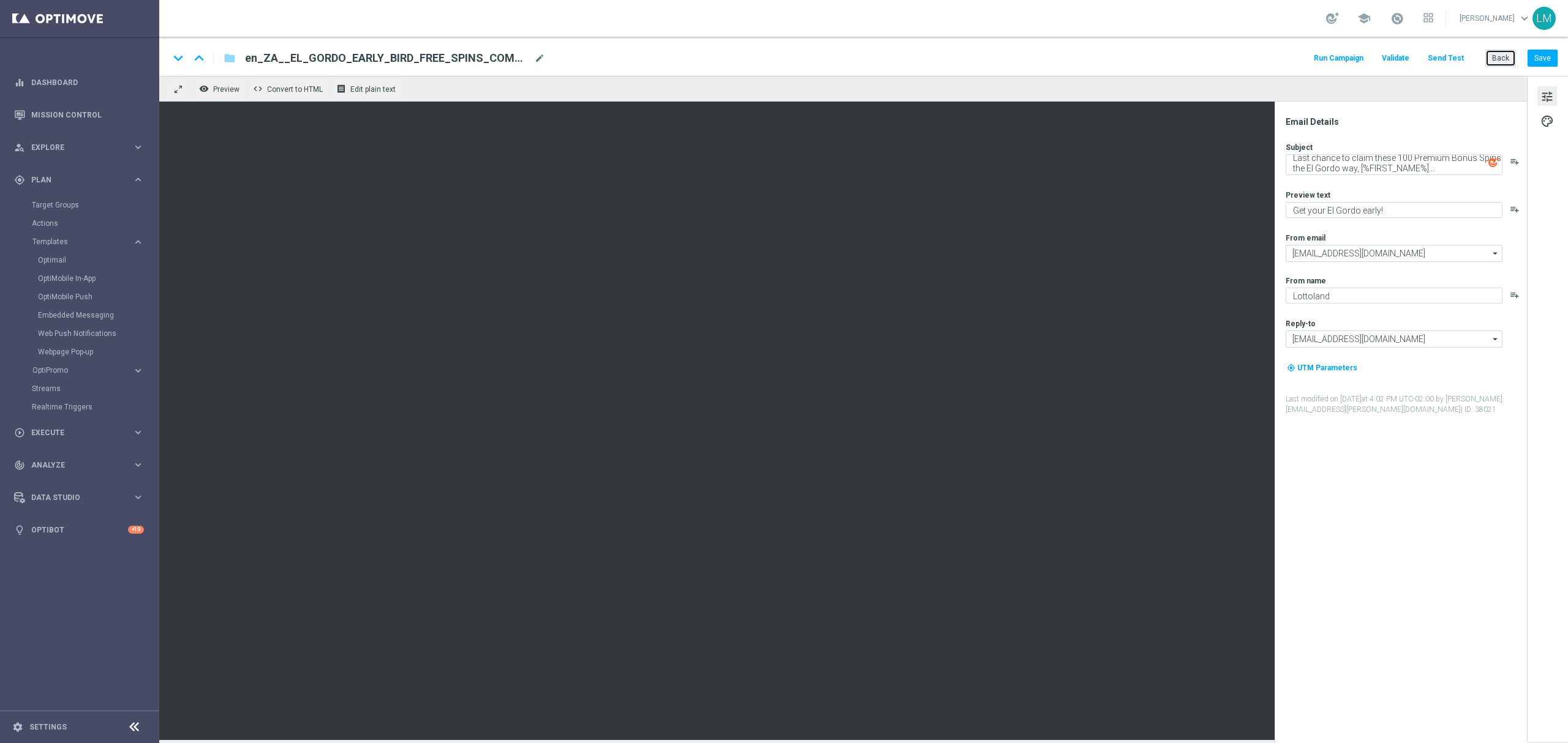
click at [1498, 59] on button "Back" at bounding box center [1501, 58] width 31 height 17
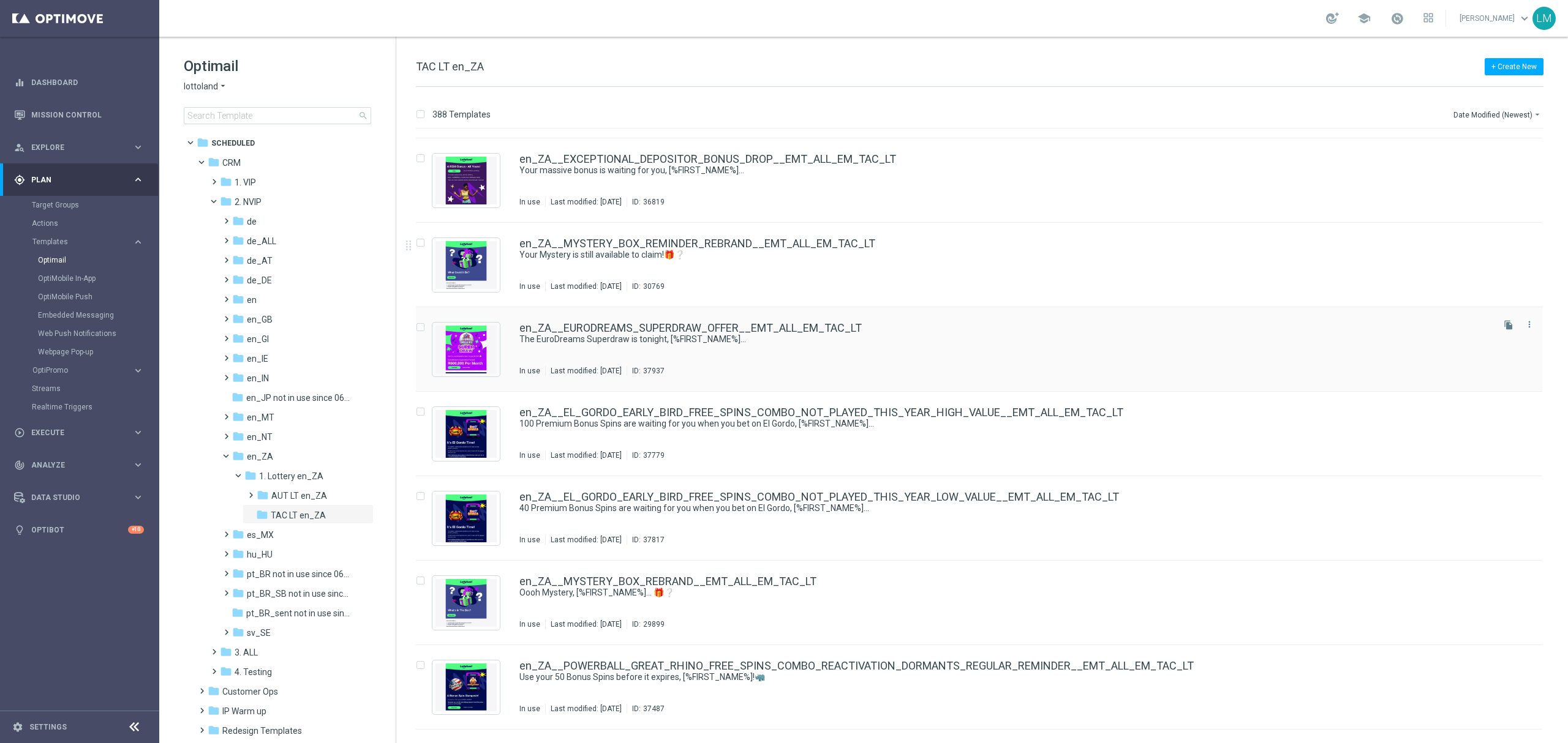
scroll to position [163, 0]
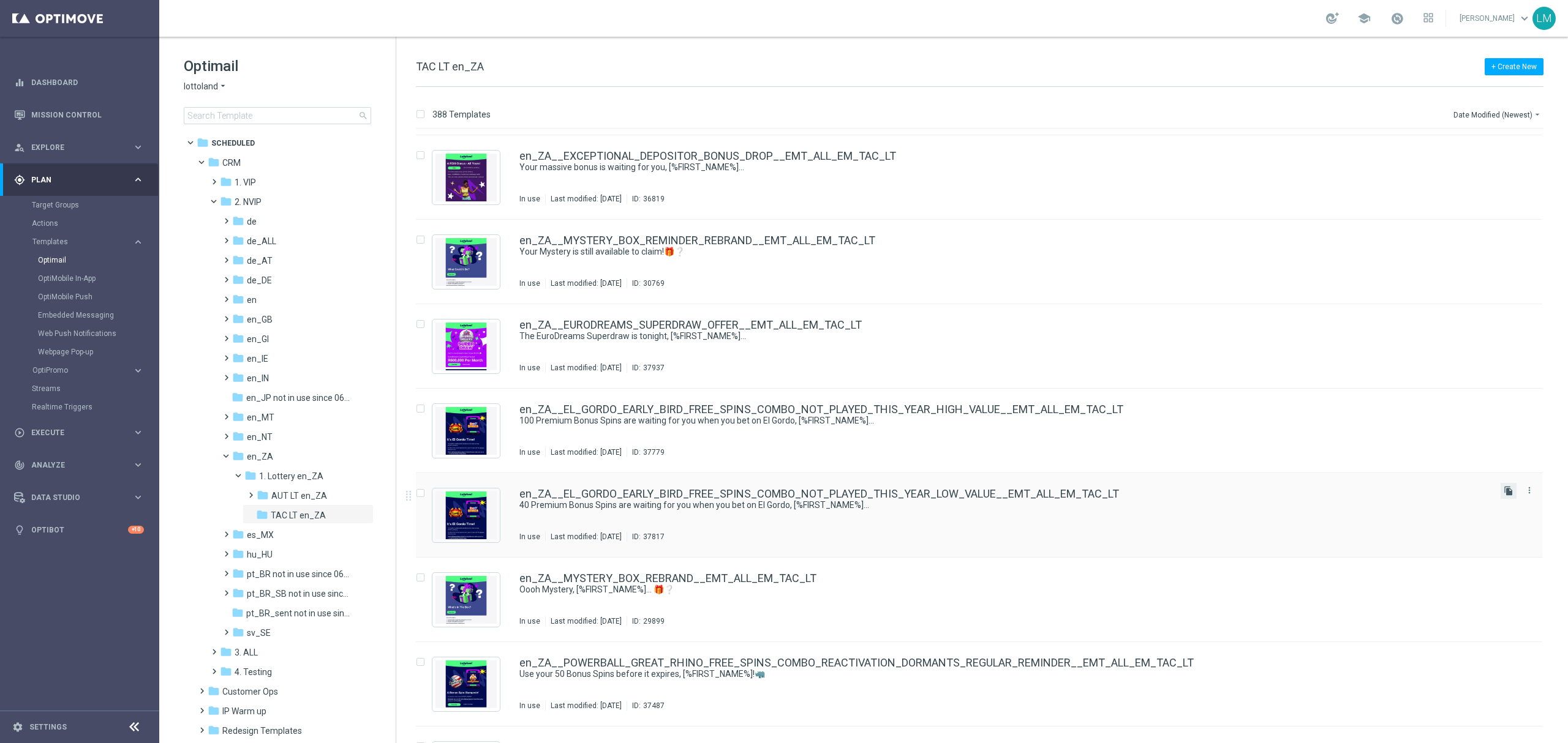
click at [1504, 489] on icon "file_copy" at bounding box center [1508, 491] width 10 height 10
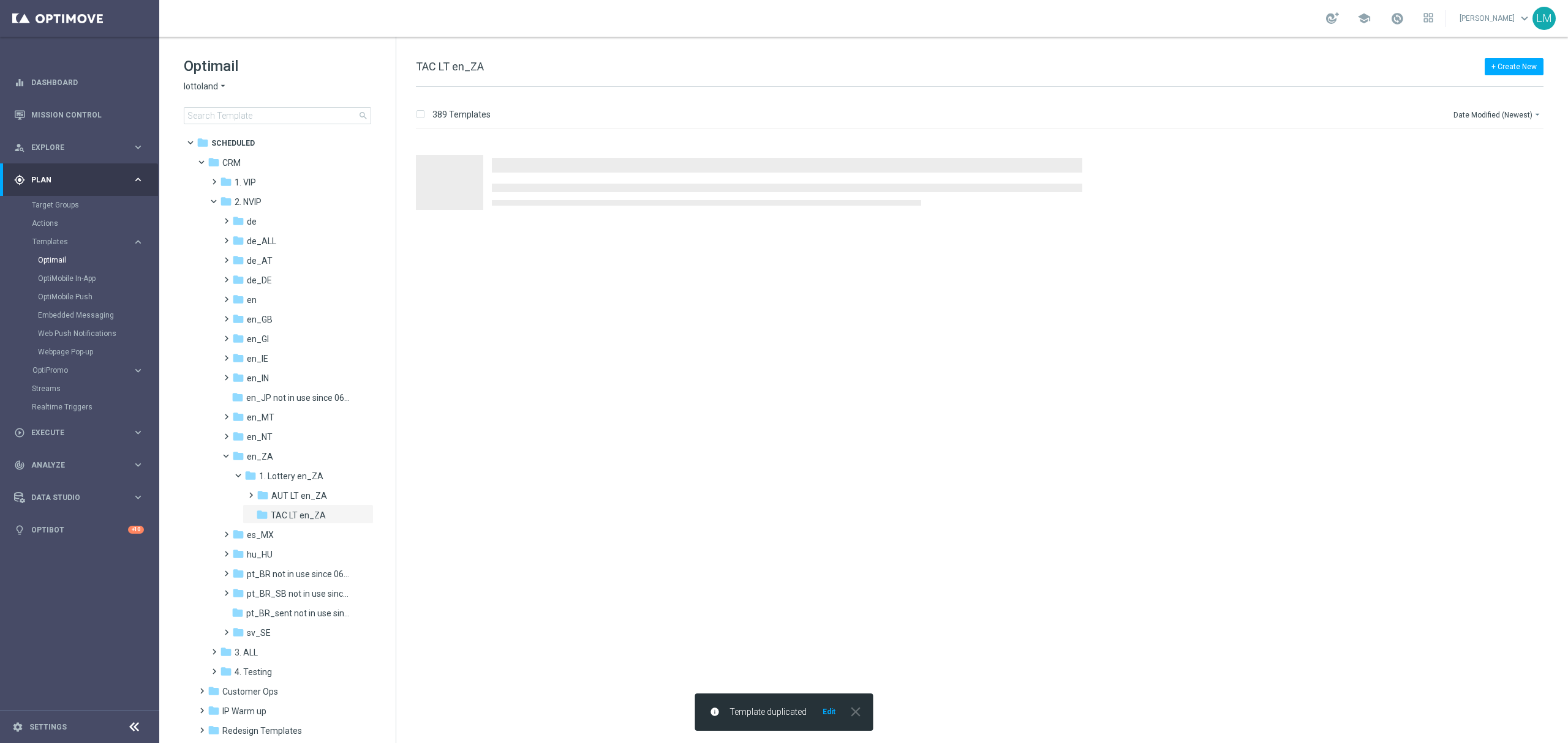
scroll to position [0, 0]
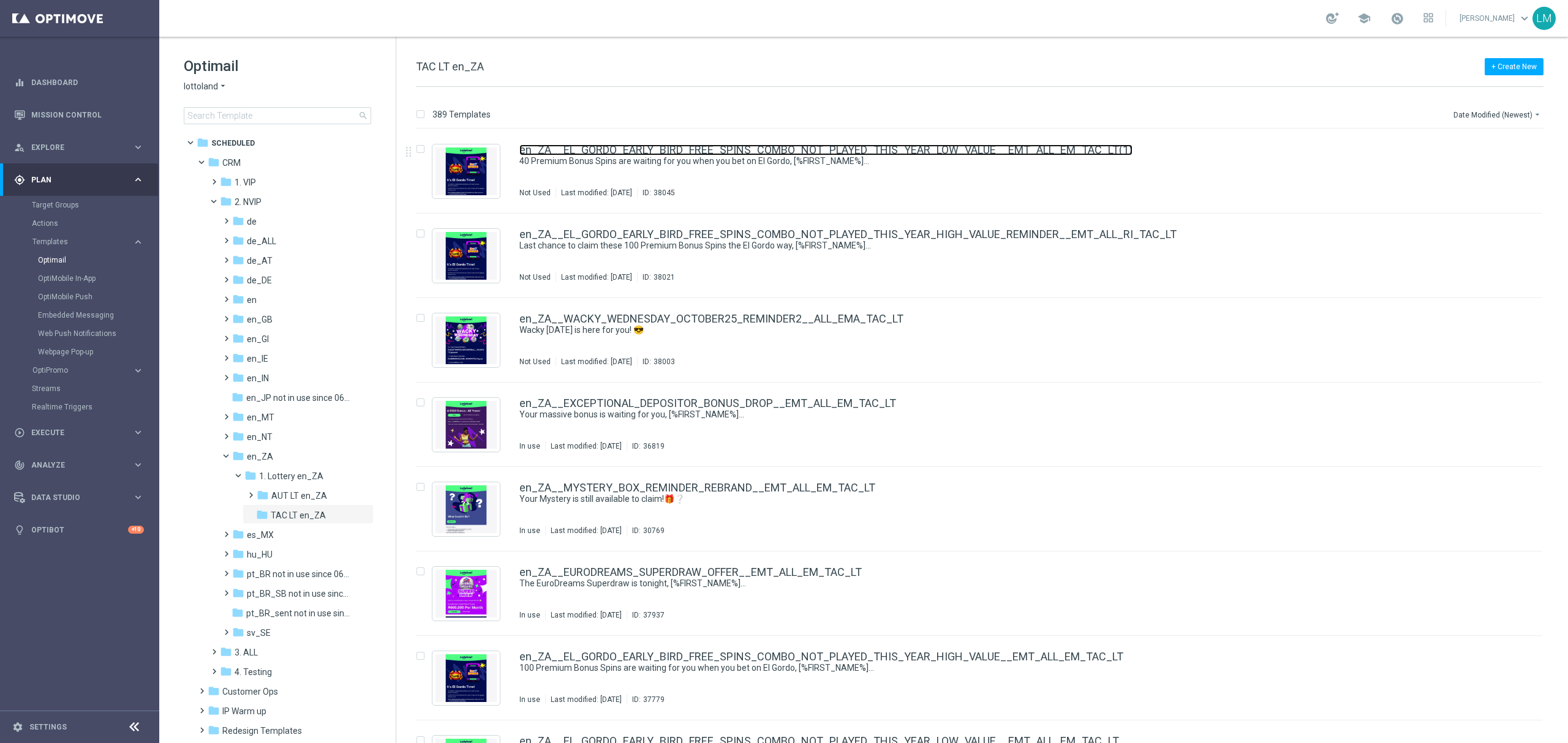
drag, startPoint x: 740, startPoint y: 144, endPoint x: 681, endPoint y: 17, distance: 140.0
click at [740, 144] on link "en_ZA__EL_GORDO_EARLY_BIRD_FREE_SPINS_COMBO_NOT_PLAYED_THIS_YEAR_LOW_VALUE__EMT…" at bounding box center [825, 150] width 613 height 11
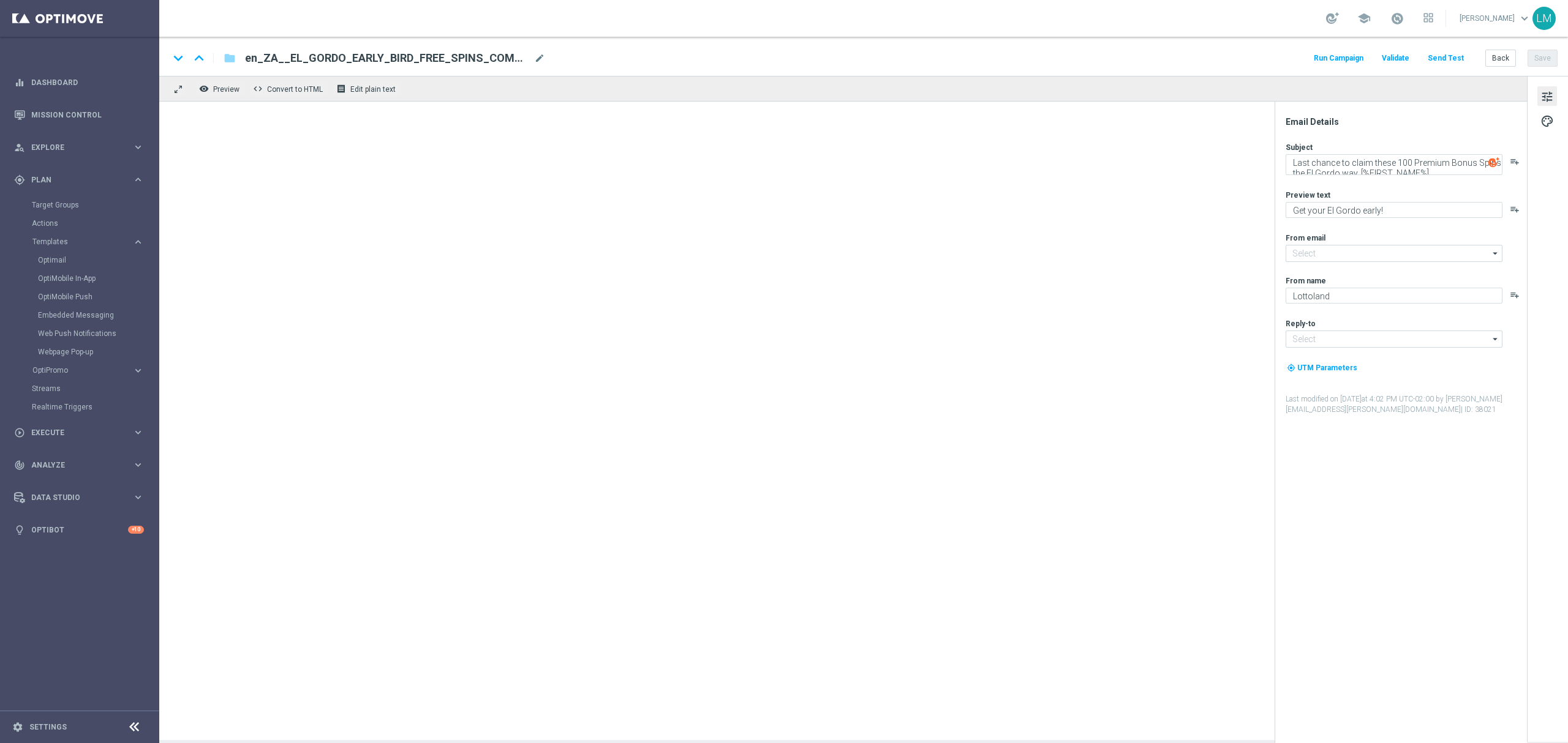
type textarea "40 Premium Bonus Spins are waiting for you when you bet on El Gordo, [%FIRST_NA…"
type input "mail@crm.lottoland.com"
type input "support@lottoland.co.za"
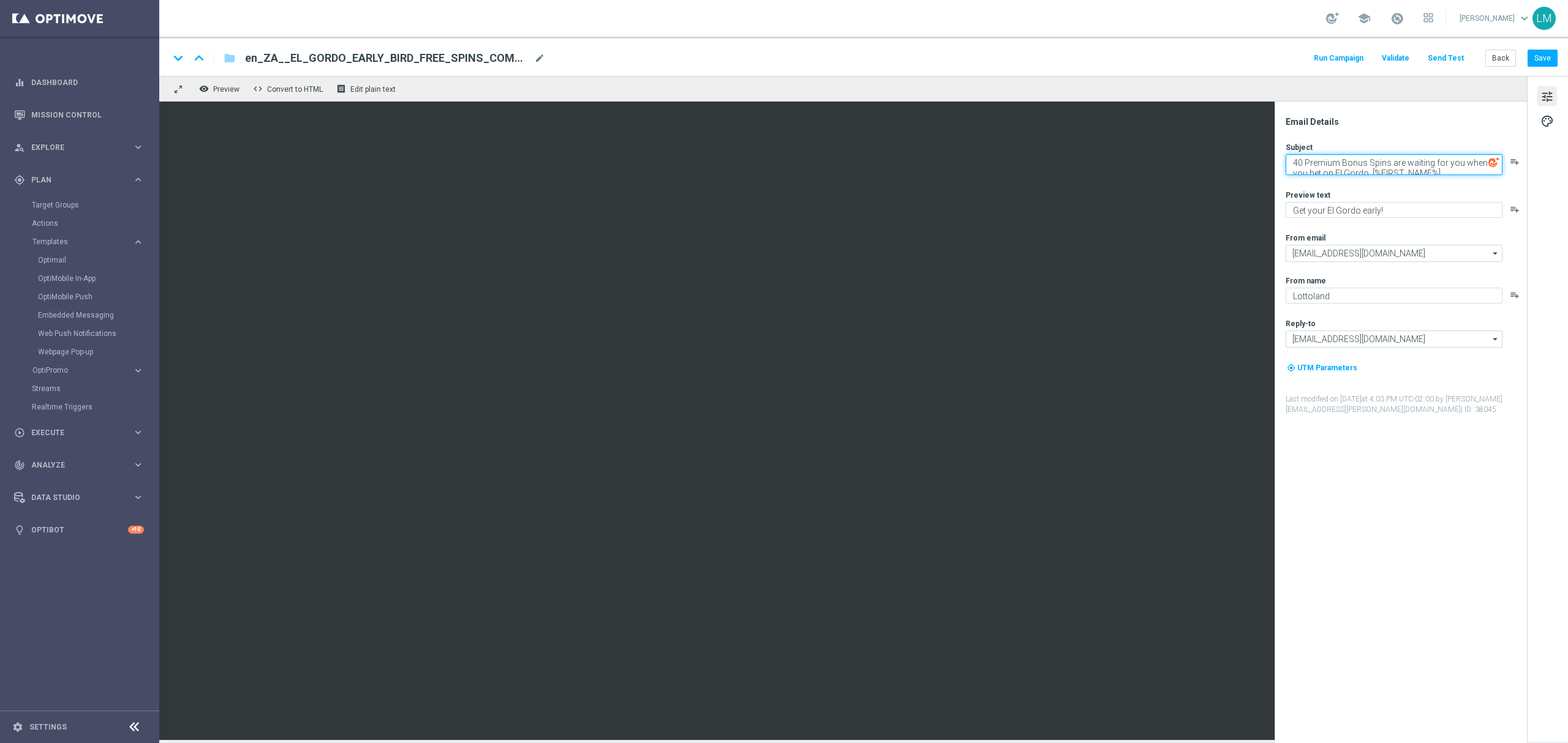
click at [1415, 167] on textarea "40 Premium Bonus Spins are waiting for you when you bet on El Gordo, [%FIRST_NA…" at bounding box center [1394, 165] width 216 height 21
paste textarea "Last chance to claim these 40 Premium Bonus Spins the El Gordo way"
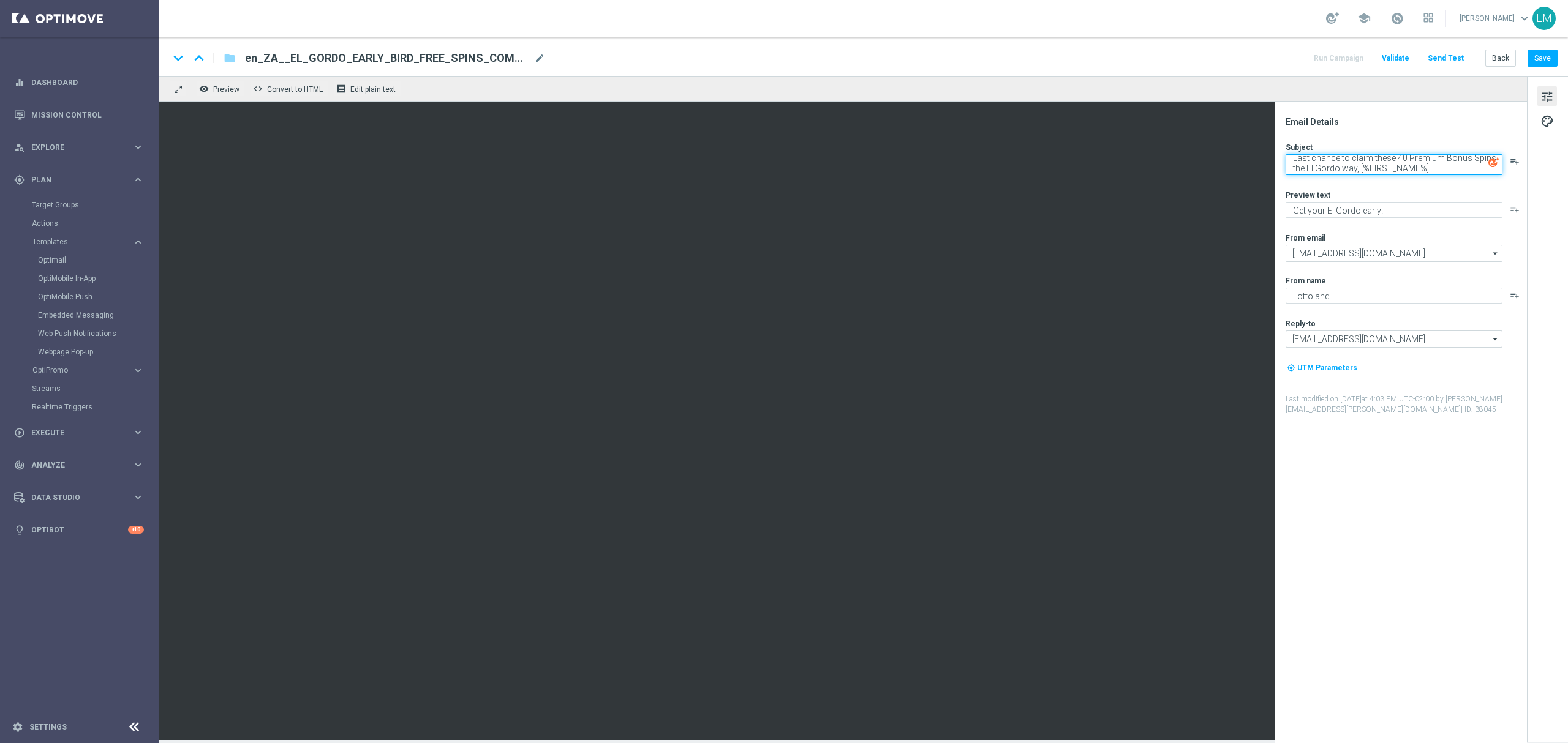
type textarea "Last chance to claim these 40 Premium Bonus Spins the El Gordo way, [%FIRST_NAM…"
click at [1419, 196] on div "Preview text" at bounding box center [1405, 195] width 240 height 10
click at [532, 64] on div "en_ZA__EL_GORDO_EARLY_BIRD_FREE_SPINS_COMBO_NOT_PLAYED_THIS_YEAR_LOW_VALUE__EMT…" at bounding box center [395, 58] width 300 height 16
paste input "REMINDER__EMT_ALL_EM_TAC_LT"
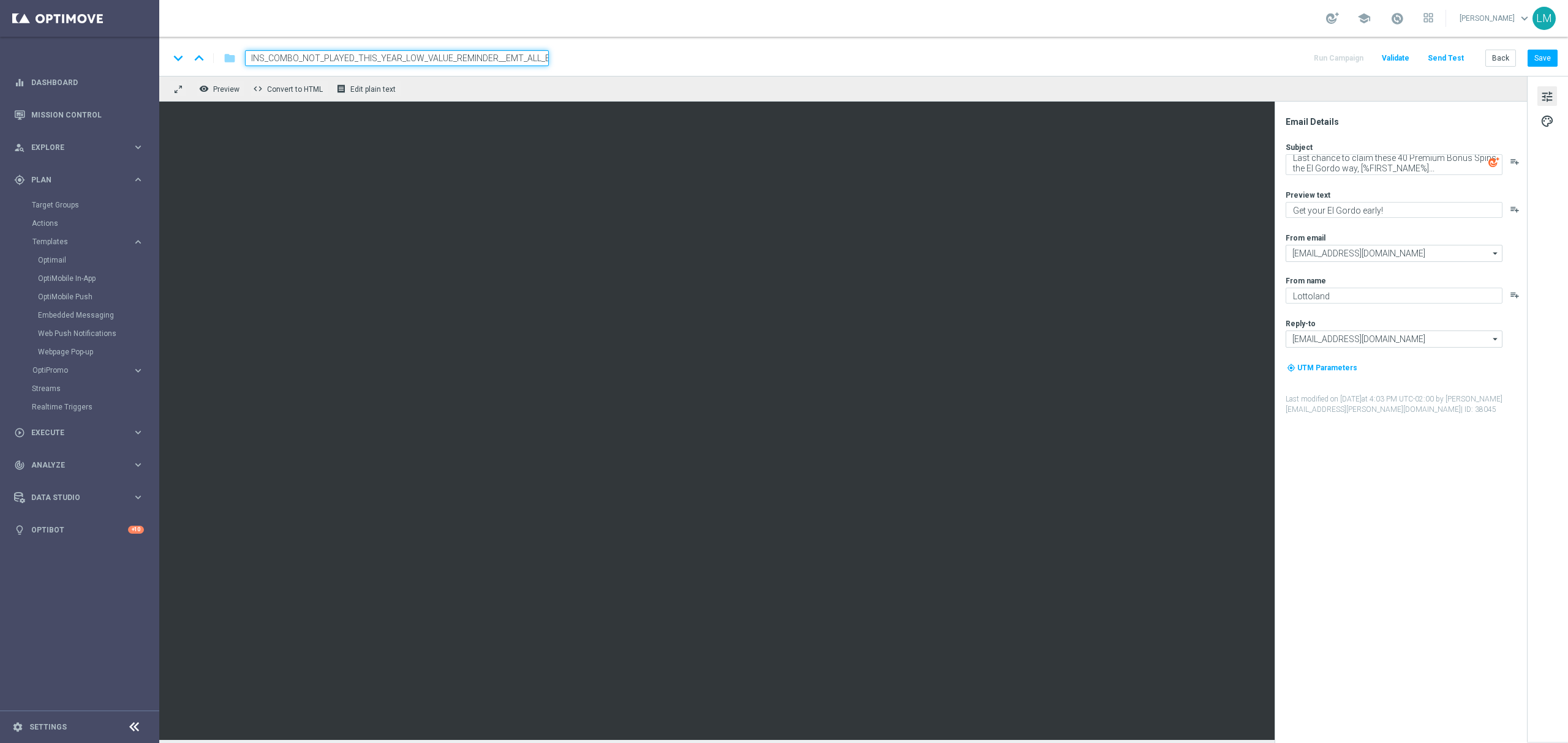
scroll to position [0, 199]
type input "en_ZA__EL_GORDO_EARLY_BIRD_FREE_SPINS_COMBO_NOT_PLAYED_THIS_YEAR_LOW_VALUE_REMI…"
click at [546, 72] on div "keyboard_arrow_down keyboard_arrow_up folder en_ZA__EL_GORDO_EARLY_BIRD_FREE_SP…" at bounding box center [863, 56] width 1408 height 39
click at [534, 60] on input "en_ZA__EL_GORDO_EARLY_BIRD_FREE_SPINS_COMBO_NOT_PLAYED_THIS_YEAR_LOW_VALUE_REMI…" at bounding box center [397, 58] width 304 height 16
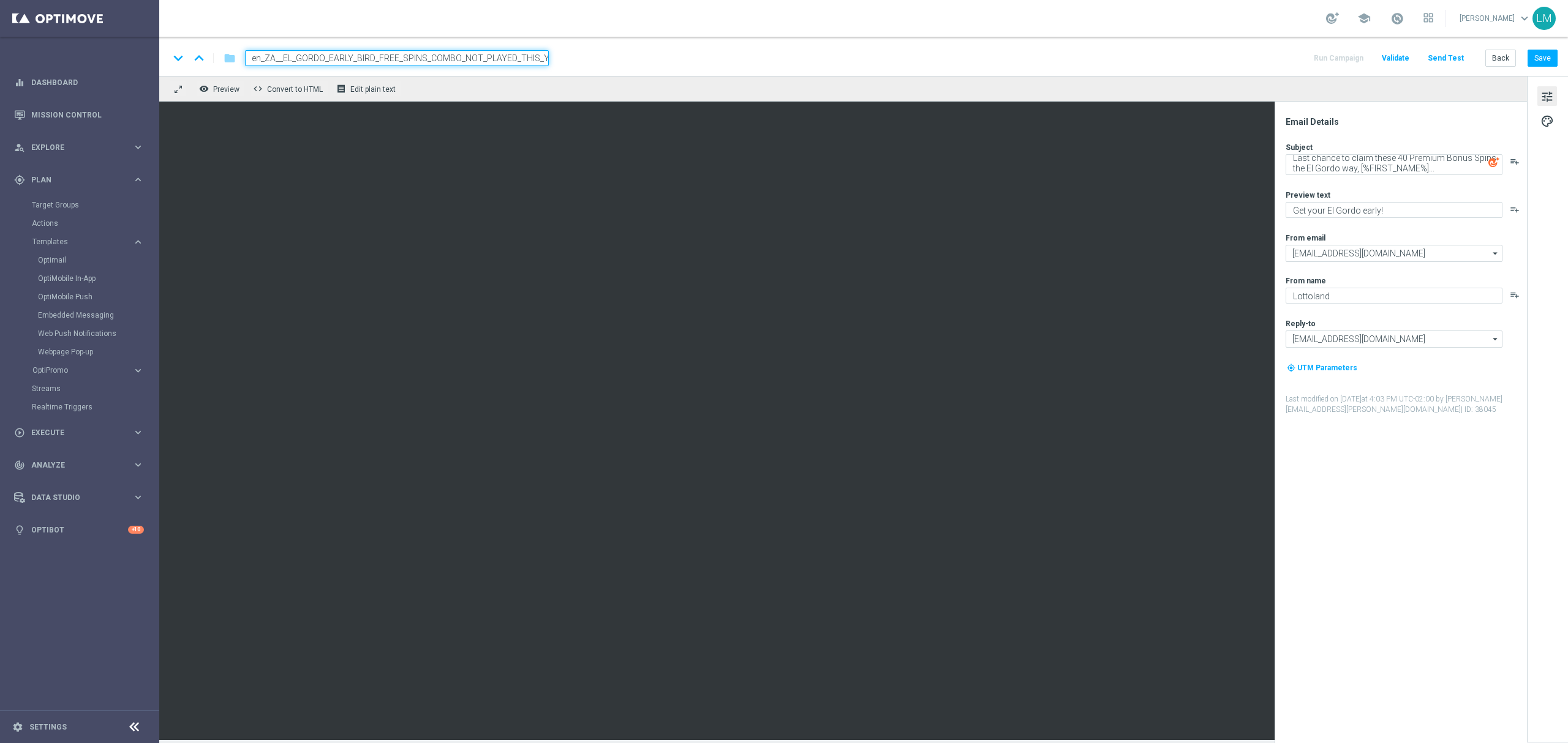
click at [512, 85] on div "remove_red_eye Preview code Convert to HTML receipt Edit plain text" at bounding box center [843, 88] width 1368 height 26
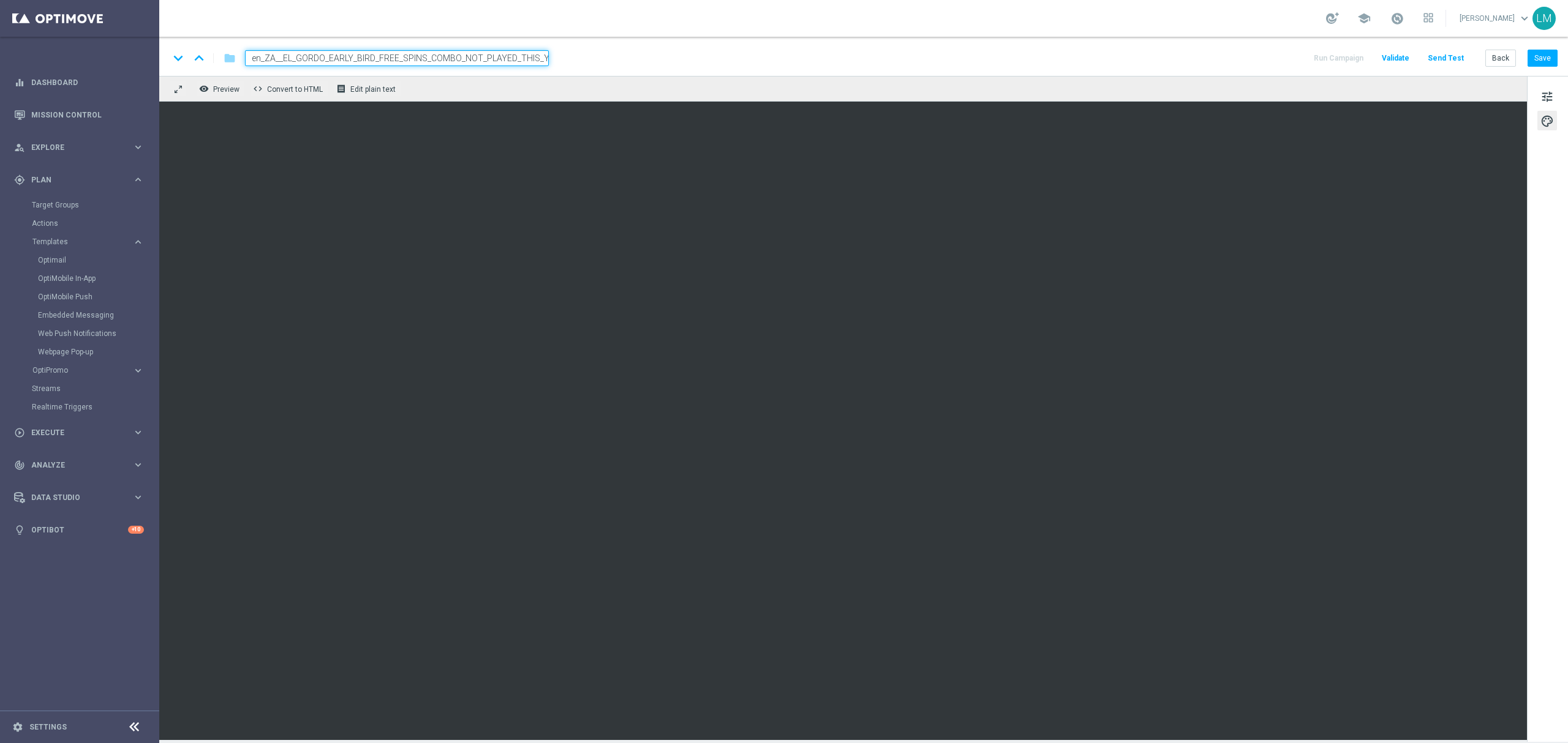
click at [476, 89] on div "remove_red_eye Preview code Convert to HTML receipt Edit plain text" at bounding box center [843, 88] width 1368 height 26
click at [479, 64] on input "en_ZA__EL_GORDO_EARLY_BIRD_FREE_SPINS_COMBO_NOT_PLAYED_THIS_YEAR_LOW_VALUE_REMI…" at bounding box center [397, 58] width 304 height 16
click at [478, 82] on div "remove_red_eye Preview code Convert to HTML receipt Edit plain text" at bounding box center [843, 88] width 1368 height 26
click at [1554, 100] on button "tune" at bounding box center [1547, 96] width 20 height 20
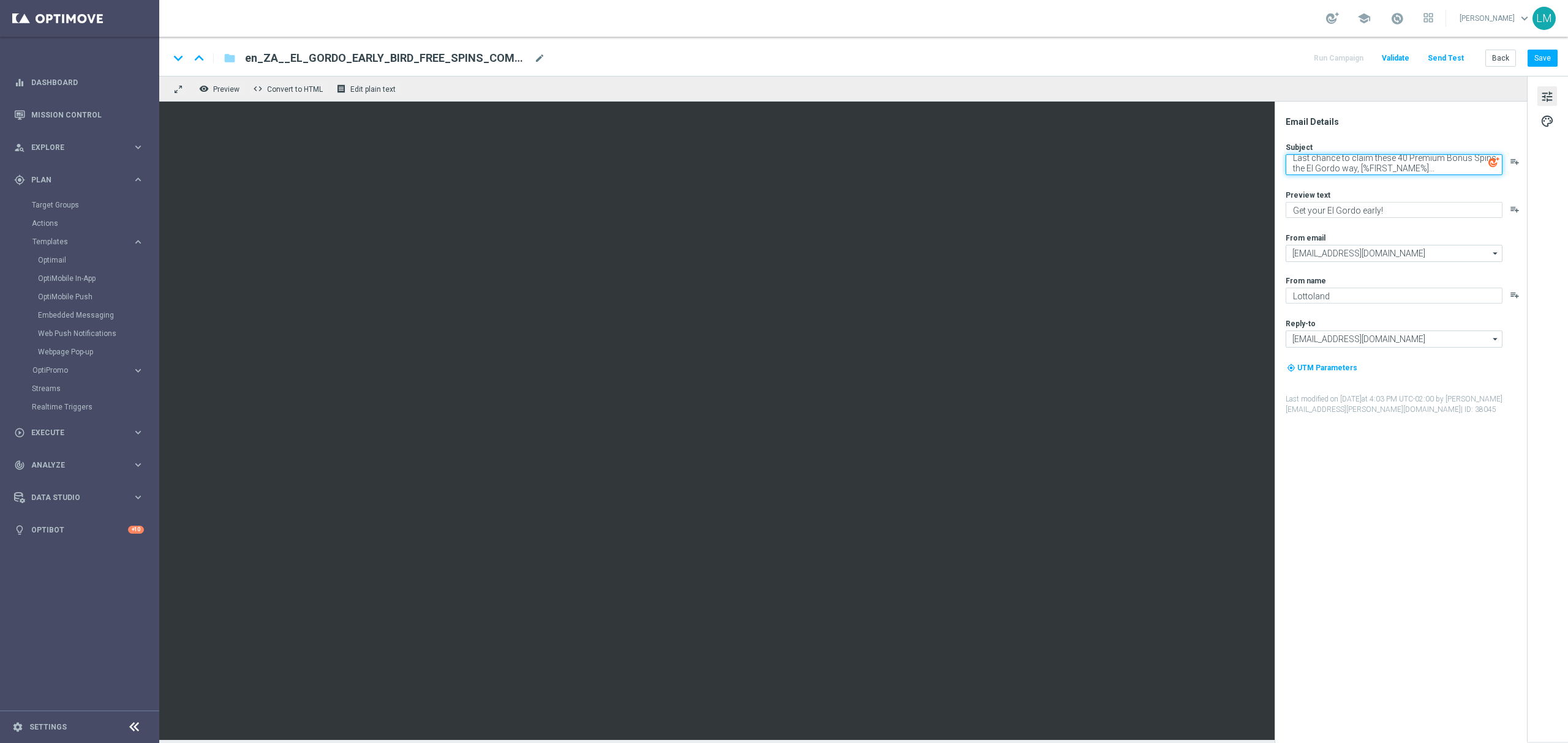
click at [1463, 172] on textarea "Last chance to claim these 40 Premium Bonus Spins the El Gordo way, [%FIRST_NAM…" at bounding box center [1394, 165] width 216 height 21
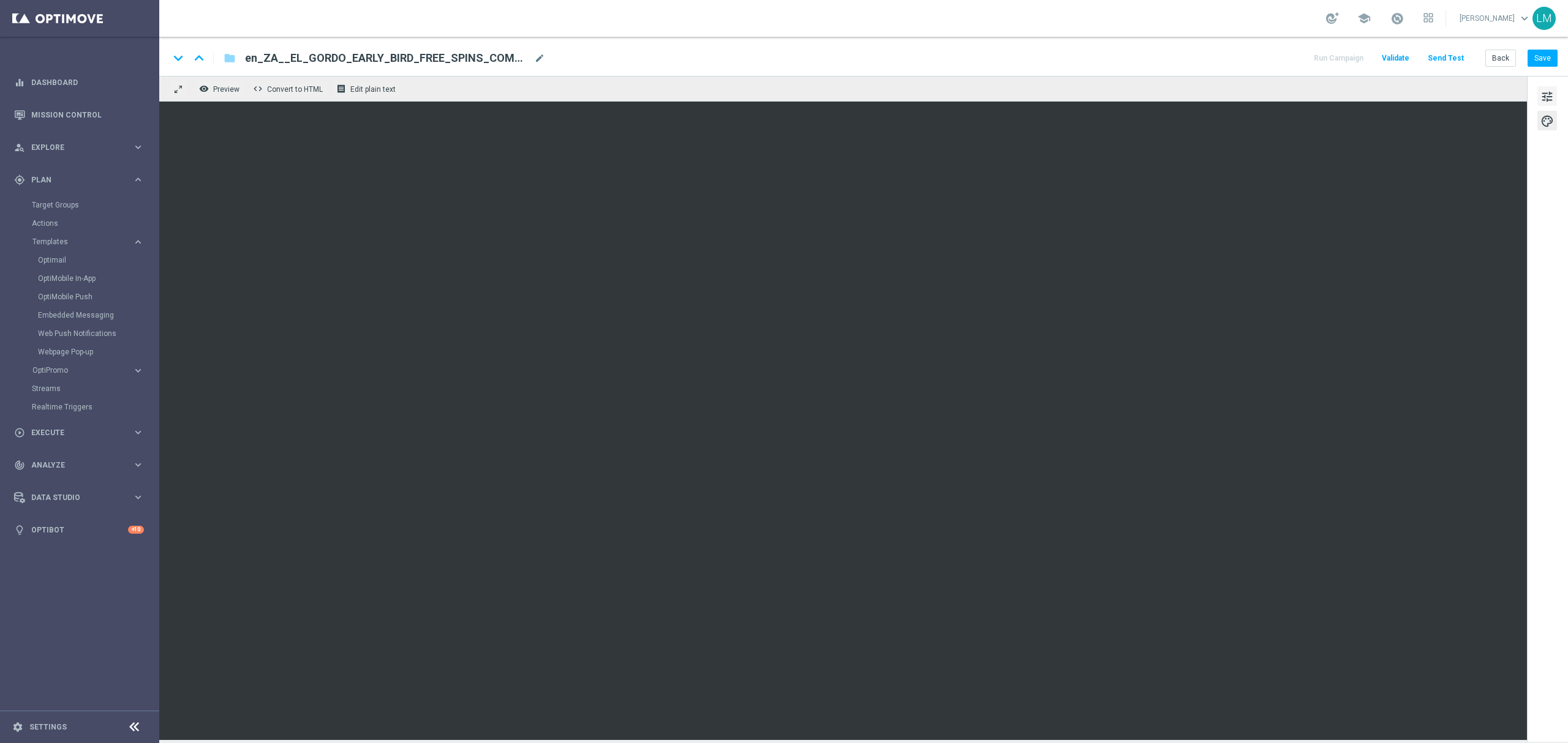
click at [1546, 104] on span "tune" at bounding box center [1546, 97] width 13 height 16
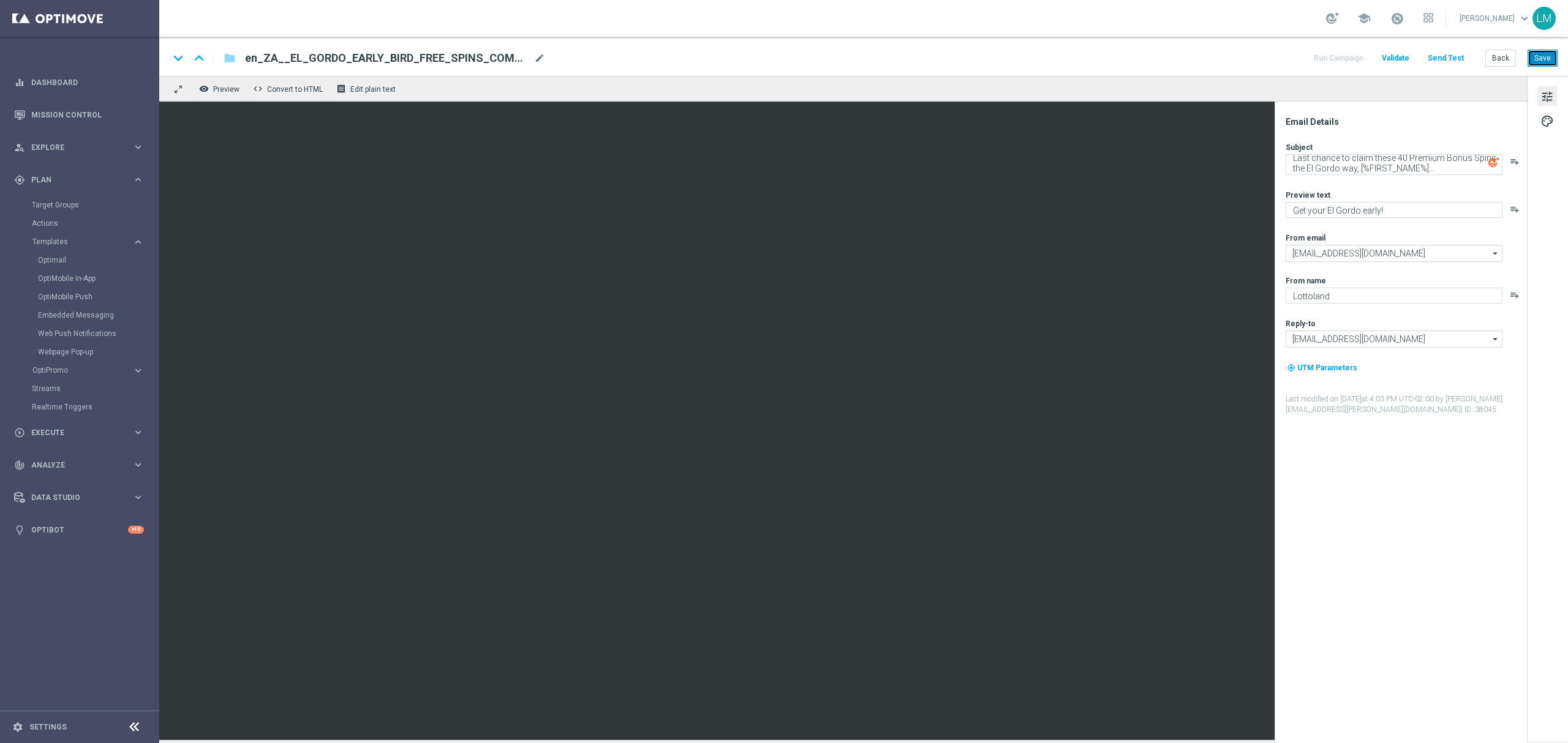
click at [1536, 57] on button "Save" at bounding box center [1542, 58] width 30 height 17
click at [1451, 60] on button "Send Test" at bounding box center [1445, 59] width 40 height 17
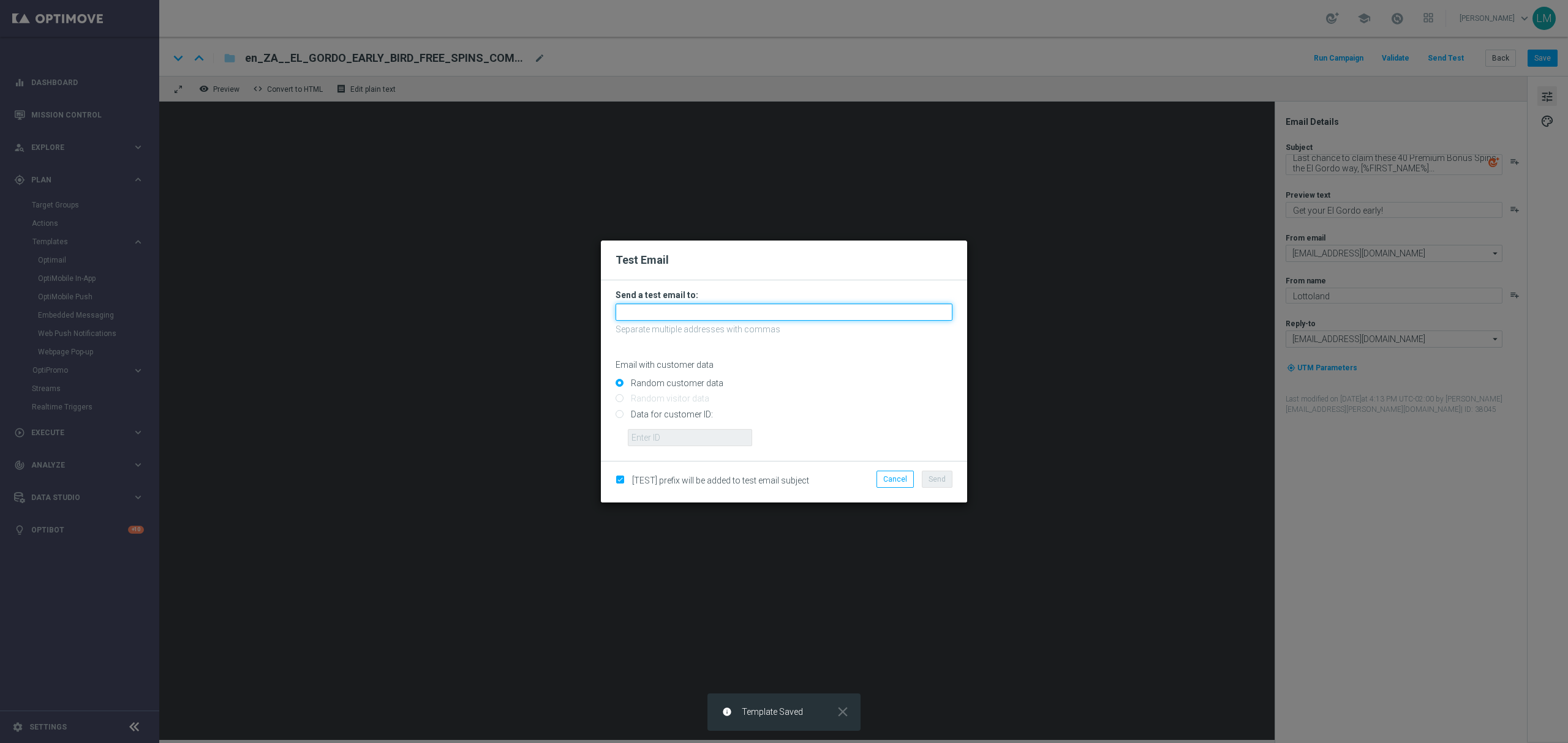
click at [751, 307] on input "text" at bounding box center [783, 312] width 337 height 17
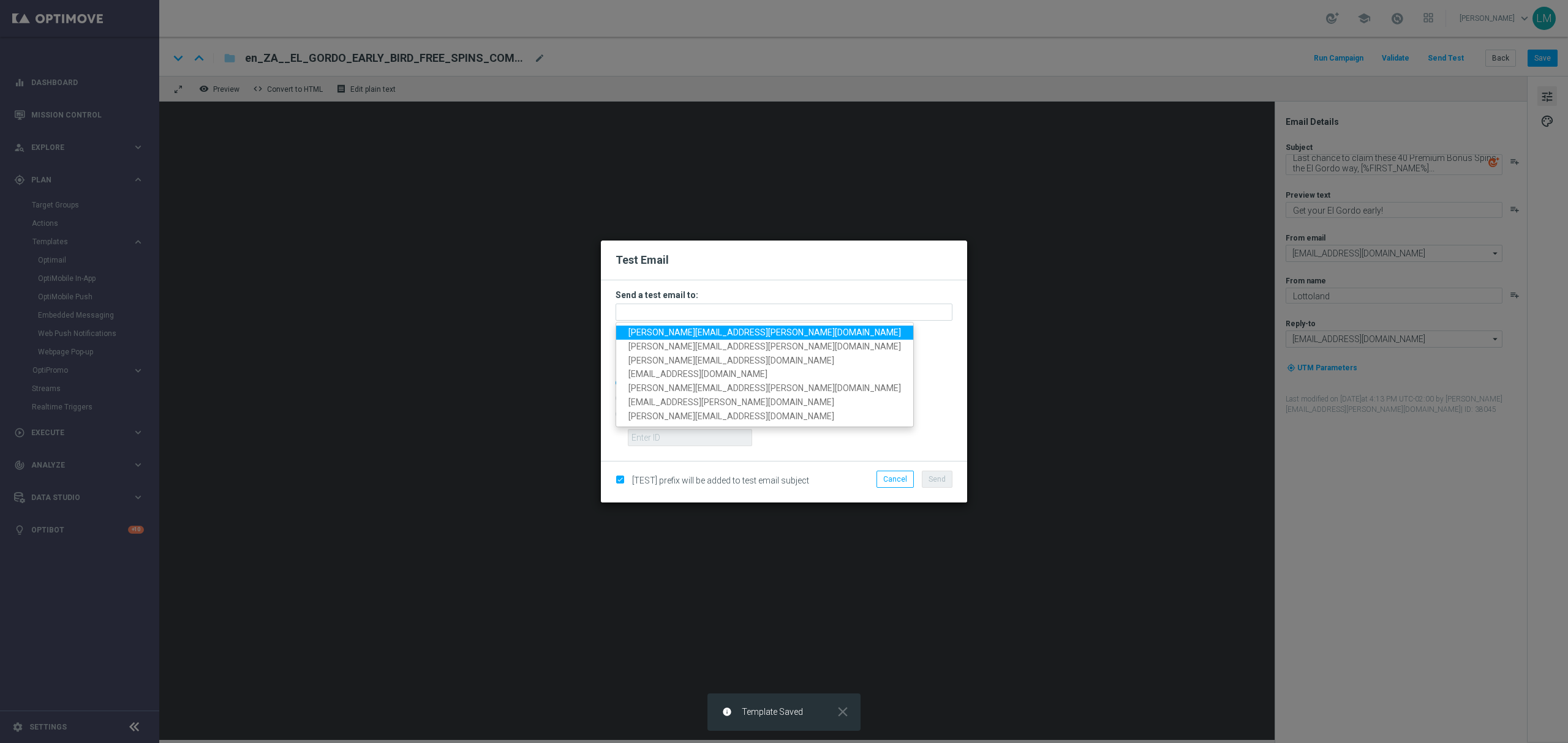
click at [722, 326] on link "leslie.martinez@lottoland.com" at bounding box center [764, 333] width 297 height 14
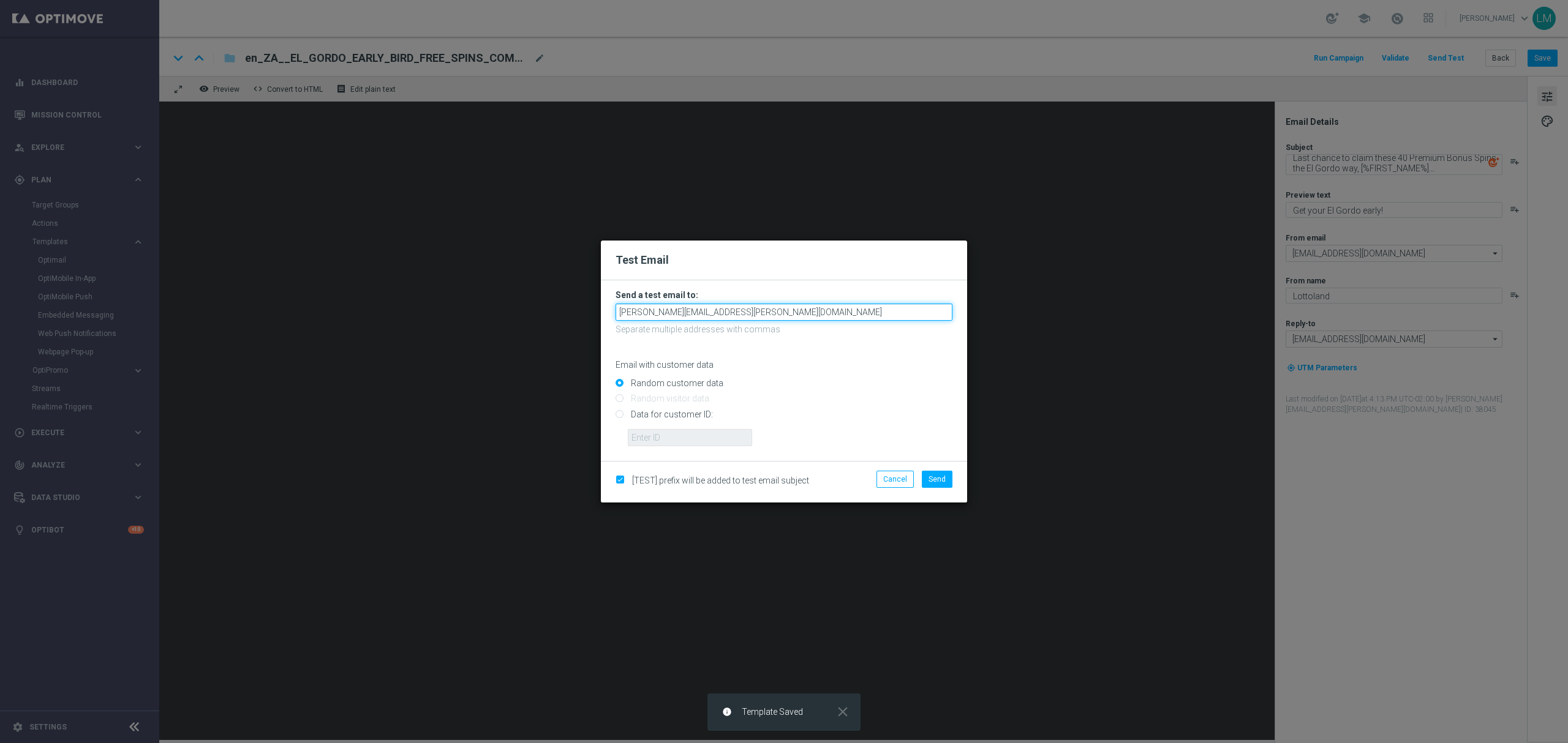
click at [765, 314] on input "leslie.martinez@lottoland.com" at bounding box center [783, 312] width 337 height 17
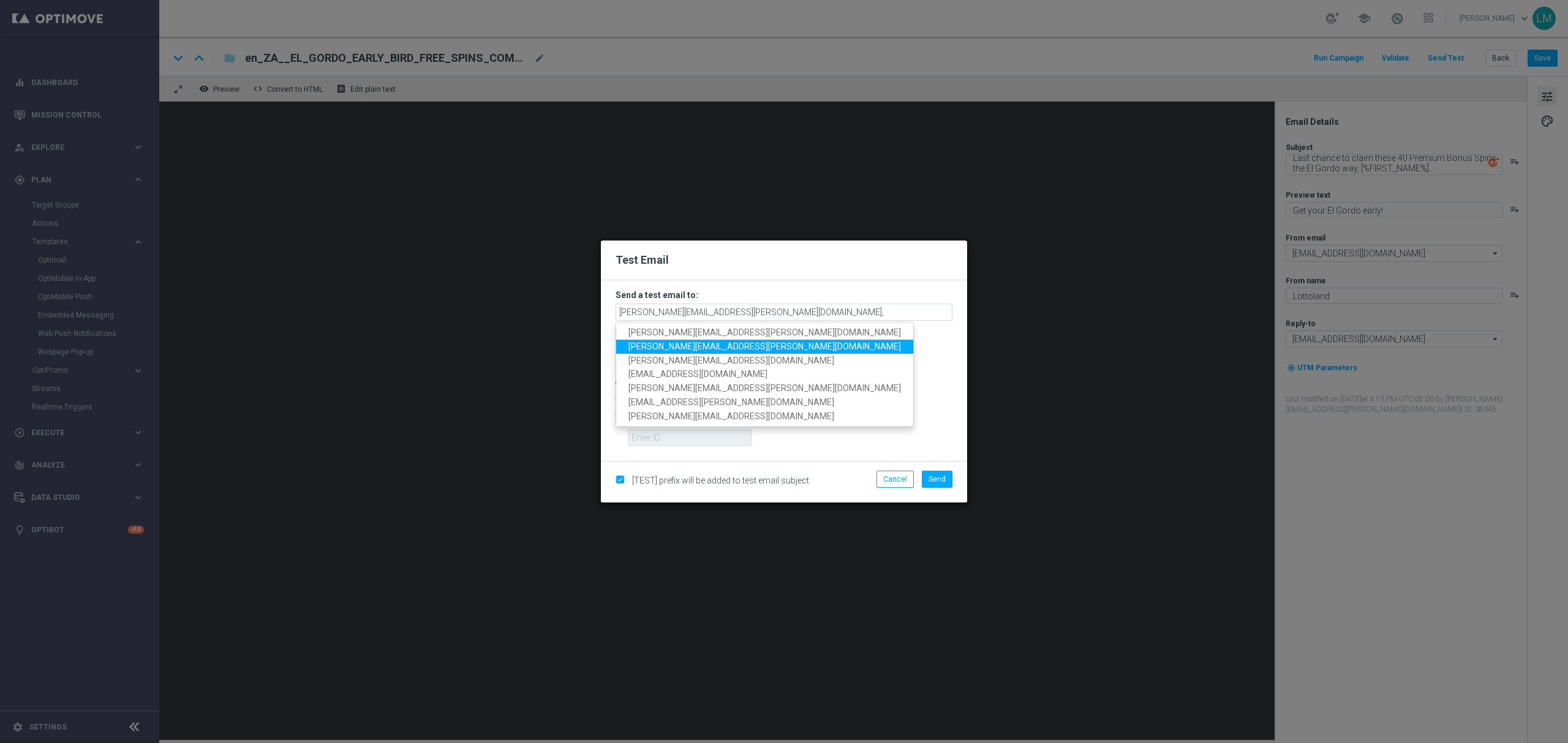
click at [706, 345] on span "millie.purcell@lottoland.com" at bounding box center [764, 347] width 273 height 10
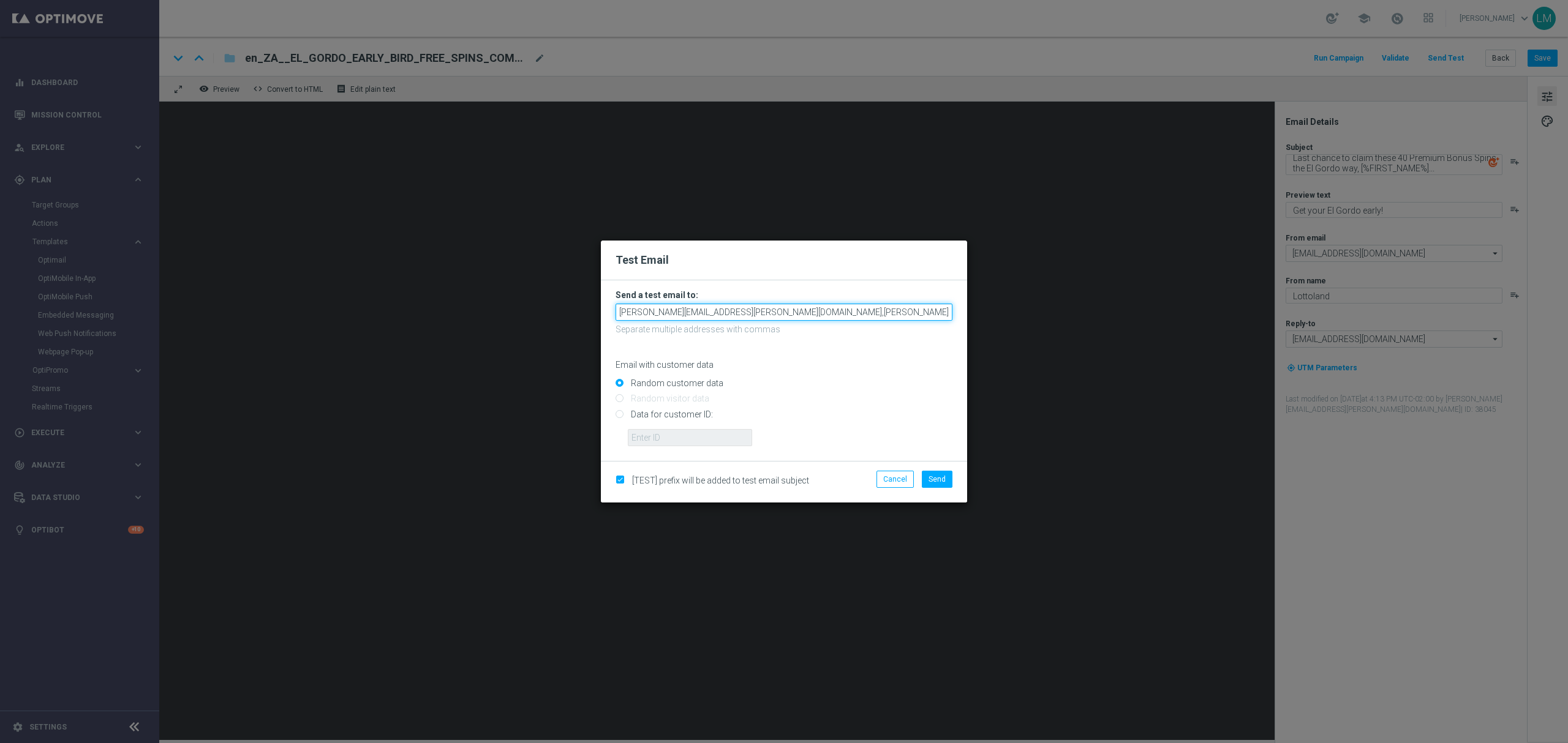
click at [902, 311] on input "leslie.martinez@lottoland.com,millie.purcell@lottoland.com" at bounding box center [783, 312] width 337 height 17
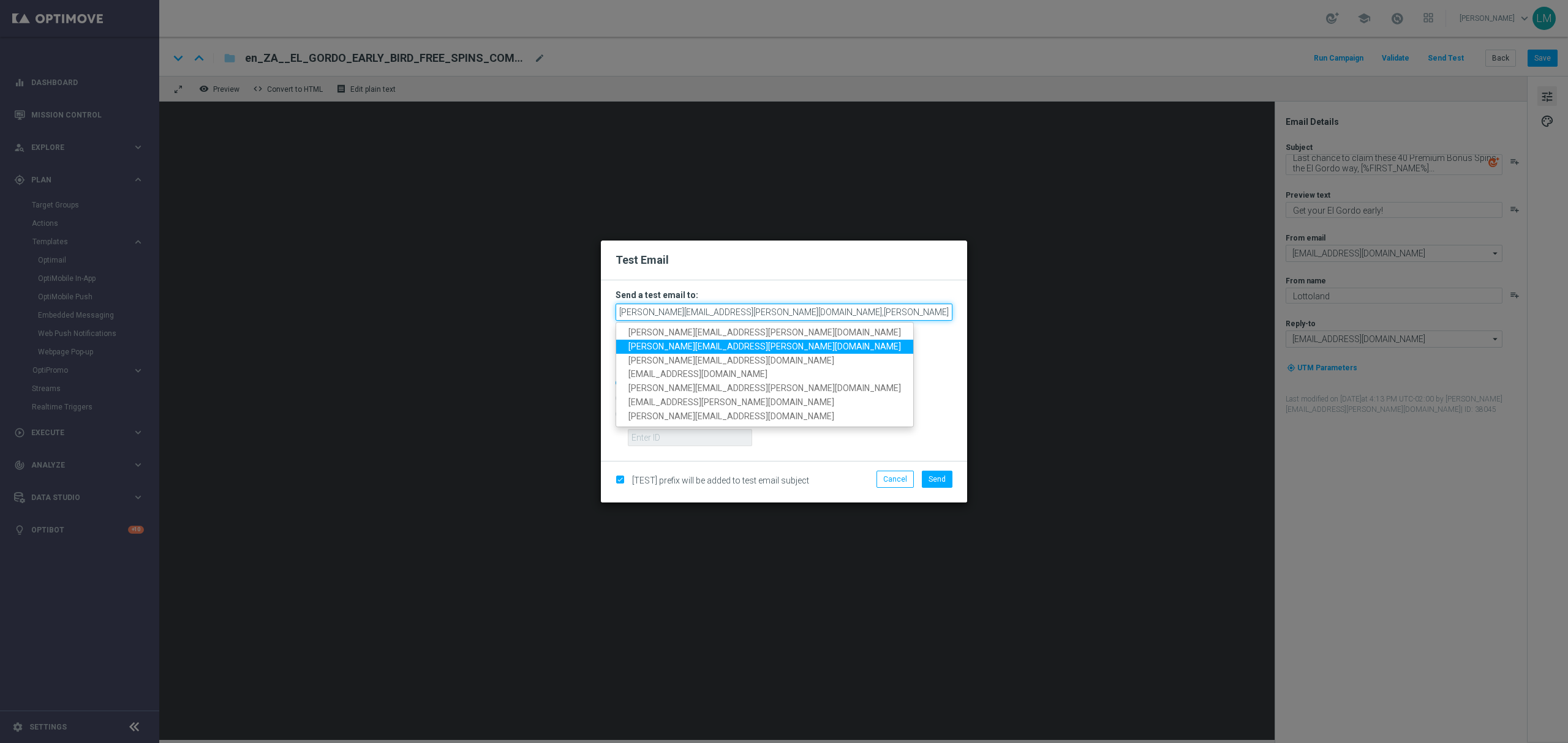
type input "leslie.martinez@lottoland.com,millie.purcell@lottoland.com,"
click at [600, 307] on form "Send a test email to: leslie.martinez@lottoland.com,millie.purcell@lottoland.co…" at bounding box center [783, 370] width 366 height 181
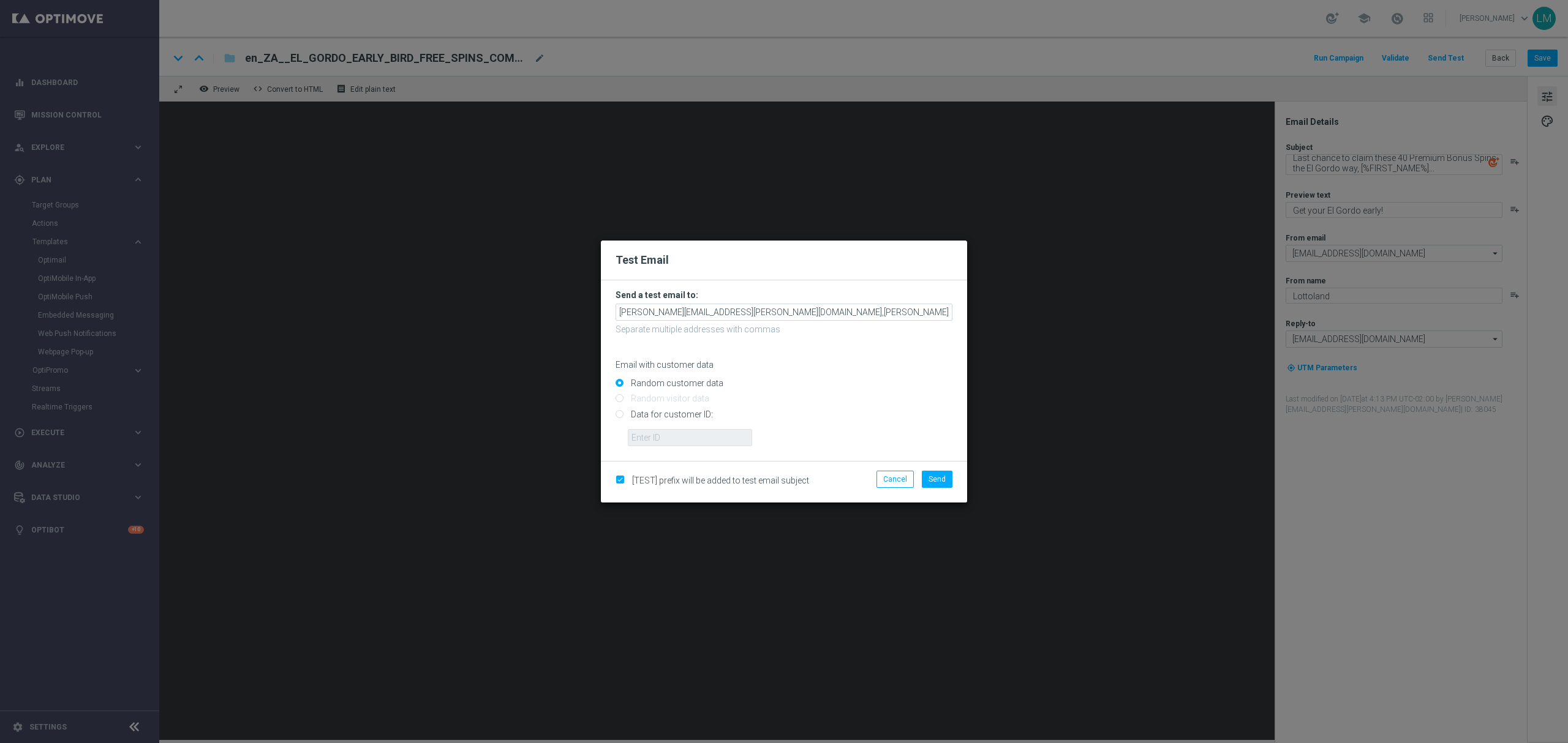
click at [655, 412] on input "Data for customer ID:" at bounding box center [783, 419] width 337 height 17
radio input "true"
drag, startPoint x: 668, startPoint y: 437, endPoint x: 673, endPoint y: 446, distance: 10.3
click at [668, 437] on input "text" at bounding box center [689, 438] width 124 height 17
type input "10505907"
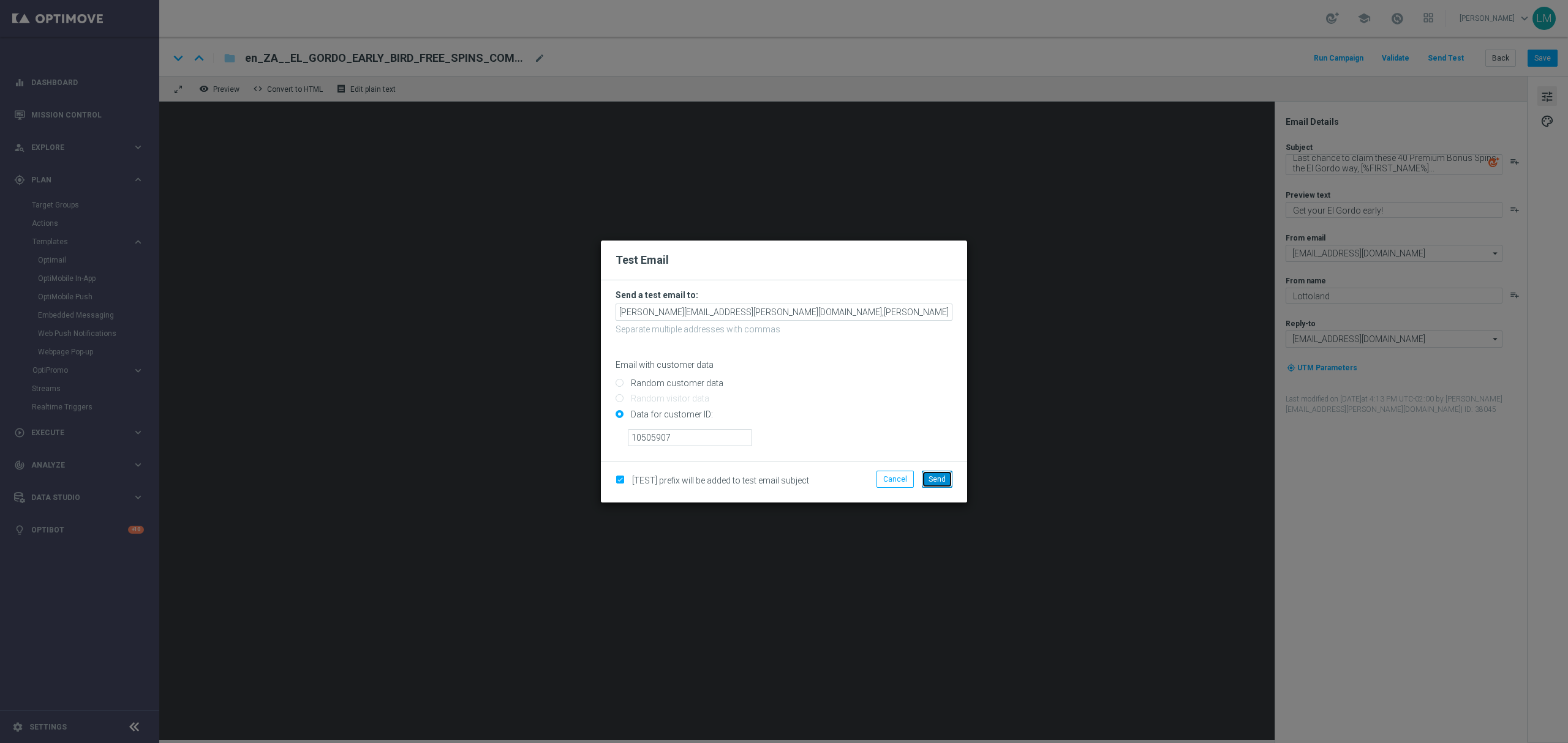
click at [944, 481] on span "Send" at bounding box center [937, 479] width 17 height 8
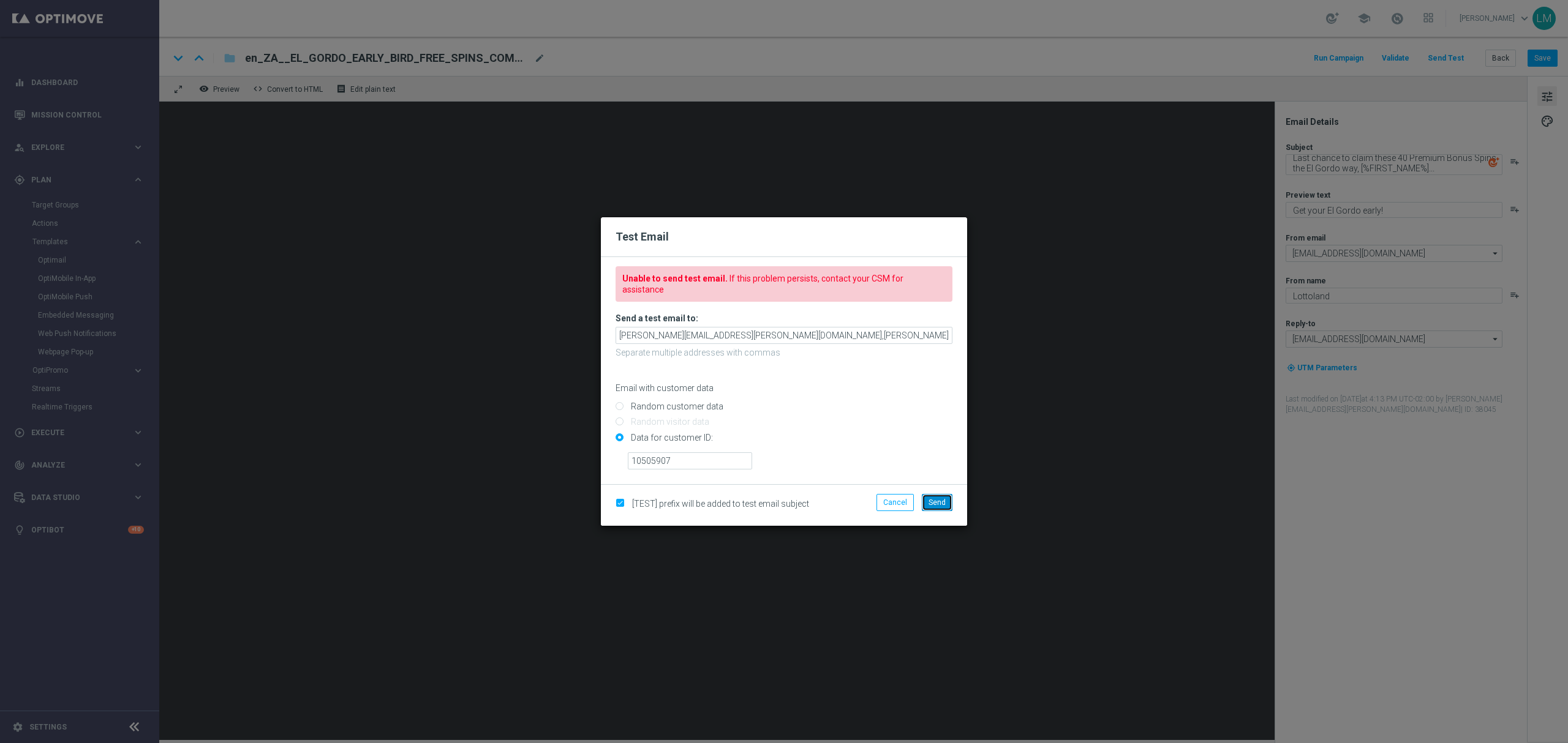
click at [924, 502] on button "Send" at bounding box center [937, 502] width 31 height 17
click at [883, 495] on button "Cancel" at bounding box center [895, 502] width 37 height 17
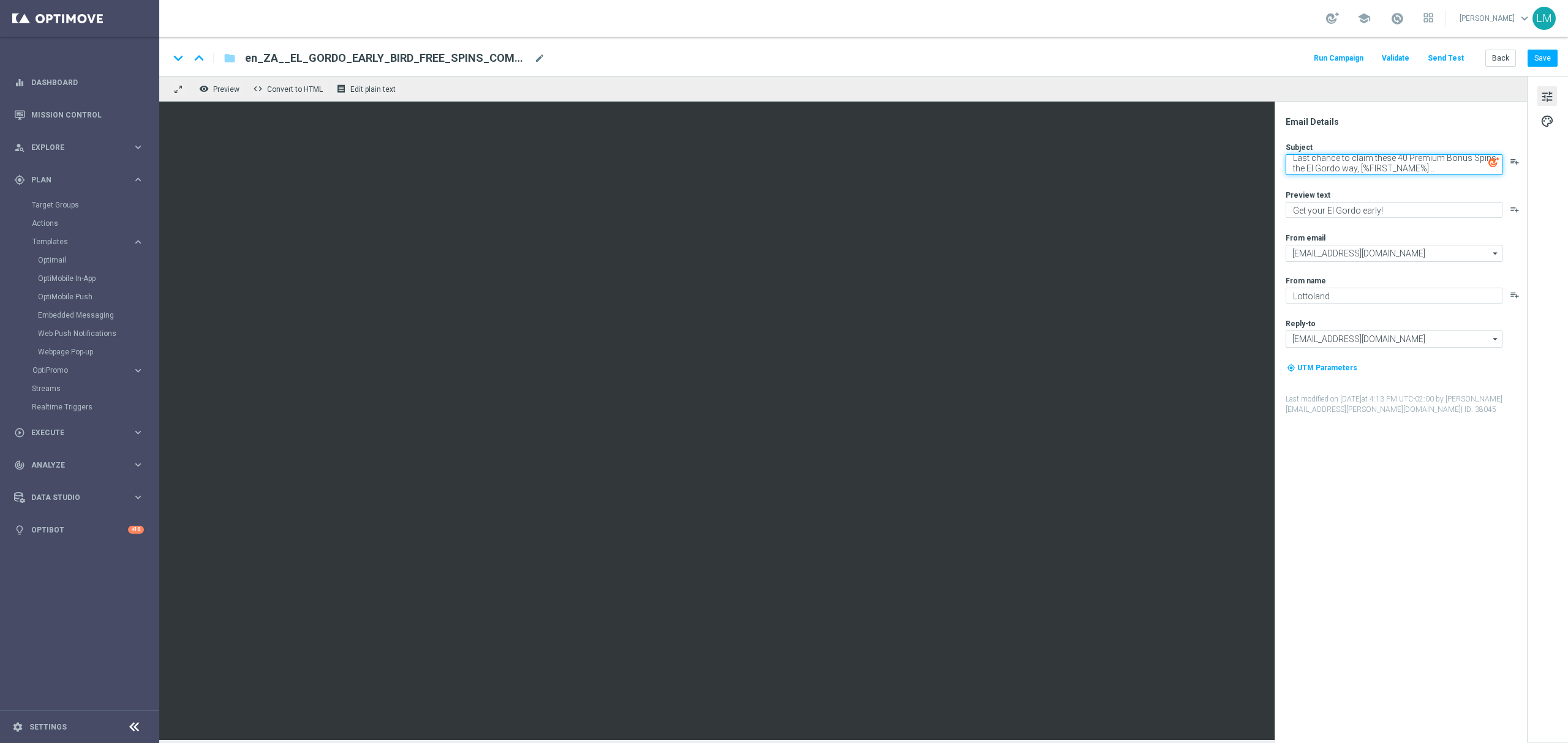
click at [1374, 167] on textarea "Last chance to claim these 40 Premium Bonus Spins the El Gordo way, [%FIRST_NAM…" at bounding box center [1394, 165] width 216 height 21
click at [1529, 57] on button "Save" at bounding box center [1542, 58] width 30 height 17
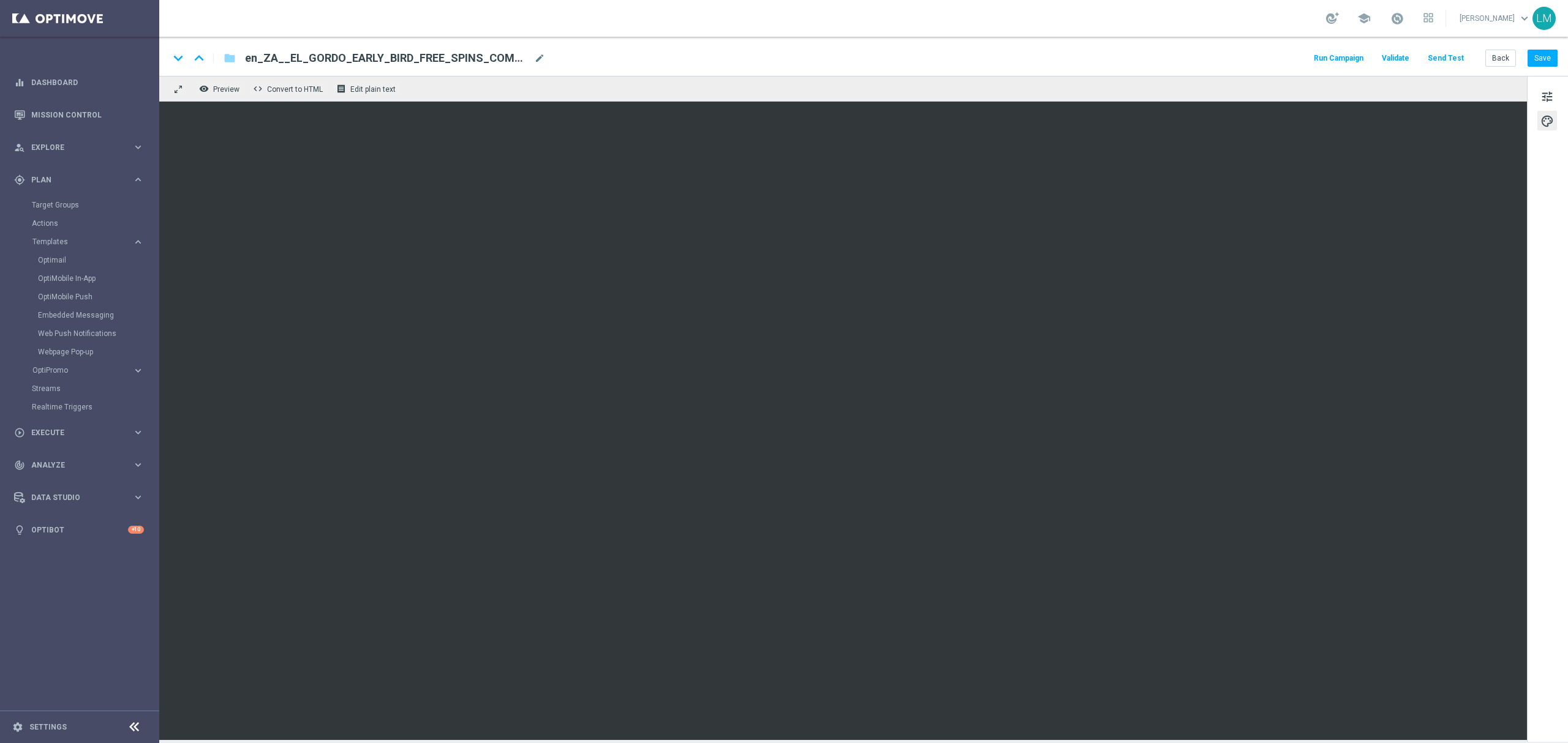
click at [1452, 53] on button "Send Test" at bounding box center [1445, 59] width 40 height 17
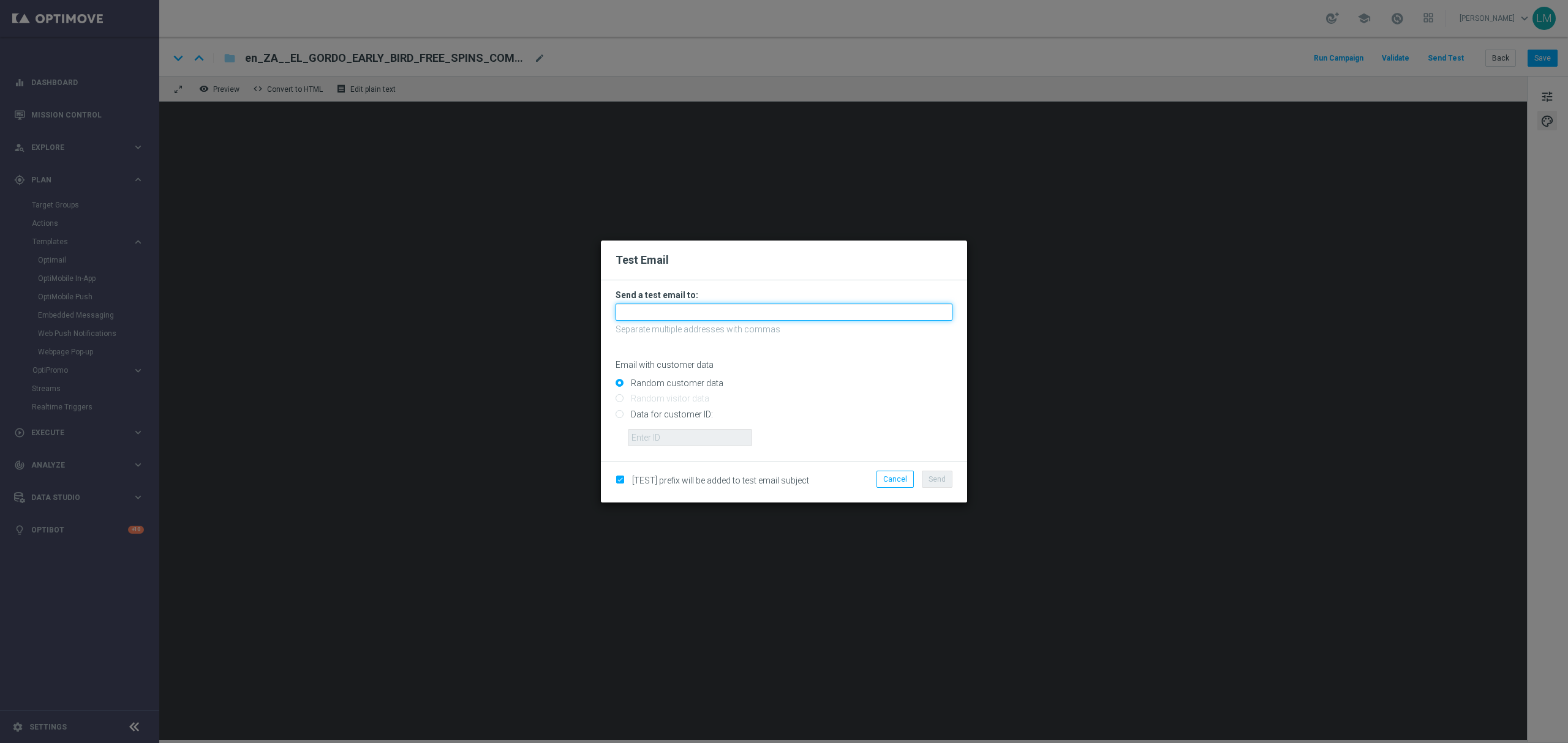
click at [719, 314] on input "text" at bounding box center [783, 312] width 337 height 17
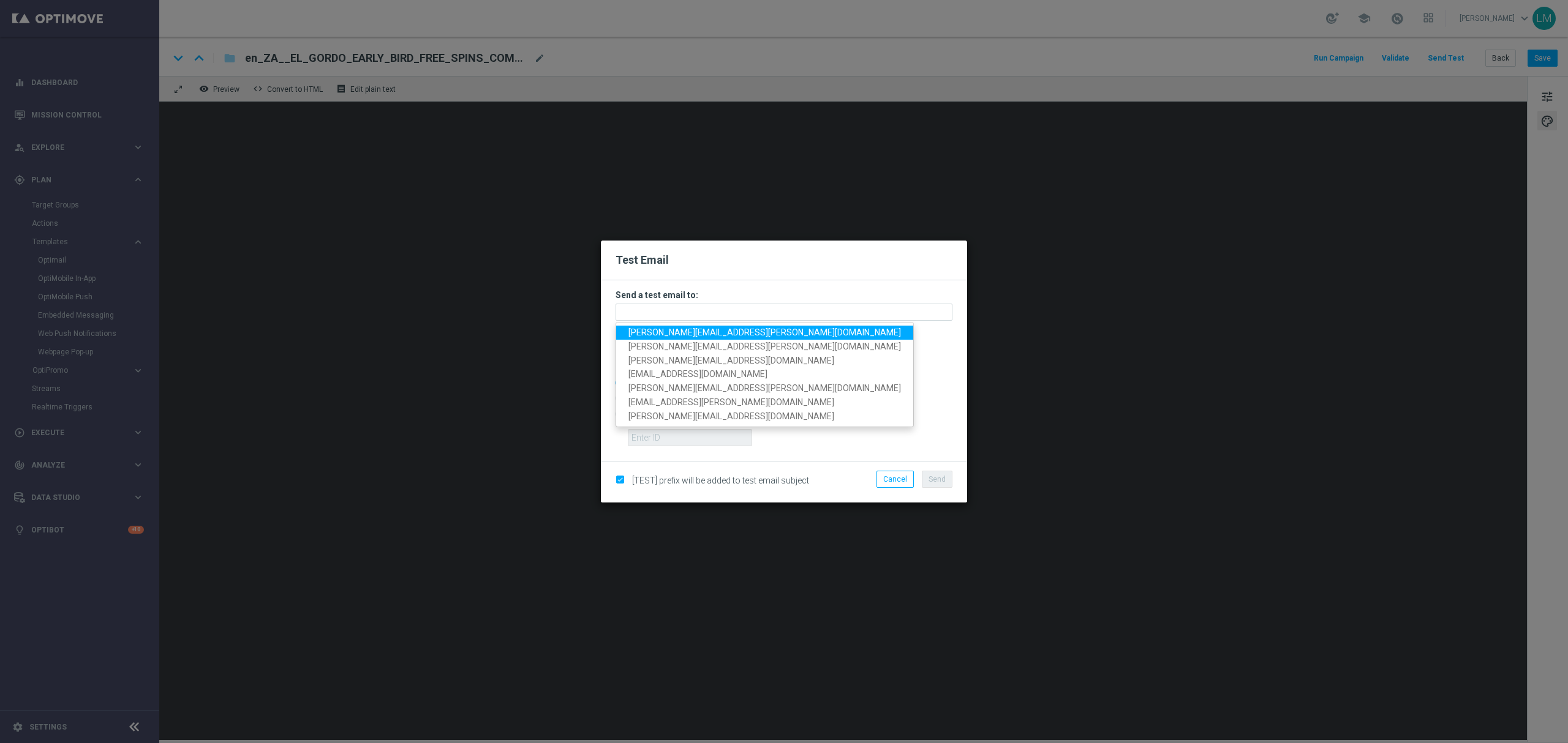
click at [698, 333] on span "leslie.martinez@lottoland.com" at bounding box center [764, 333] width 273 height 10
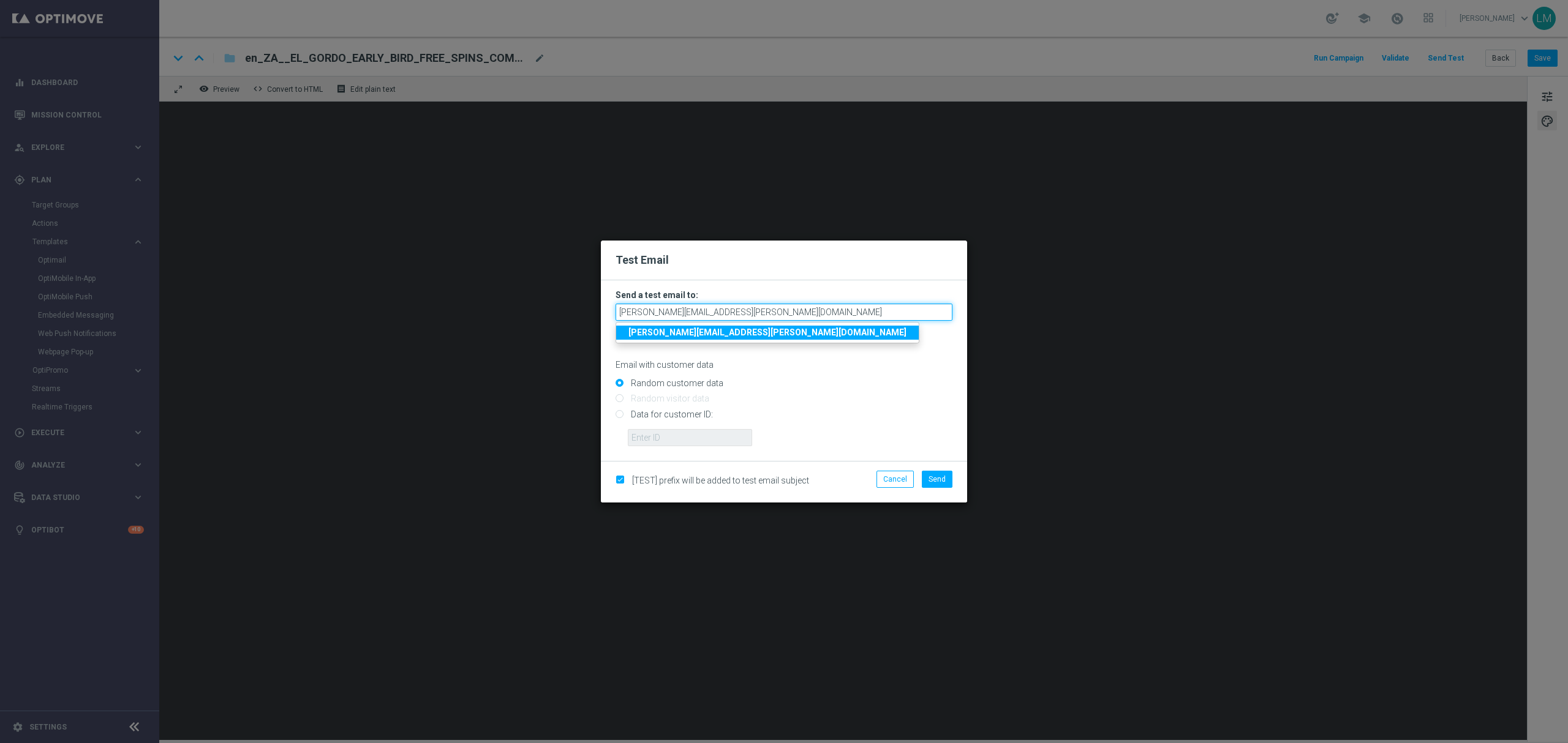
click at [757, 319] on input "leslie.martinez@lottoland.com" at bounding box center [783, 312] width 337 height 17
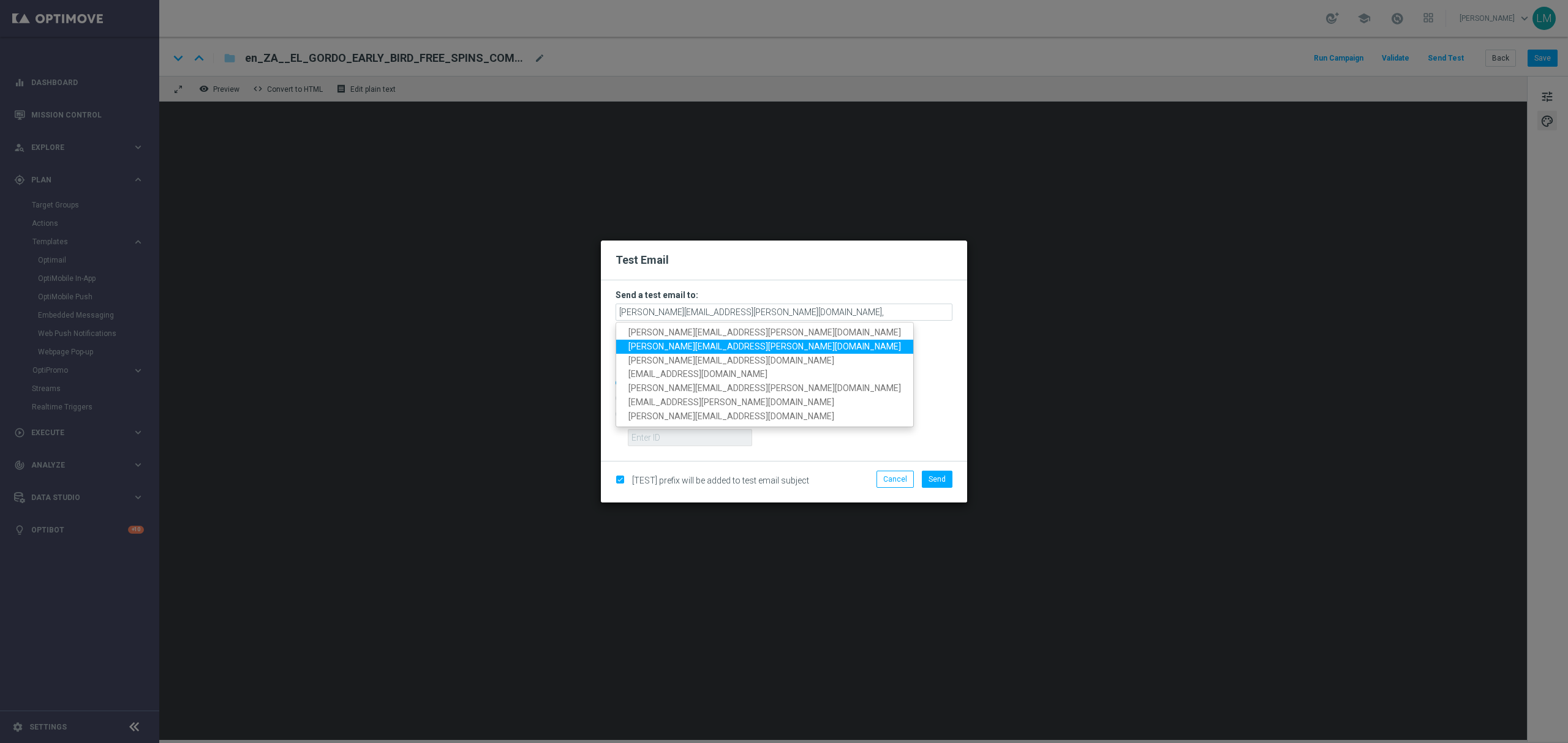
click at [703, 347] on span "millie.purcell@lottoland.com" at bounding box center [764, 347] width 273 height 10
type input "leslie.martinez@lottoland.com,millie.purcell@lottoland.com"
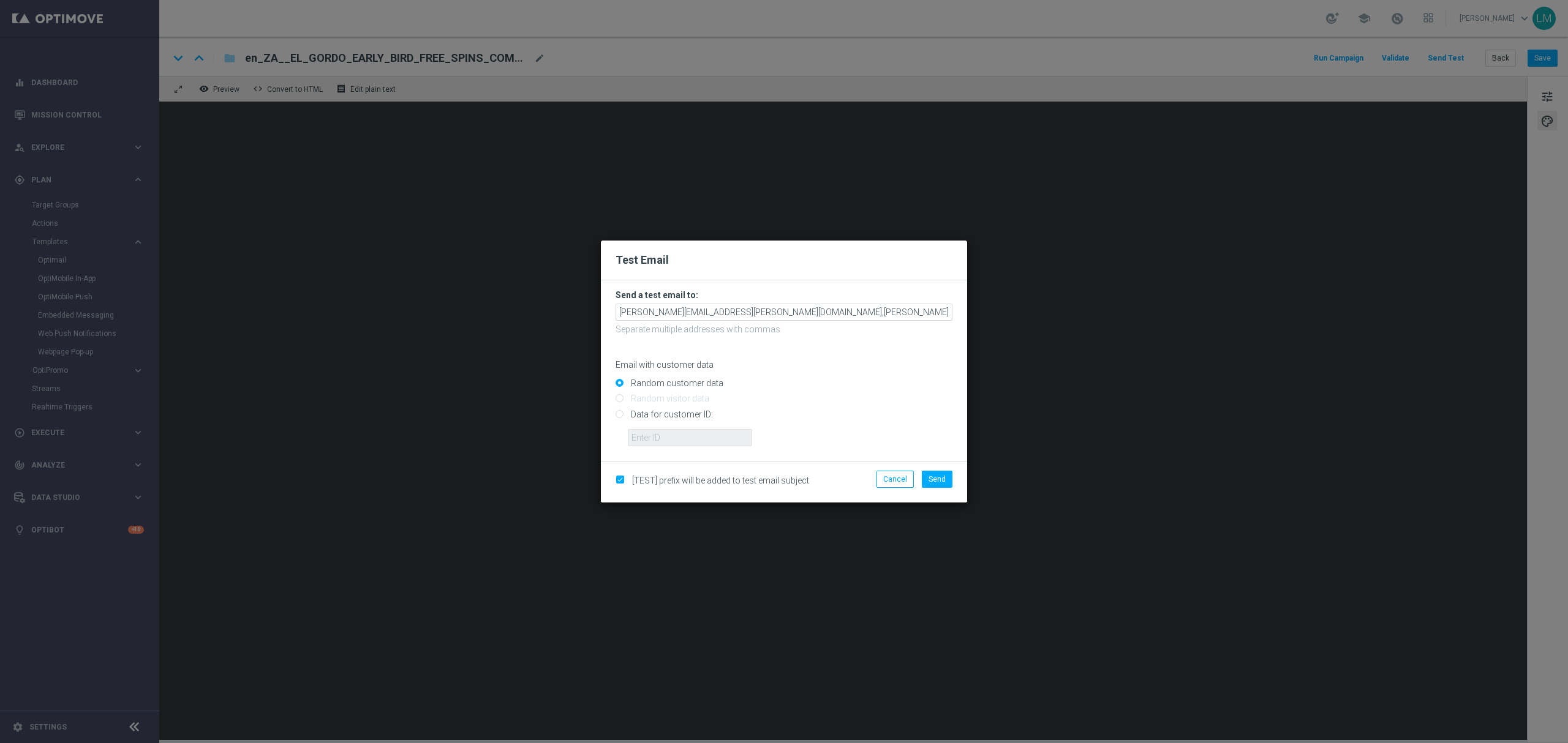
click at [678, 417] on input "Data for customer ID:" at bounding box center [783, 419] width 337 height 17
radio input "true"
click at [682, 444] on input "text" at bounding box center [689, 438] width 124 height 17
type input "10505907"
click at [931, 481] on span "Send" at bounding box center [937, 479] width 17 height 8
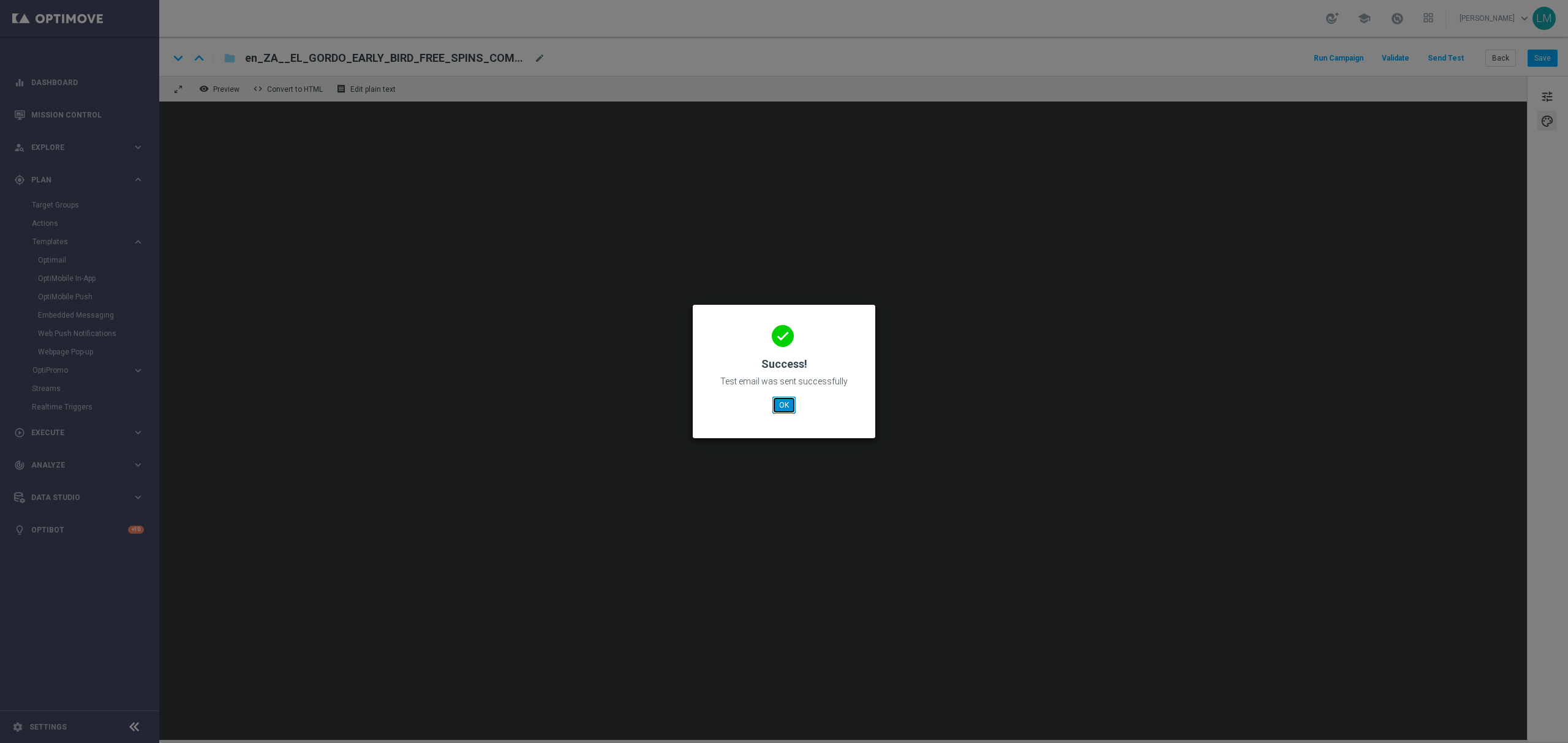
click at [787, 411] on button "OK" at bounding box center [783, 405] width 23 height 17
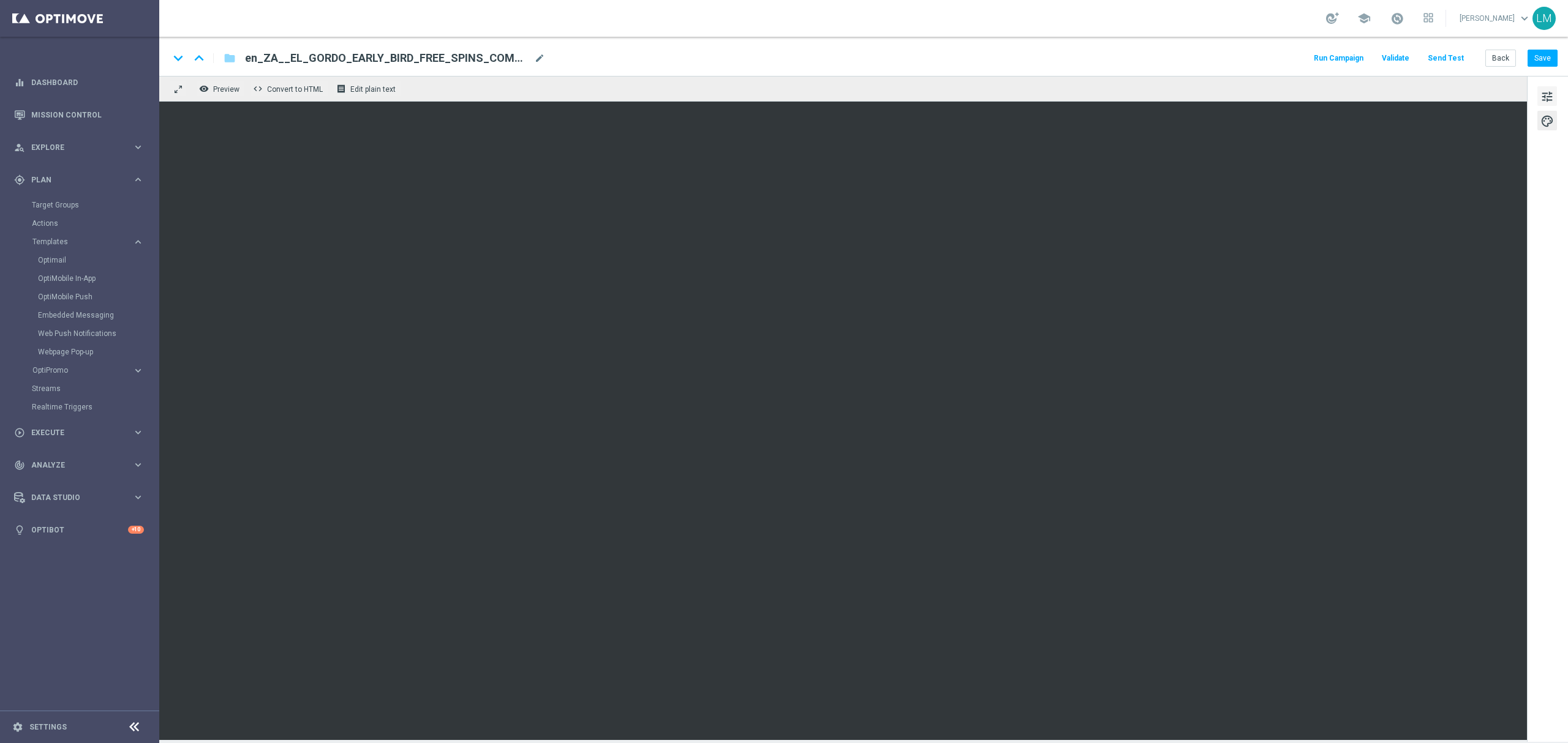
click at [1542, 102] on span "tune" at bounding box center [1546, 97] width 13 height 16
click at [1546, 64] on button "Save" at bounding box center [1542, 58] width 30 height 17
click at [552, 59] on div "keyboard_arrow_down keyboard_arrow_up folder en_ZA__EL_GORDO_EARLY_BIRD_FREE_SP…" at bounding box center [863, 58] width 1389 height 16
click at [540, 59] on span "mode_edit" at bounding box center [539, 58] width 11 height 11
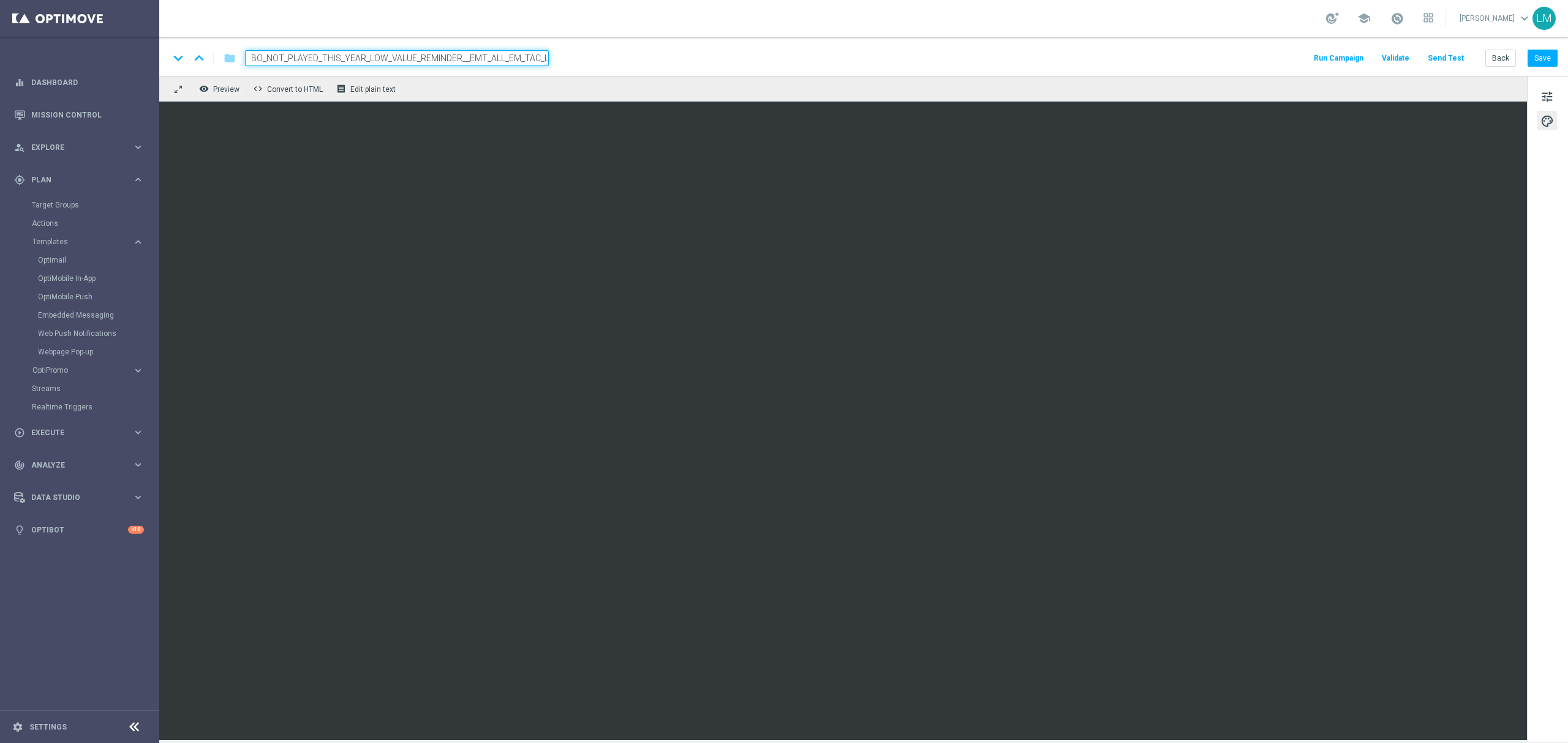
drag, startPoint x: 513, startPoint y: 55, endPoint x: 572, endPoint y: 61, distance: 59.3
click at [549, 60] on div "keyboard_arrow_down keyboard_arrow_up folder en_ZA__EL_GORDO_EARLY_BIRD_FREE_SP…" at bounding box center [863, 58] width 1389 height 16
click at [611, 64] on div "keyboard_arrow_down keyboard_arrow_up folder en_ZA__EL_GORDO_EARLY_BIRD_FREE_SP…" at bounding box center [863, 58] width 1389 height 16
click at [1541, 60] on button "Save" at bounding box center [1542, 58] width 30 height 17
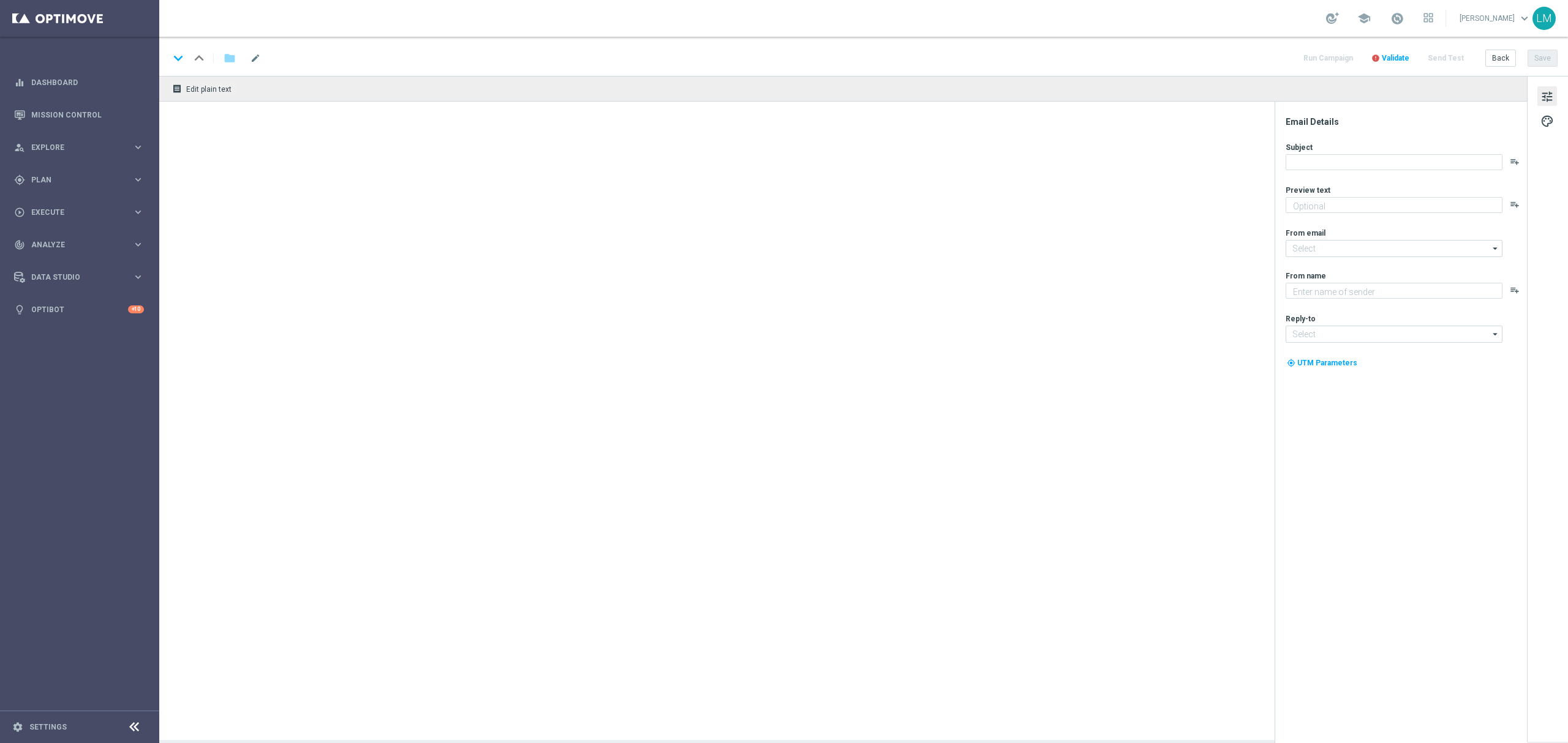
type textarea "Midweek madness as it's best..."
type input "[EMAIL_ADDRESS][DOMAIN_NAME]"
type textarea "Lottoland"
type input "[EMAIL_ADDRESS][DOMAIN_NAME]"
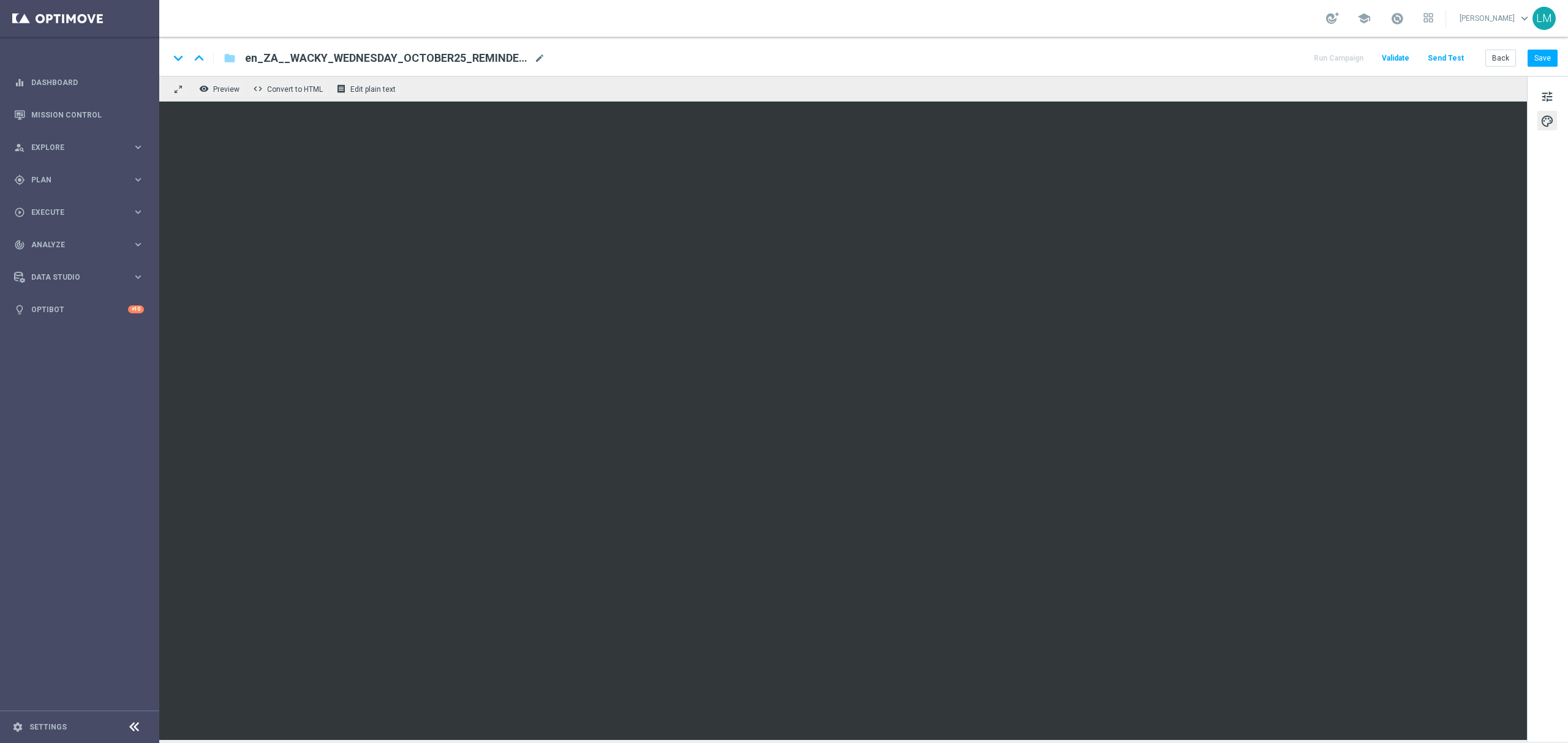
click at [1175, 43] on div "keyboard_arrow_down keyboard_arrow_up folder en_ZA__WACKY_WEDNESDAY_OCTOBER25_R…" at bounding box center [863, 56] width 1408 height 39
click at [1175, 51] on button "Save" at bounding box center [1542, 58] width 30 height 17
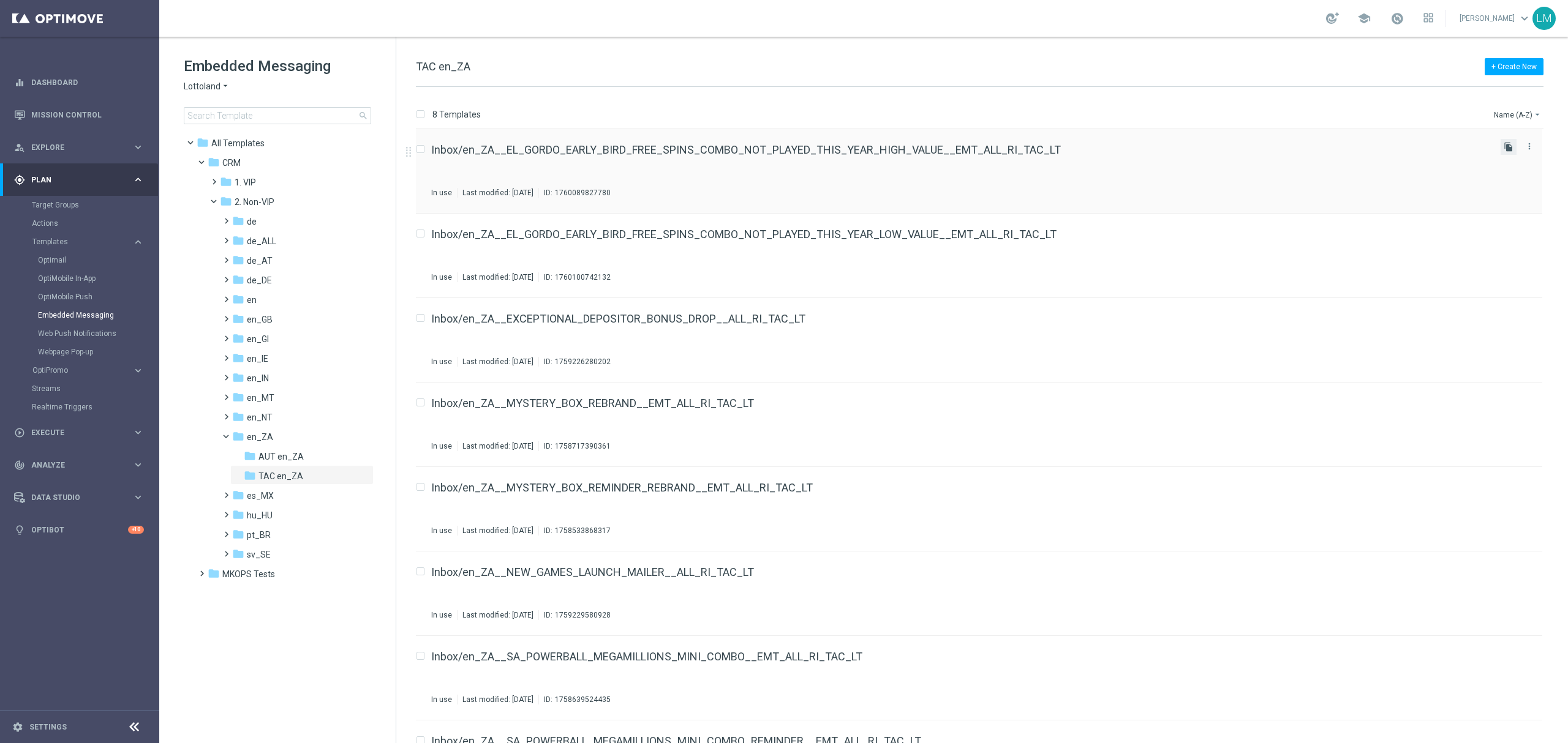
click at [1504, 151] on icon "file_copy" at bounding box center [1508, 147] width 10 height 10
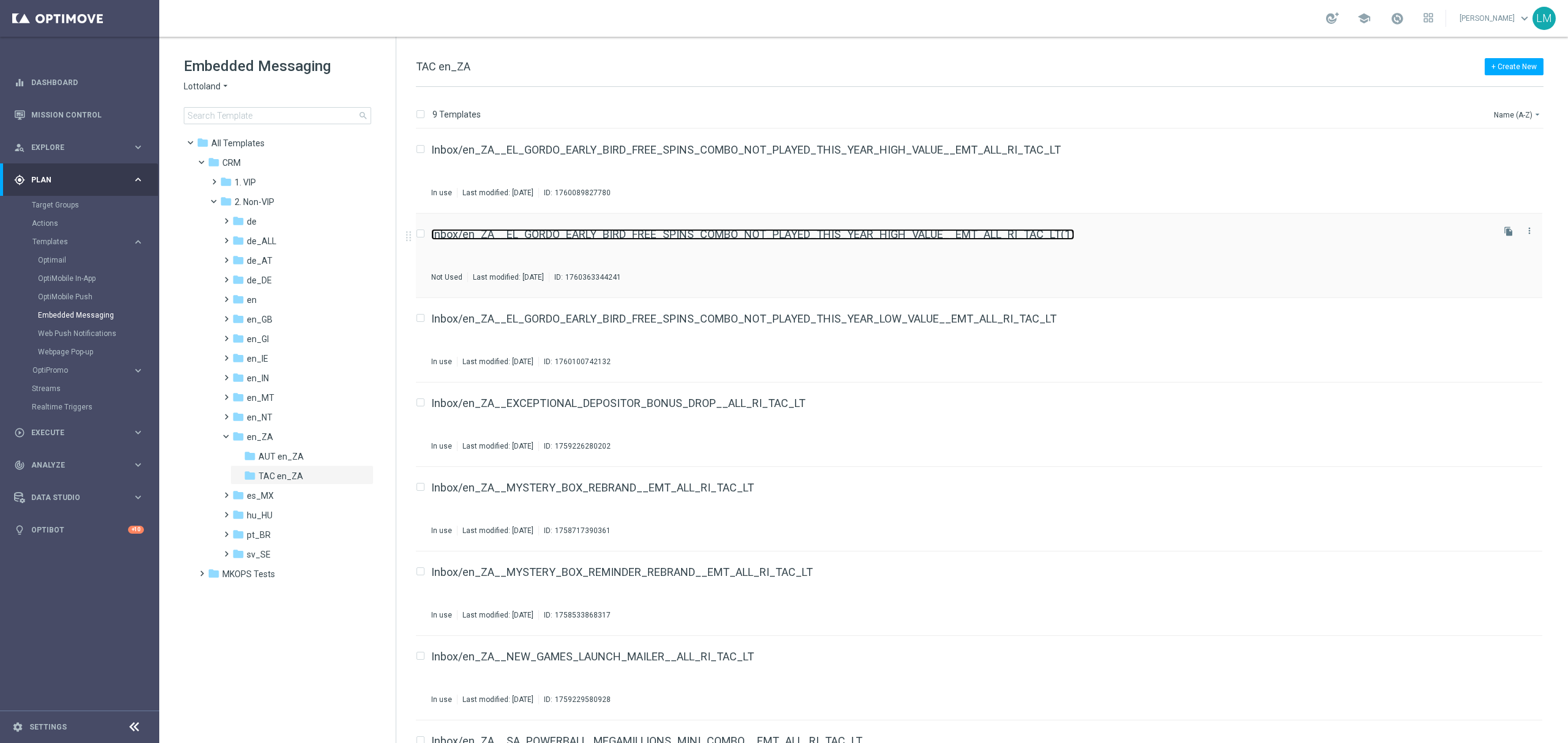
click at [996, 230] on link "Inbox/en_ZA__EL_GORDO_EARLY_BIRD_FREE_SPINS_COMBO_NOT_PLAYED_THIS_YEAR_HIGH_VAL…" at bounding box center [752, 235] width 643 height 11
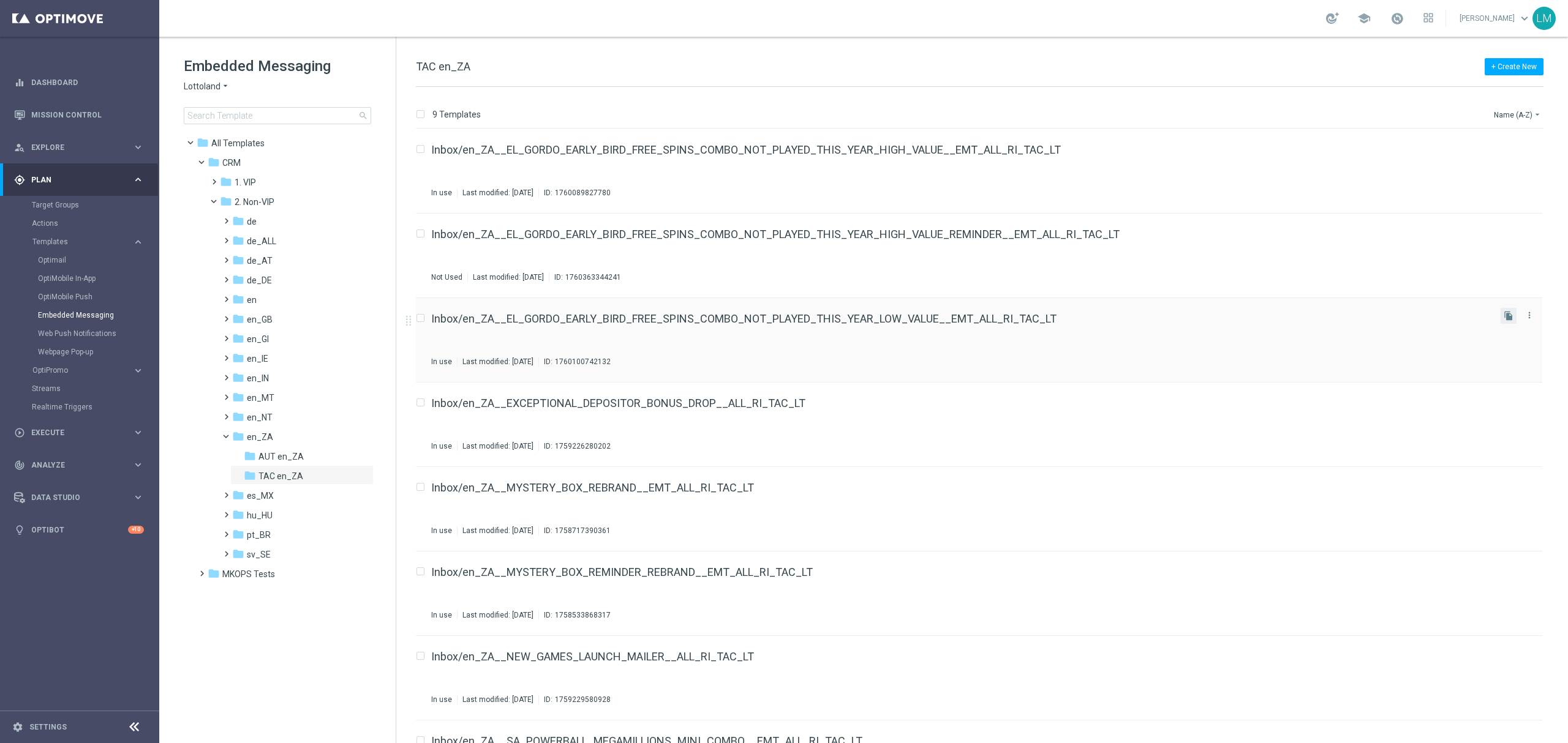
click at [1501, 312] on button "file_copy" at bounding box center [1508, 316] width 16 height 16
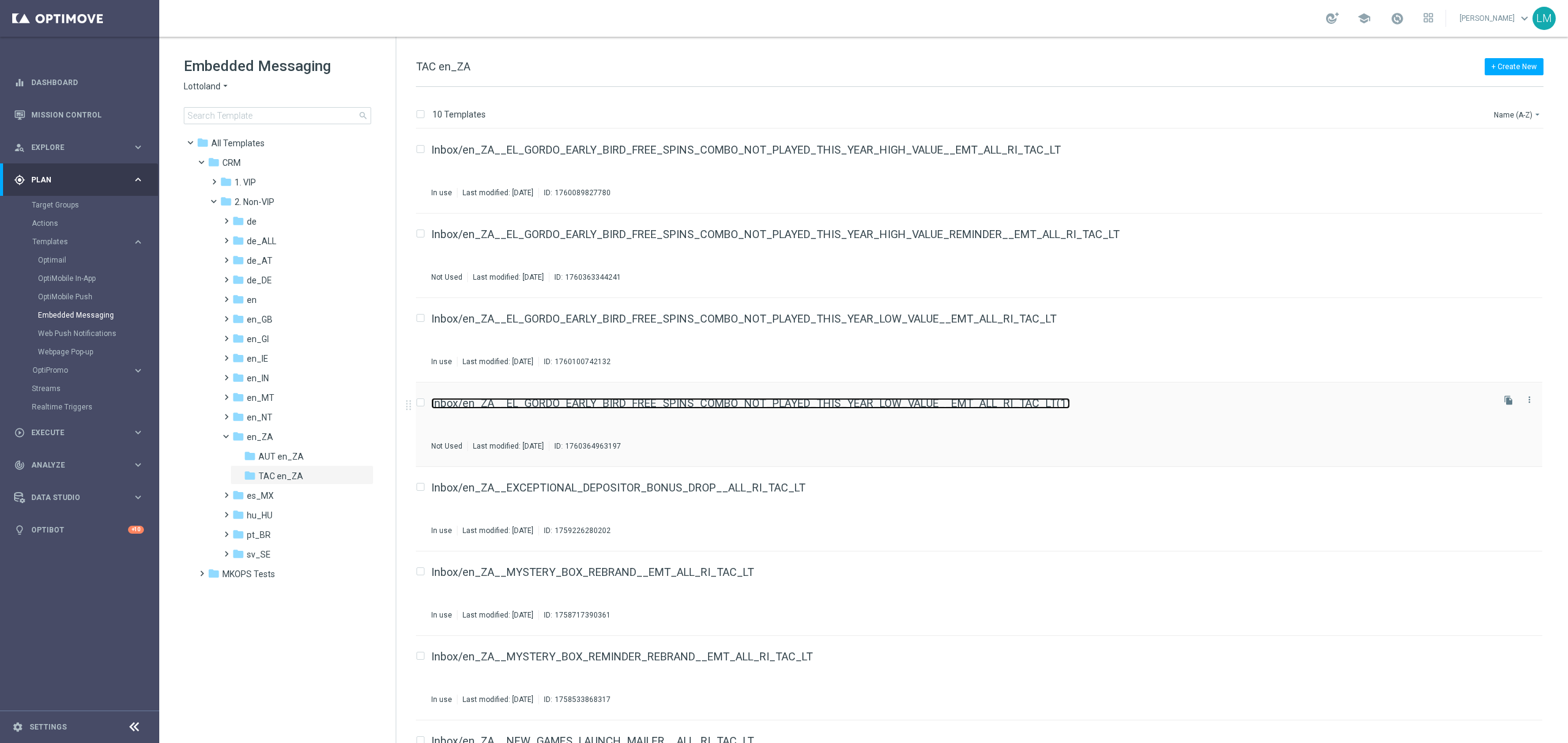
click at [856, 402] on link "Inbox/en_ZA__EL_GORDO_EARLY_BIRD_FREE_SPINS_COMBO_NOT_PLAYED_THIS_YEAR_LOW_VALU…" at bounding box center [750, 403] width 639 height 11
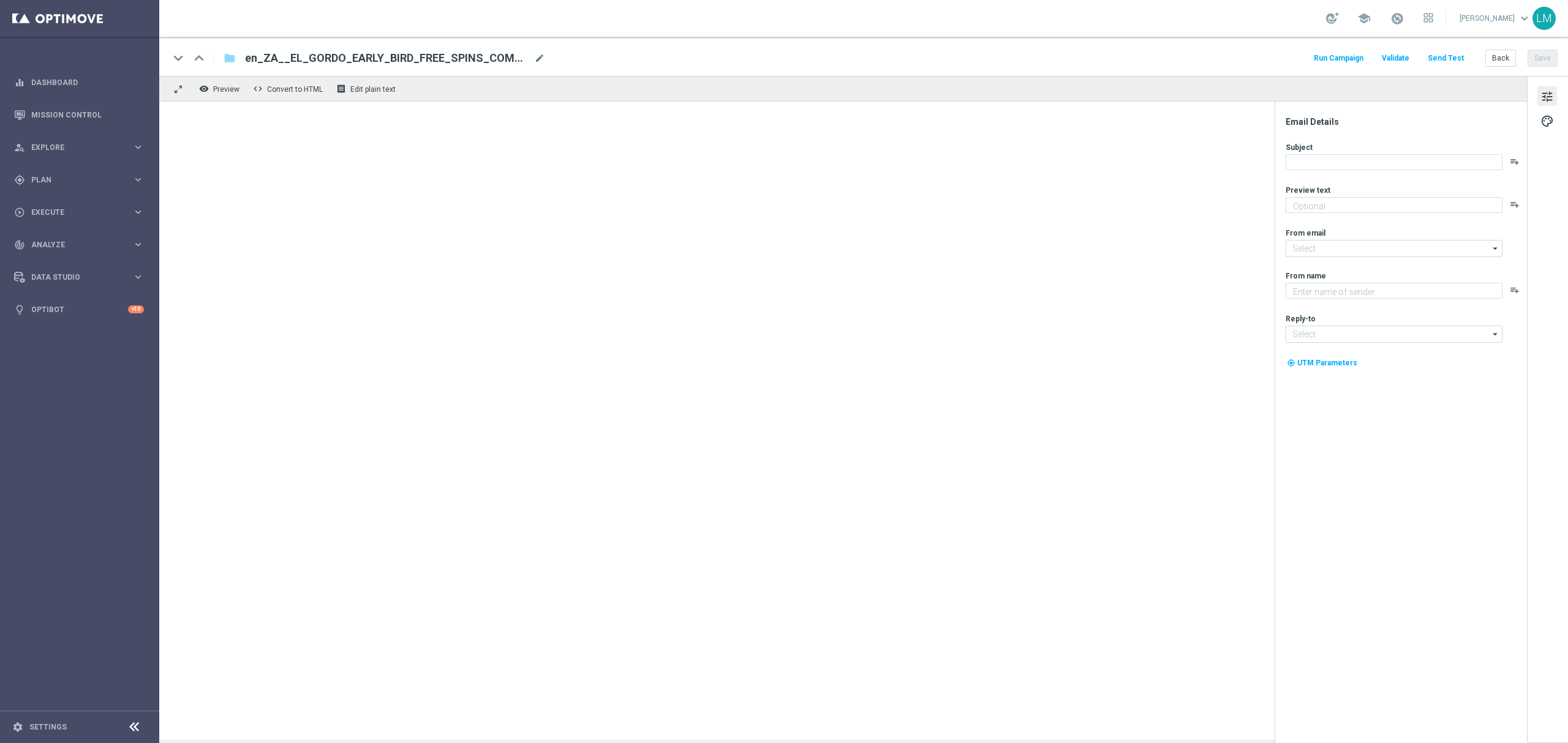
type textarea "Get your El Gordo early!"
type input "[EMAIL_ADDRESS][DOMAIN_NAME]"
type textarea "Lottoland"
type input "[EMAIL_ADDRESS][DOMAIN_NAME]"
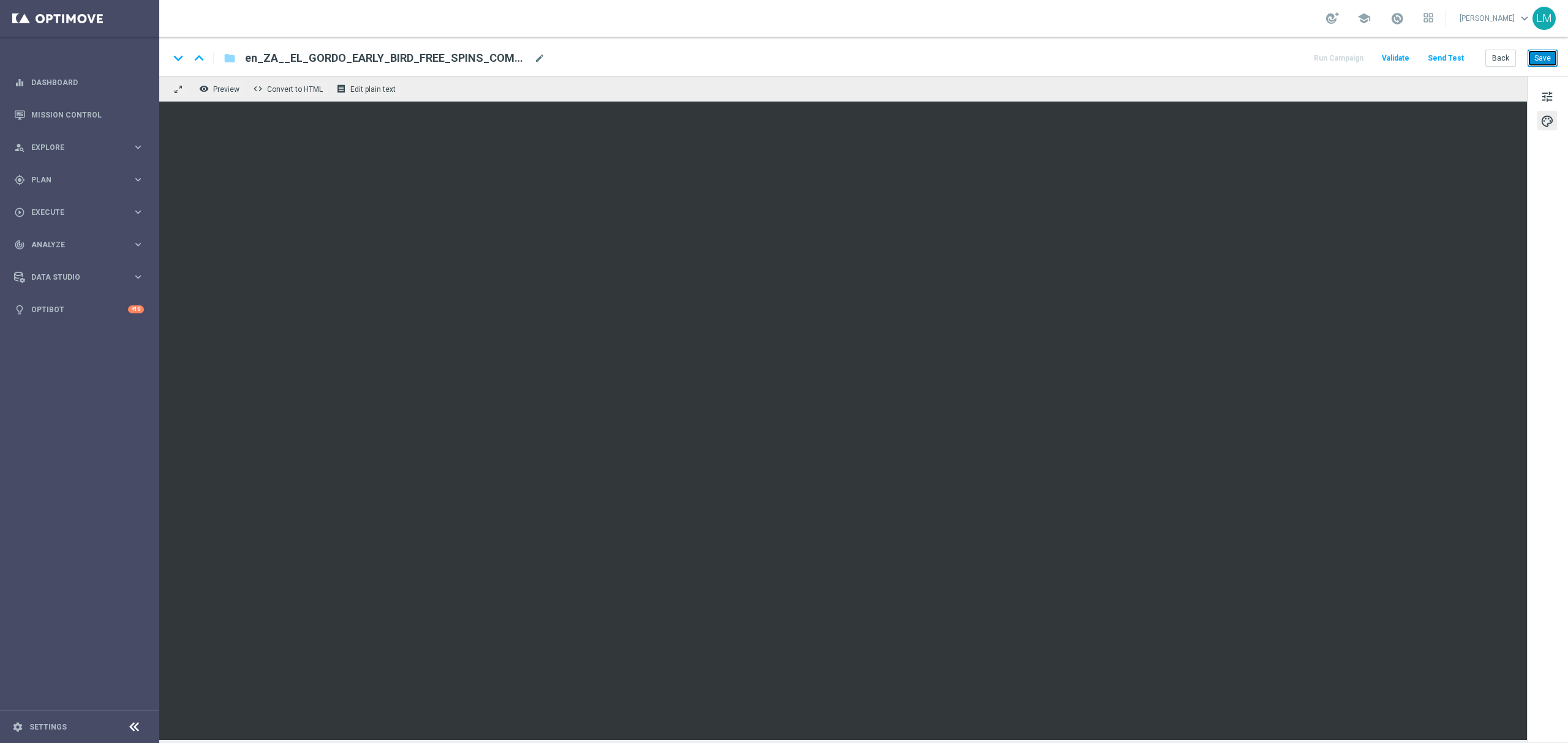
click at [1541, 60] on button "Save" at bounding box center [1542, 58] width 30 height 17
click at [1550, 98] on span "tune" at bounding box center [1546, 97] width 13 height 16
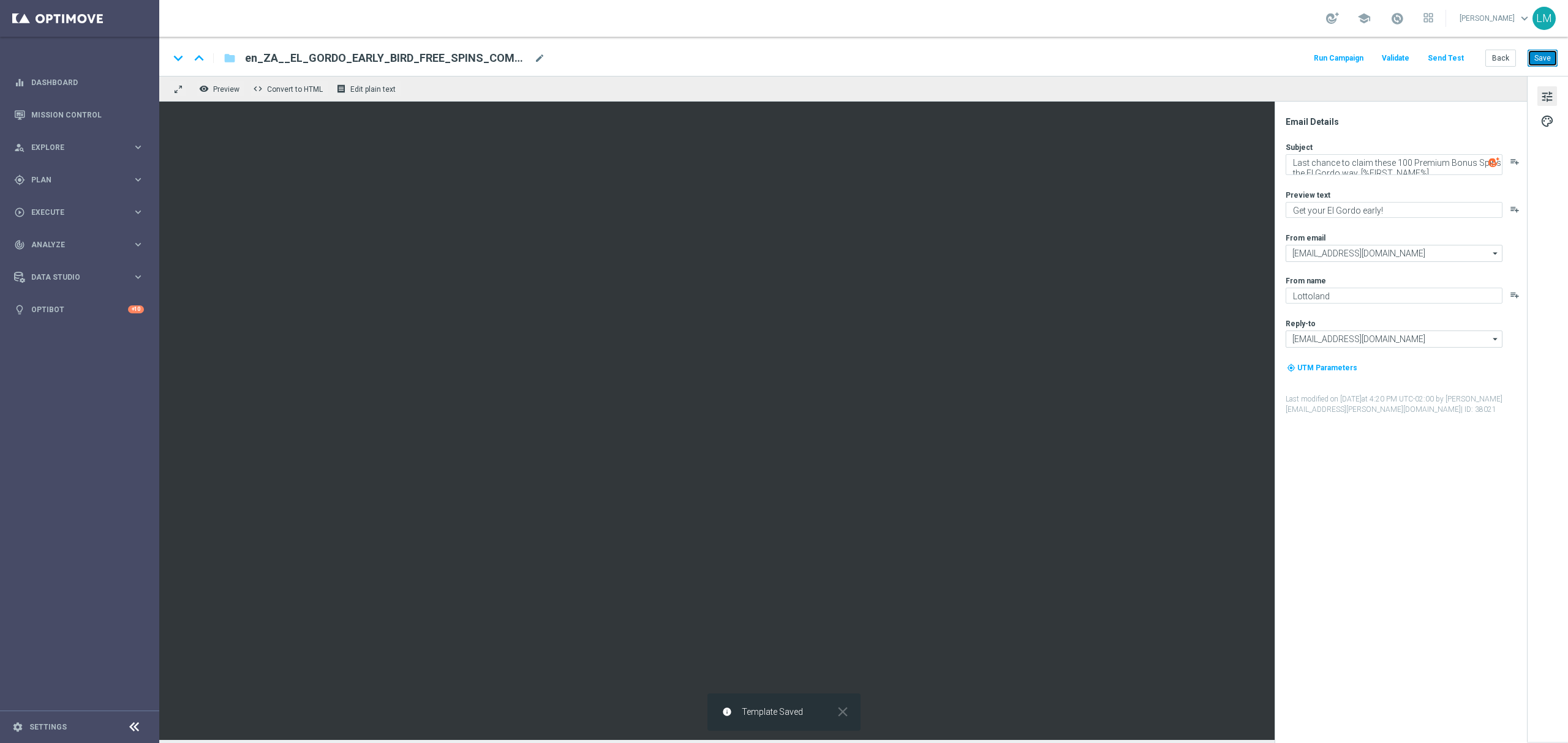
click at [1539, 57] on button "Save" at bounding box center [1542, 58] width 30 height 17
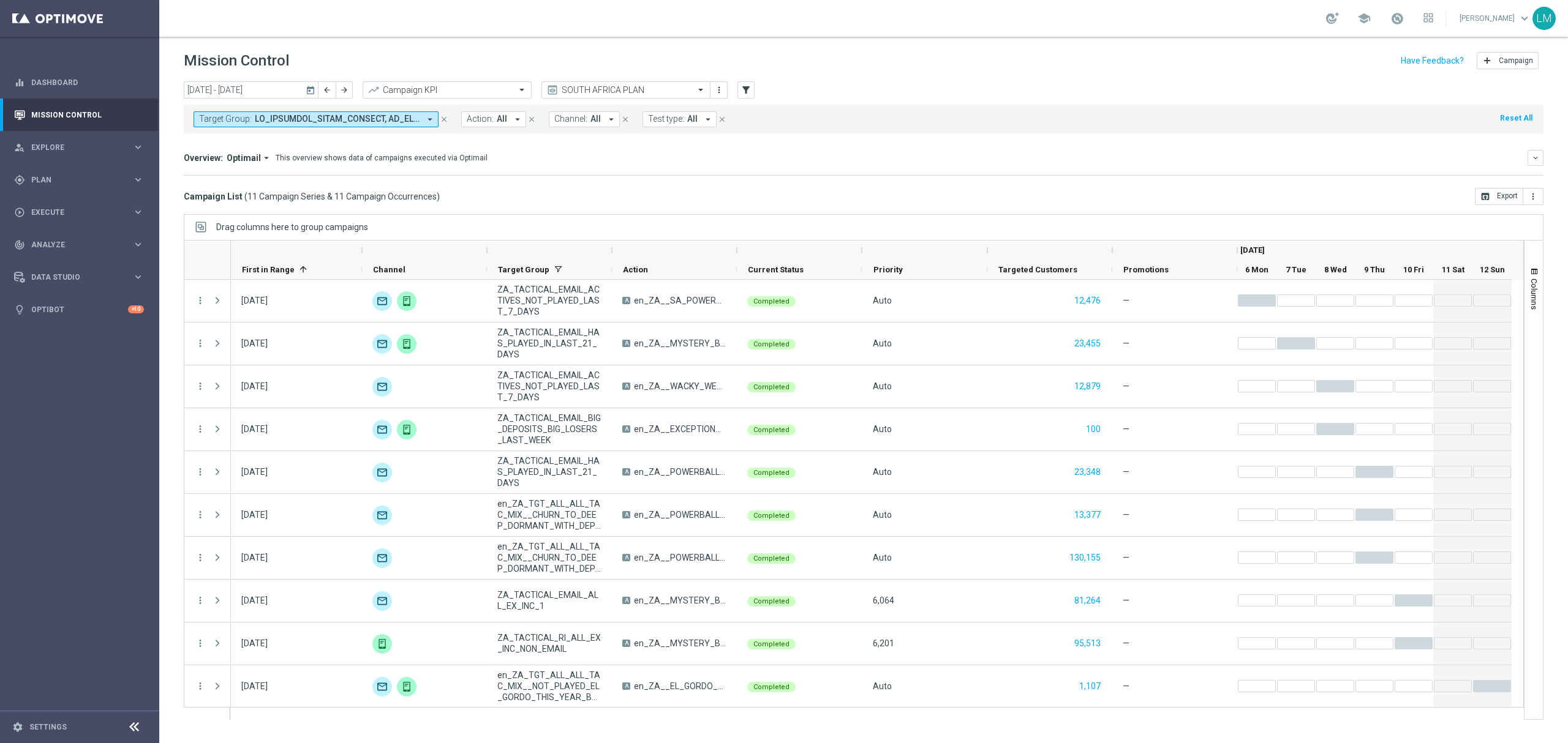
scroll to position [45, 0]
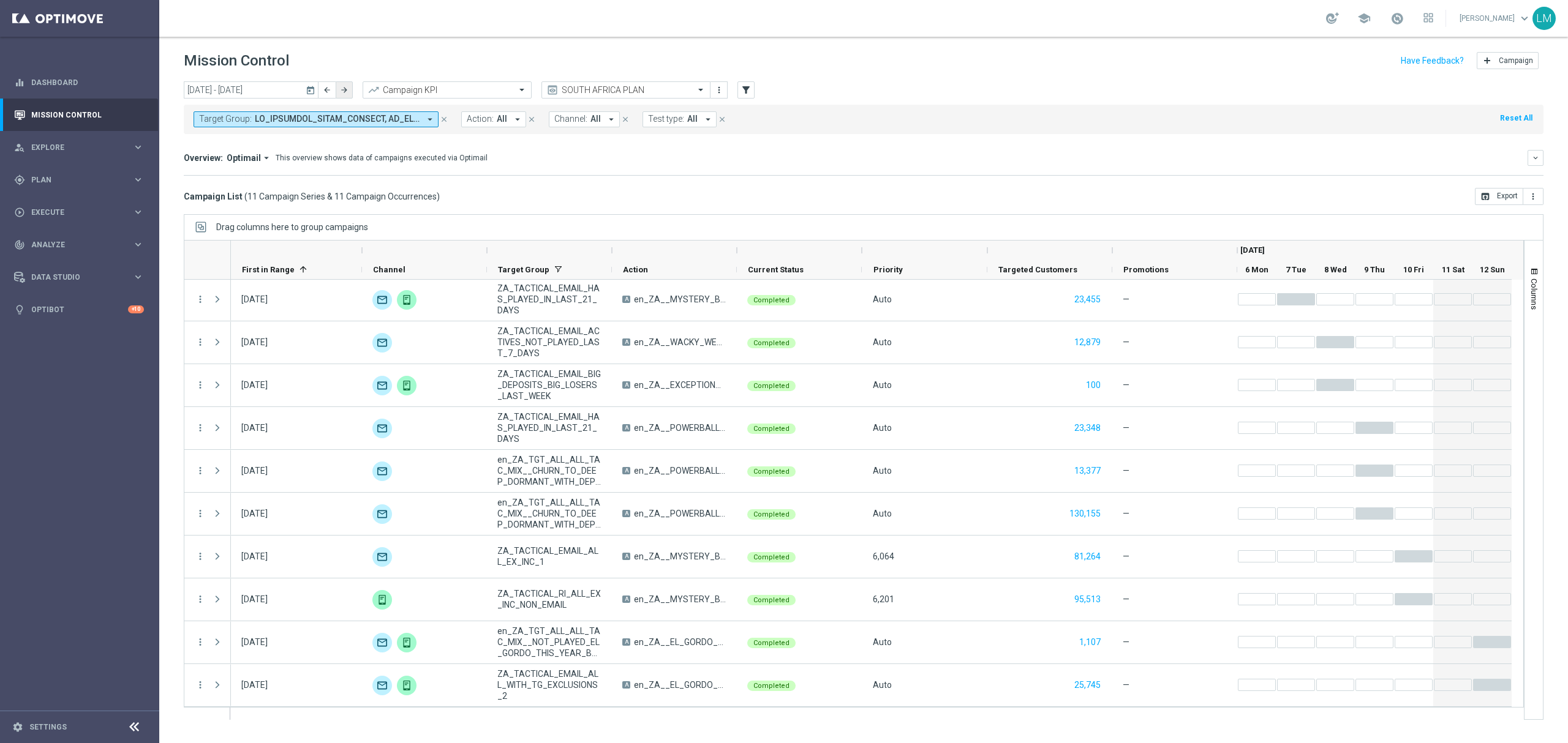
click at [341, 94] on button "arrow_forward" at bounding box center [344, 90] width 17 height 17
type input "[DATE] - [DATE]"
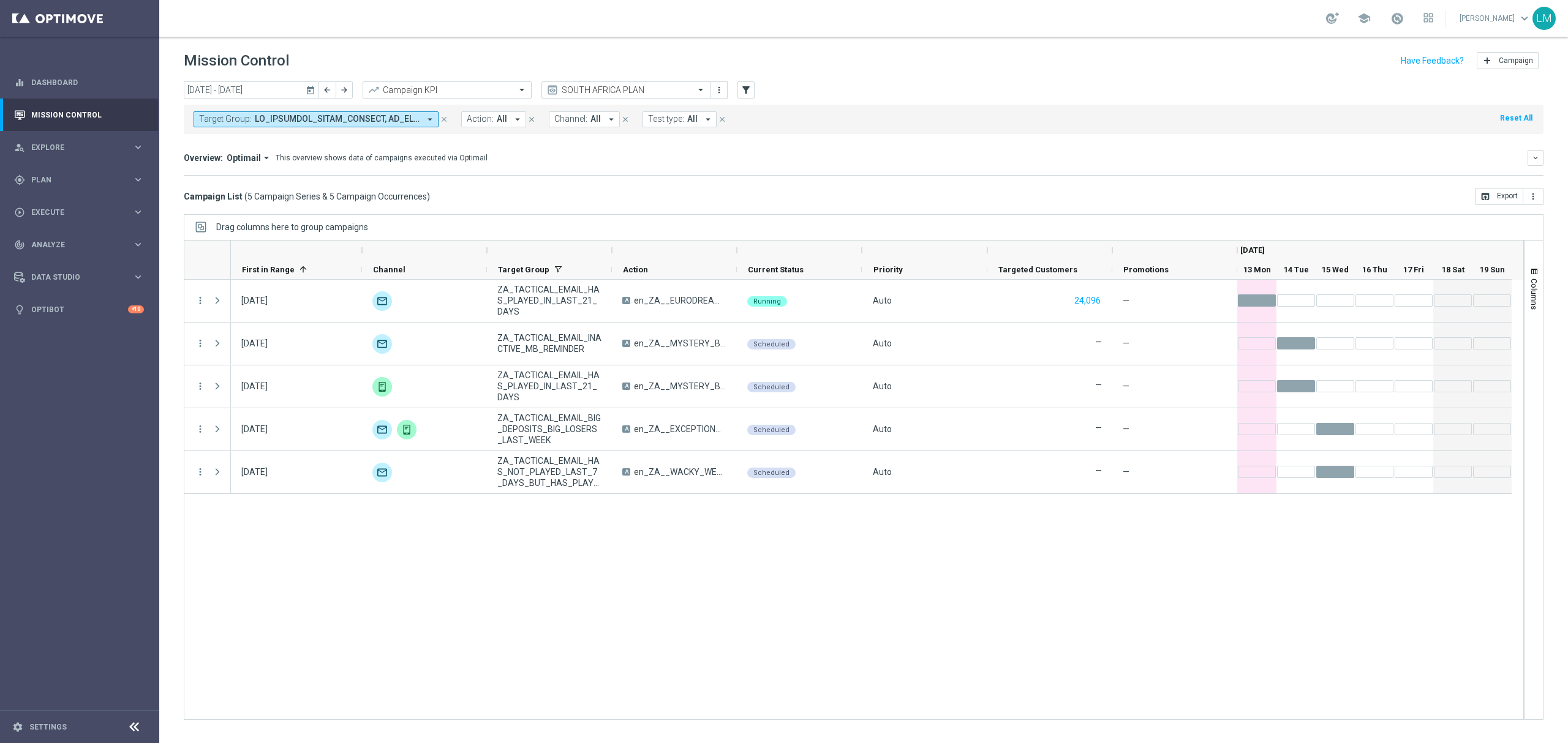
scroll to position [0, 0]
